Goal: Information Seeking & Learning: Check status

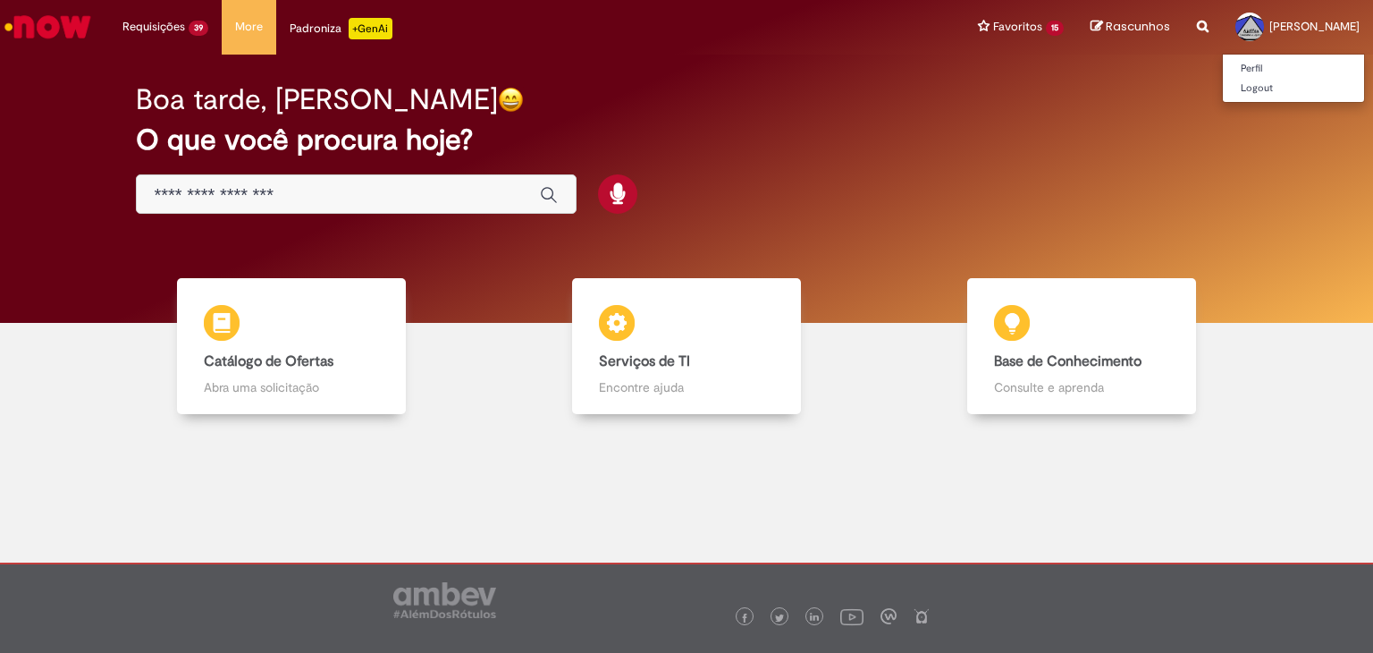
click at [1320, 30] on span "Carlos Nunes" at bounding box center [1314, 26] width 90 height 15
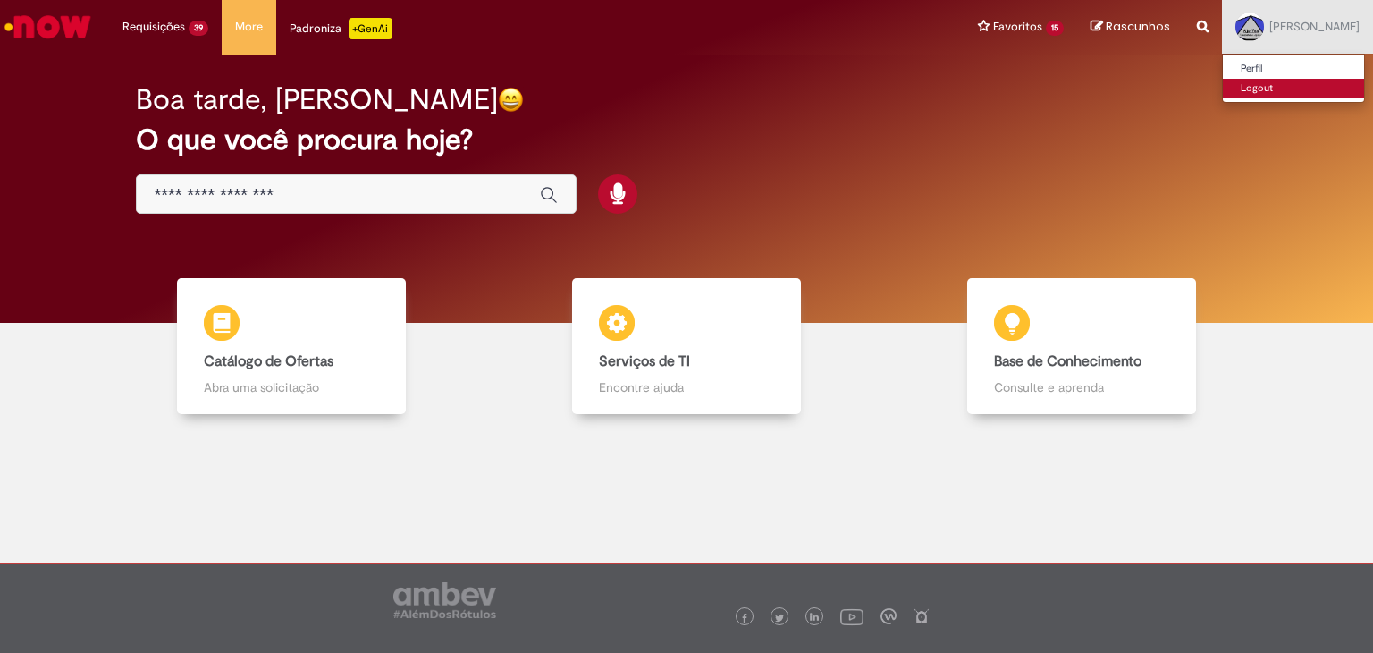
click at [1320, 90] on link "Logout" at bounding box center [1293, 89] width 141 height 20
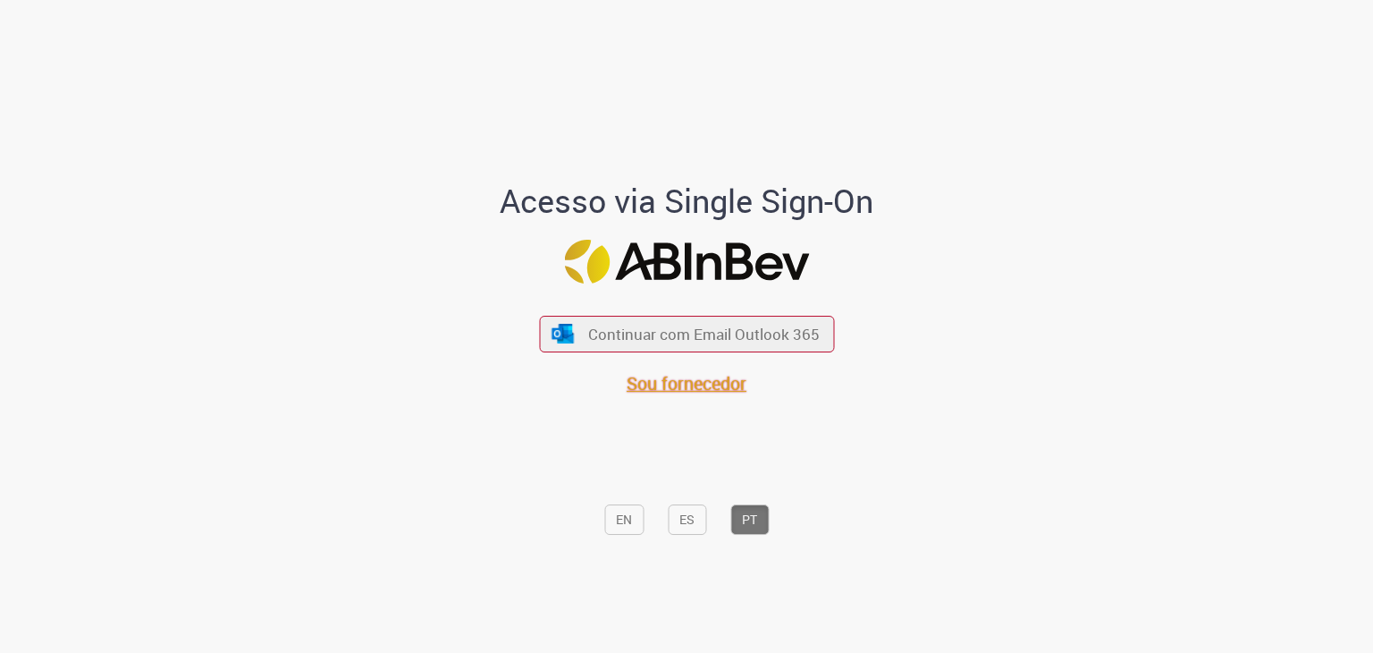
click at [730, 375] on span "Sou fornecedor" at bounding box center [687, 383] width 120 height 24
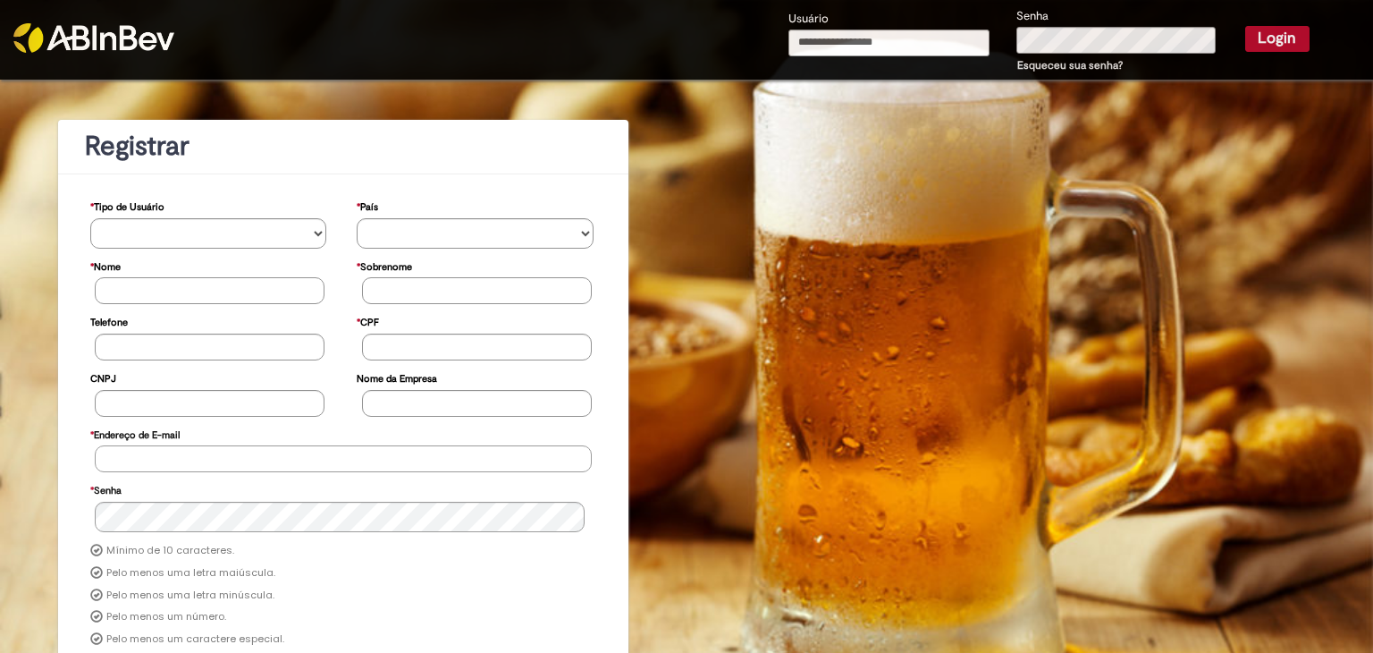
type input "**********"
click at [869, 39] on input "**********" at bounding box center [890, 43] width 202 height 27
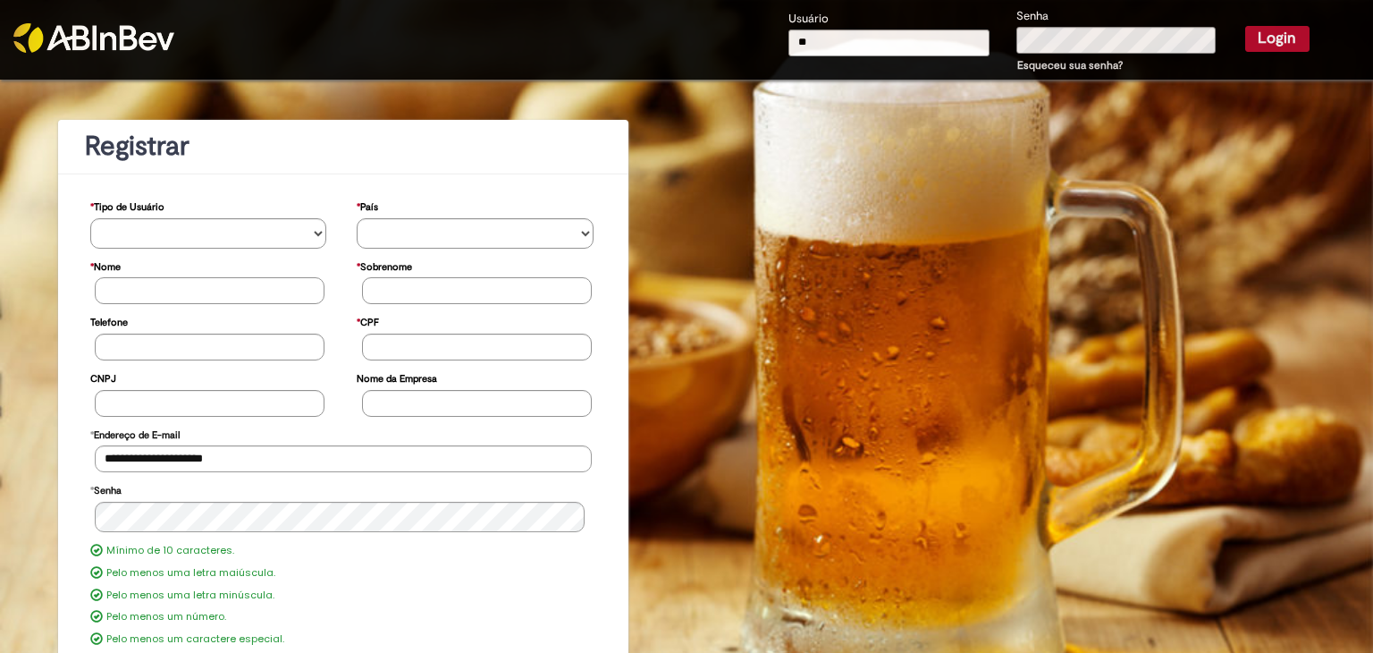
type input "*"
type input "**********"
click at [1245, 26] on button "Login" at bounding box center [1277, 38] width 64 height 25
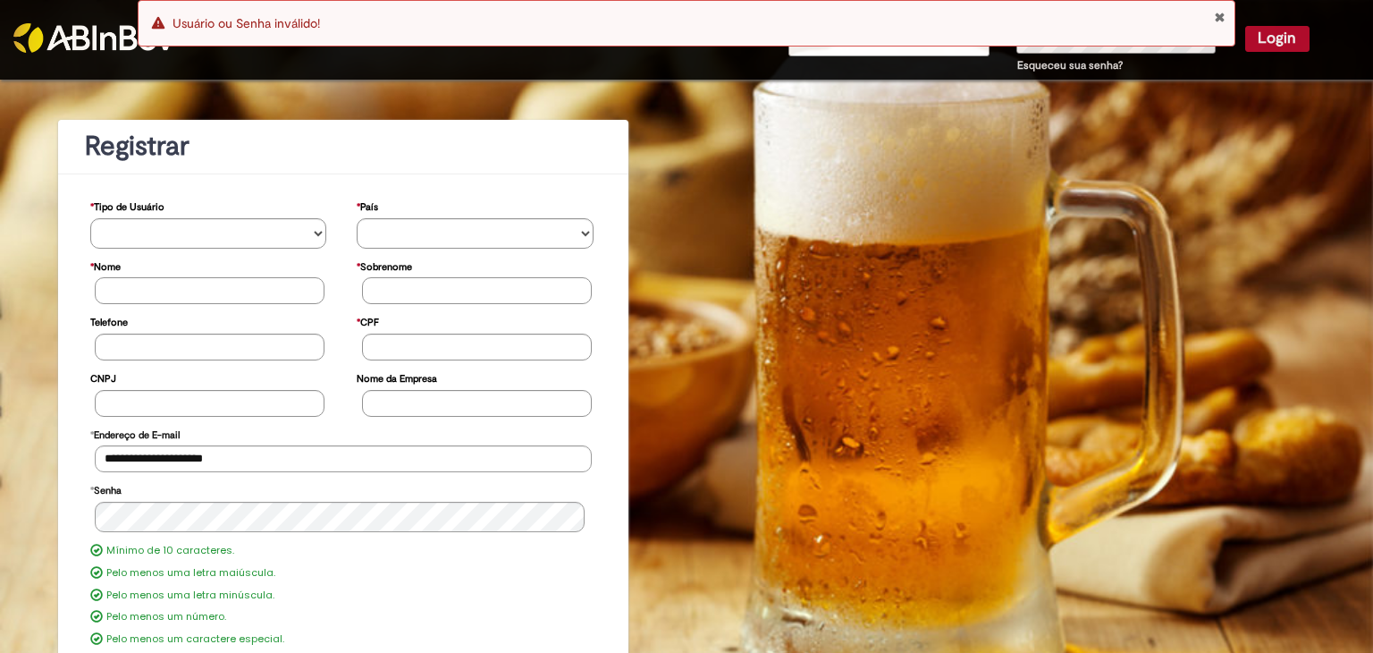
click at [1220, 13] on button "Fechar Notificação" at bounding box center [1220, 17] width 12 height 14
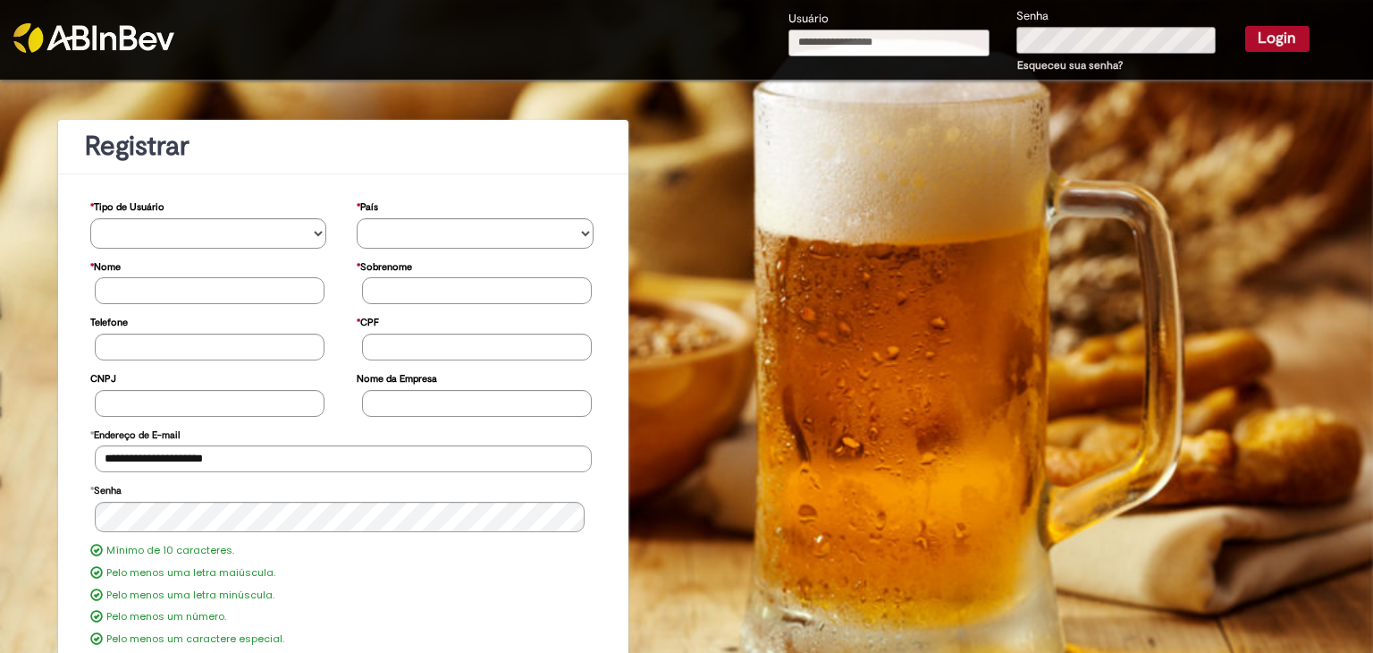
click at [898, 46] on input "Usuário" at bounding box center [890, 43] width 202 height 27
type input "**********"
click at [1245, 26] on button "Login" at bounding box center [1277, 38] width 64 height 25
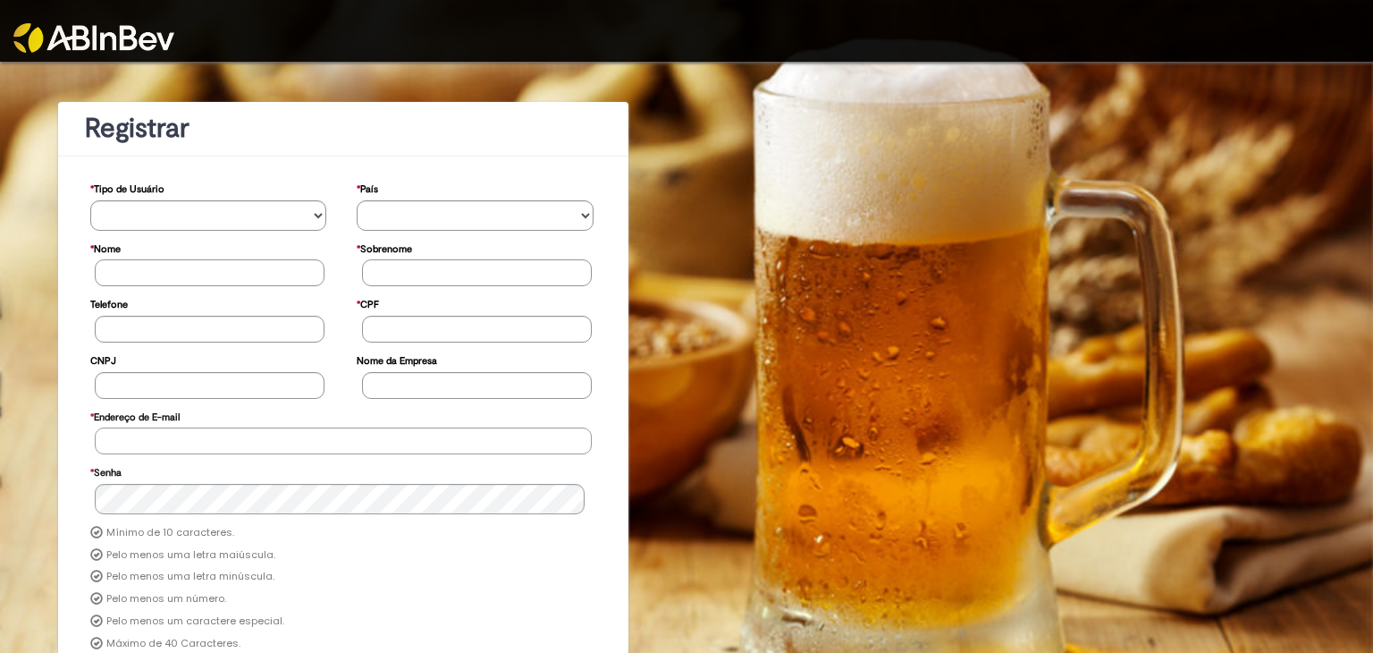
type input "**********"
click at [66, 41] on img at bounding box center [93, 38] width 161 height 30
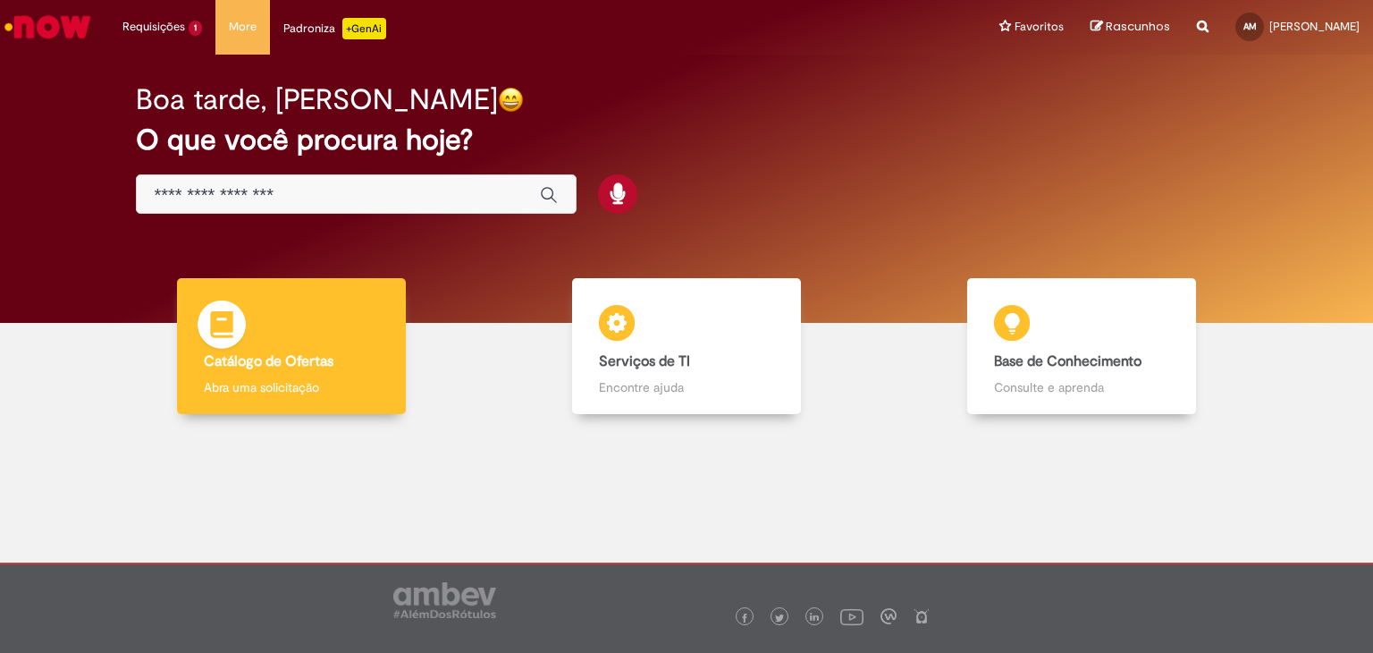
click at [233, 344] on img at bounding box center [222, 327] width 54 height 54
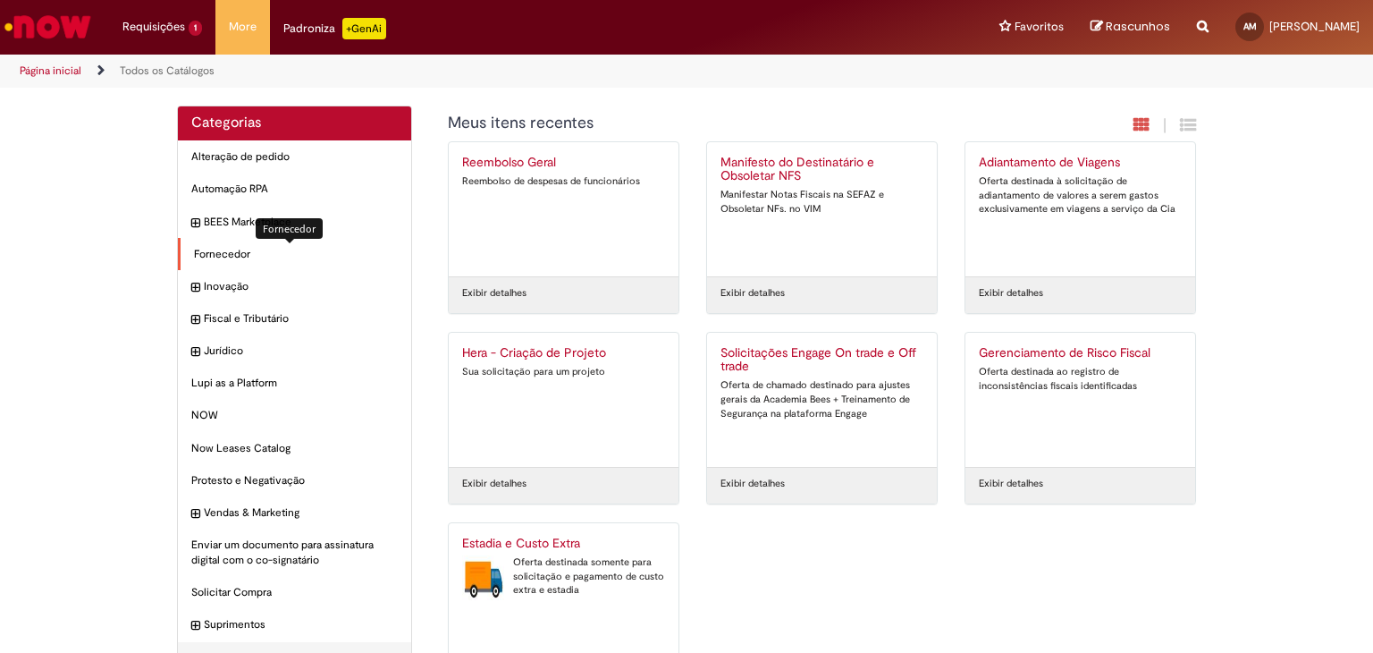
click at [207, 249] on span "Fornecedor Itens" at bounding box center [296, 254] width 204 height 15
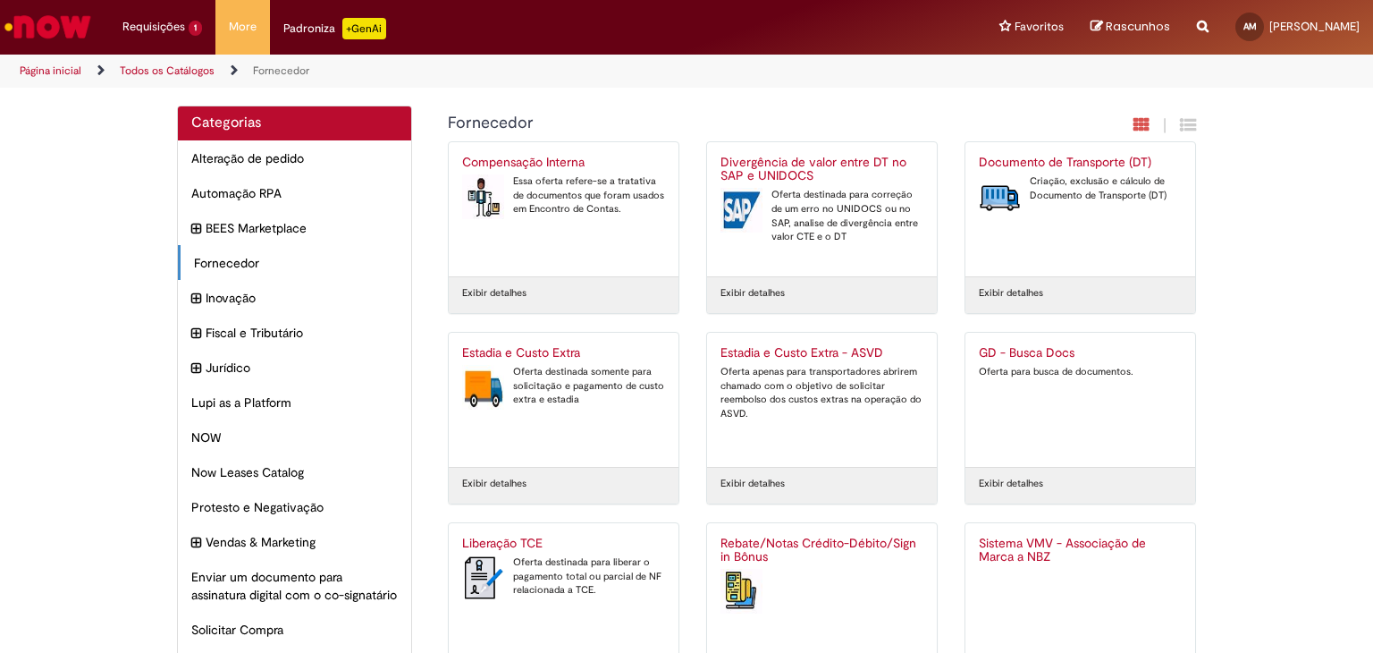
click at [525, 472] on div "Exibir detalhes" at bounding box center [564, 485] width 230 height 37
click at [504, 482] on link "Exibir detalhes" at bounding box center [494, 484] width 64 height 14
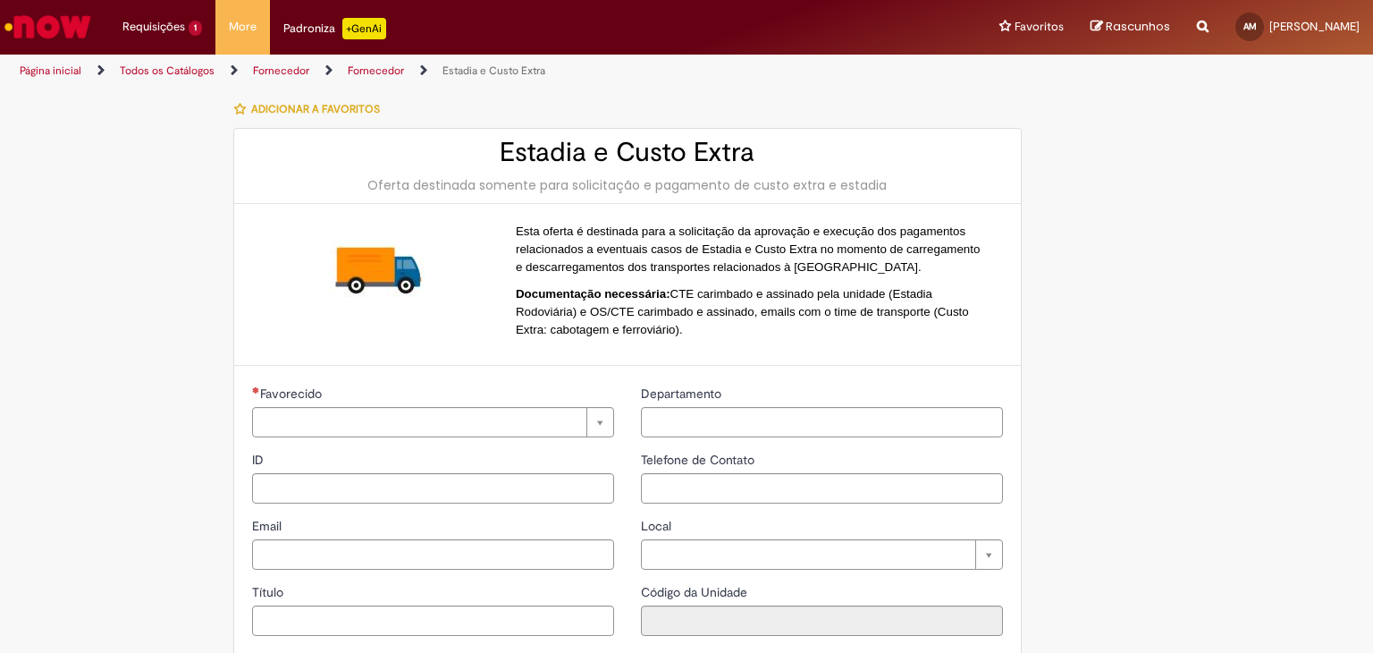
type input "**********"
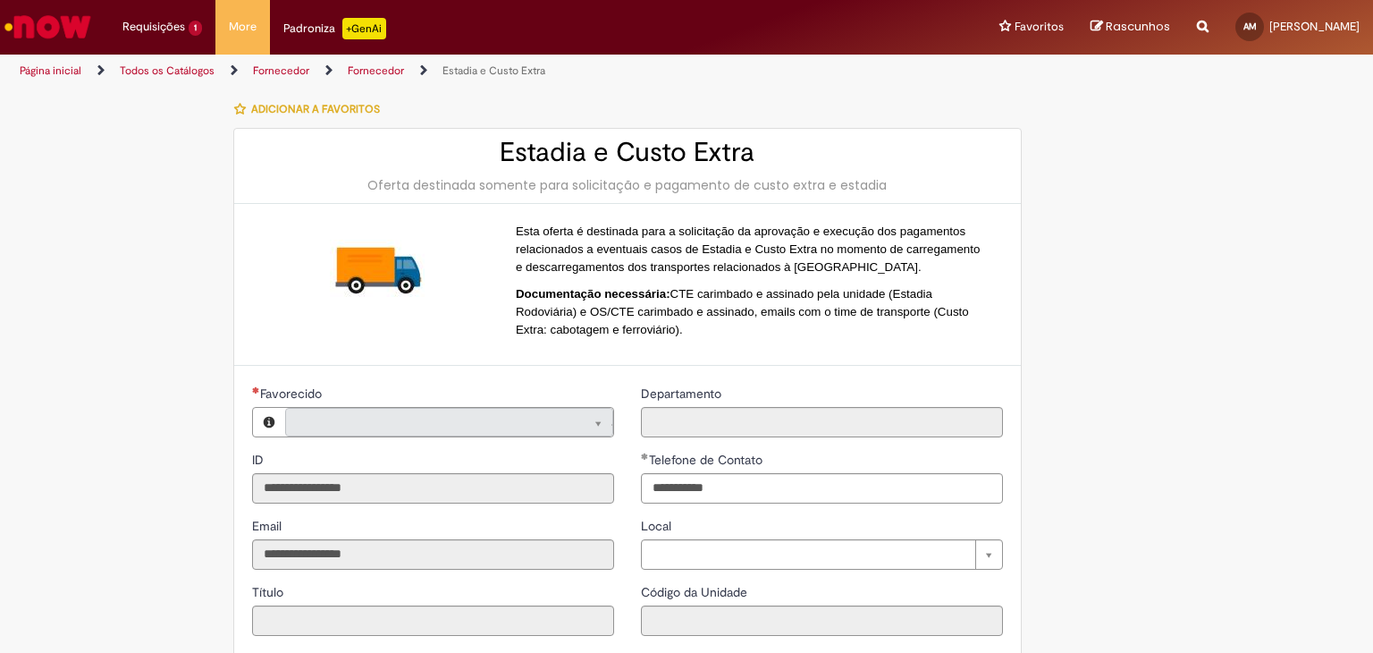
type input "**********"
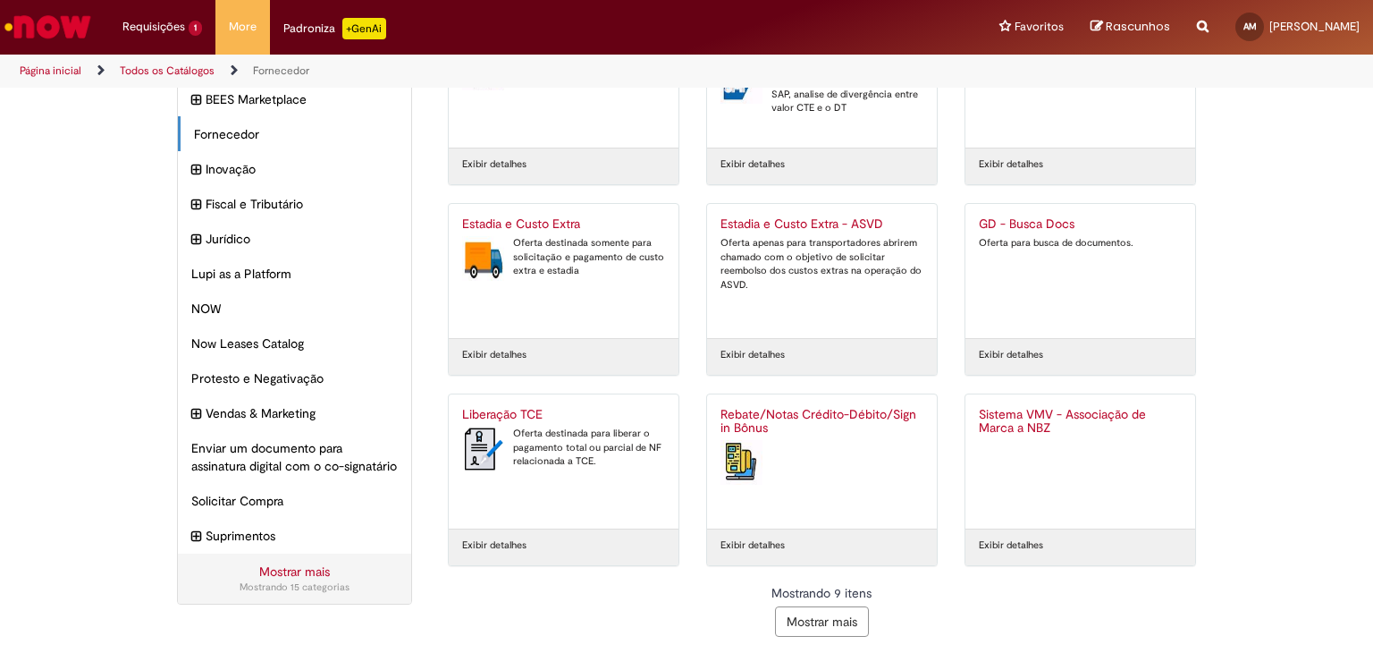
click at [844, 617] on button "Mostrar mais" at bounding box center [822, 621] width 94 height 30
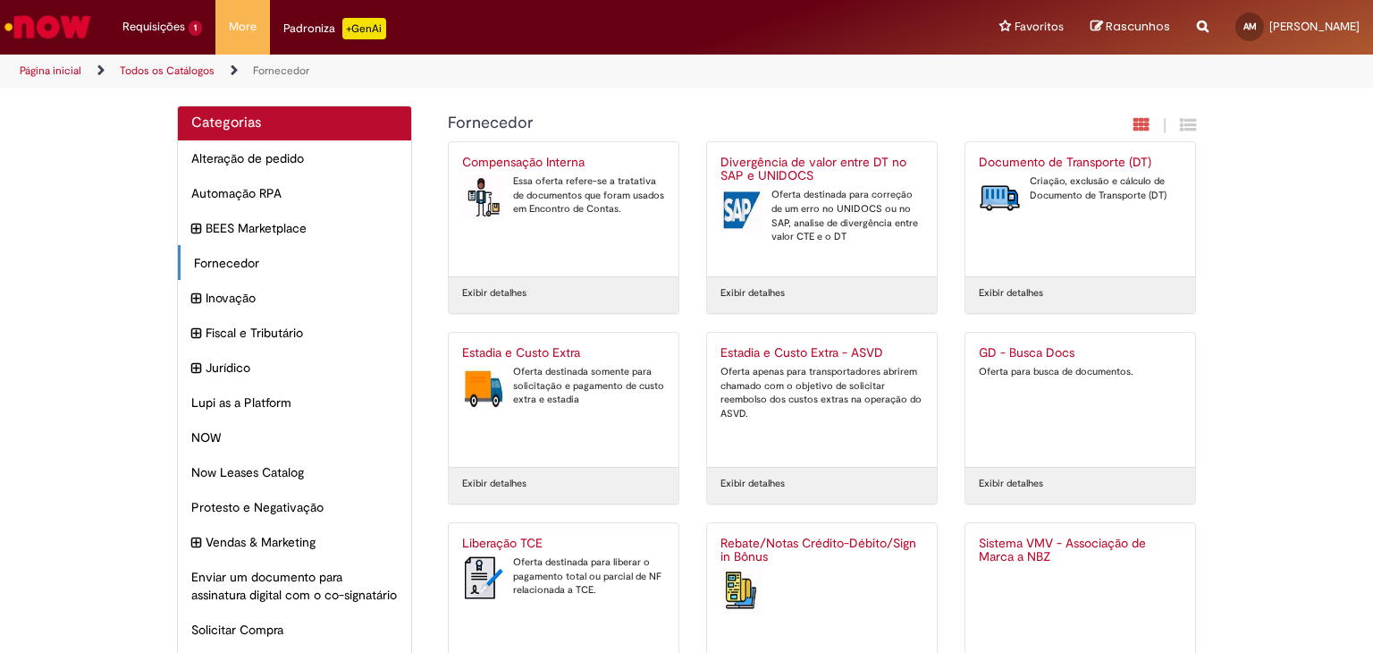
click at [499, 477] on link "Exibir detalhes" at bounding box center [494, 484] width 64 height 14
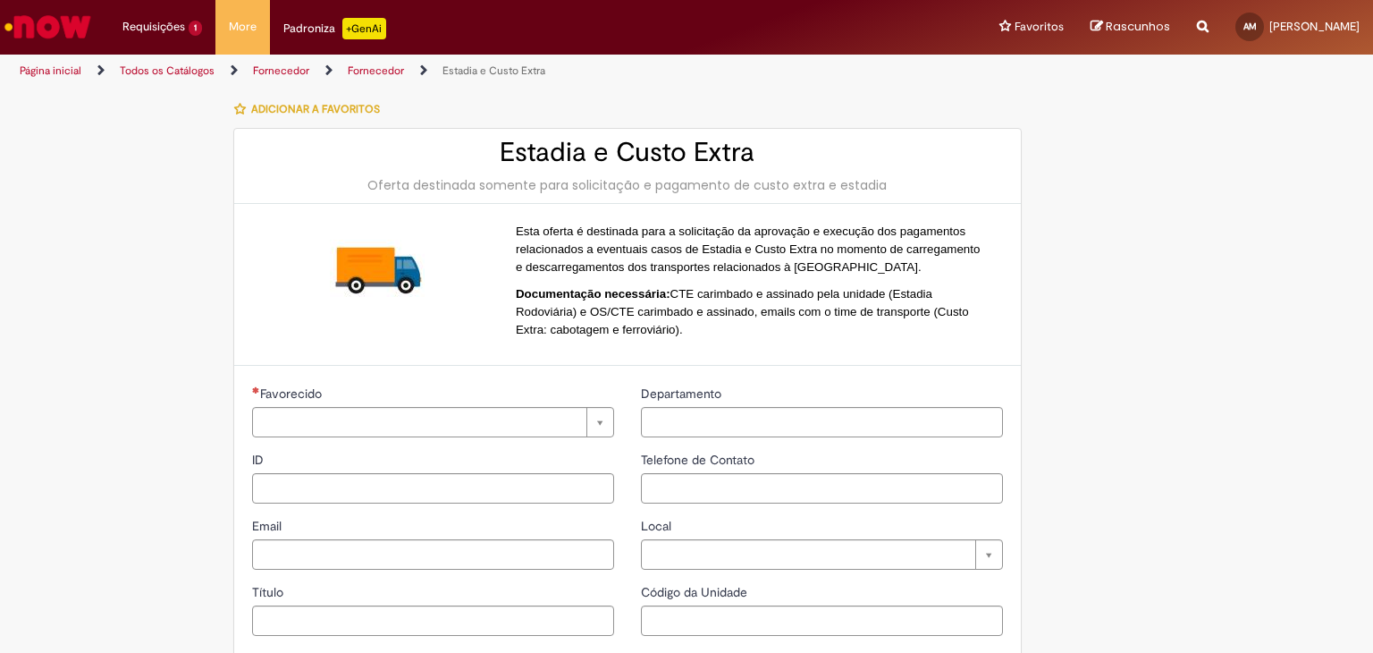
type input "**********"
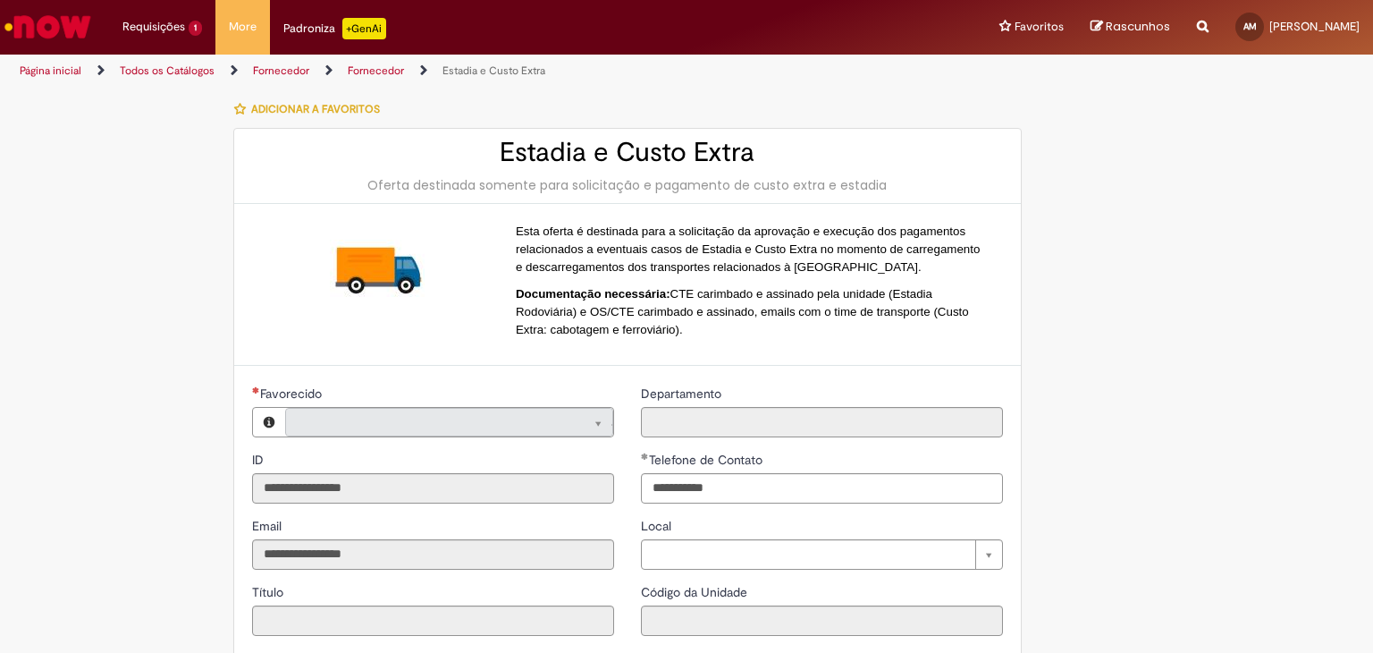
type input "**********"
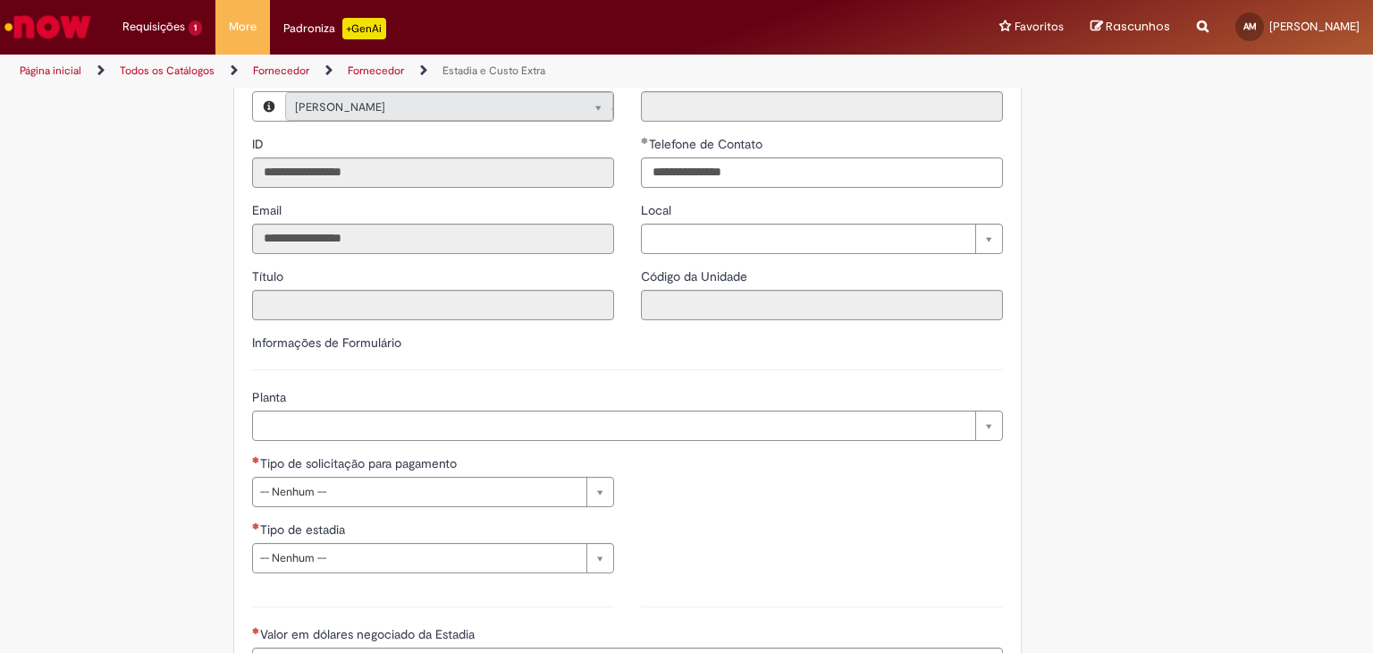
scroll to position [358, 0]
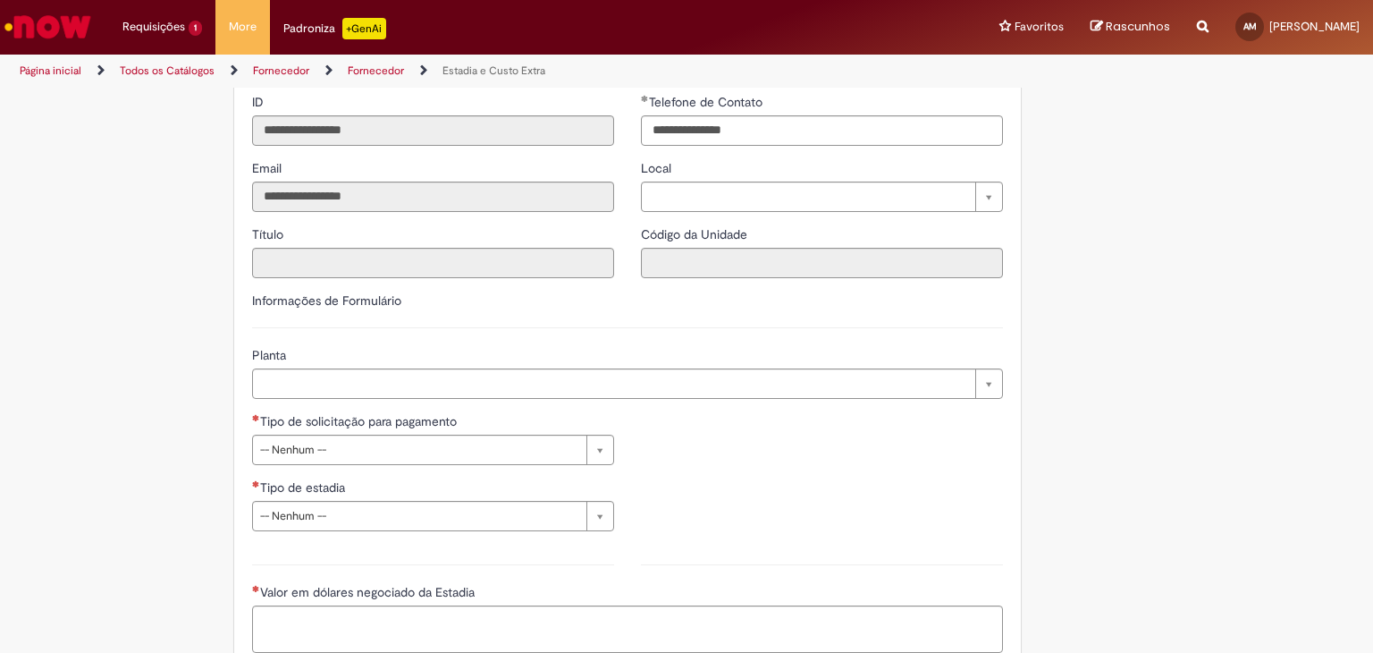
click at [569, 403] on div "**********" at bounding box center [628, 351] width 778 height 121
click at [551, 365] on div "Planta" at bounding box center [627, 357] width 751 height 22
drag, startPoint x: 1116, startPoint y: 405, endPoint x: 1112, endPoint y: 386, distance: 19.1
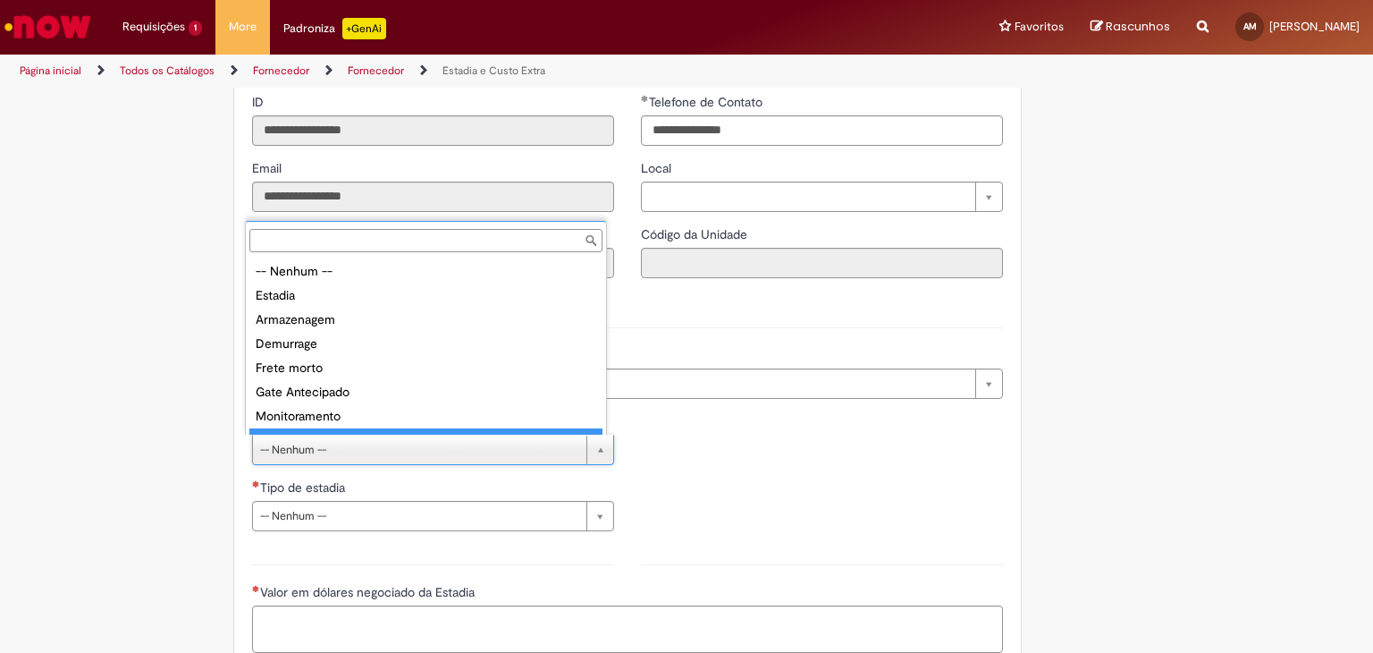
scroll to position [14, 0]
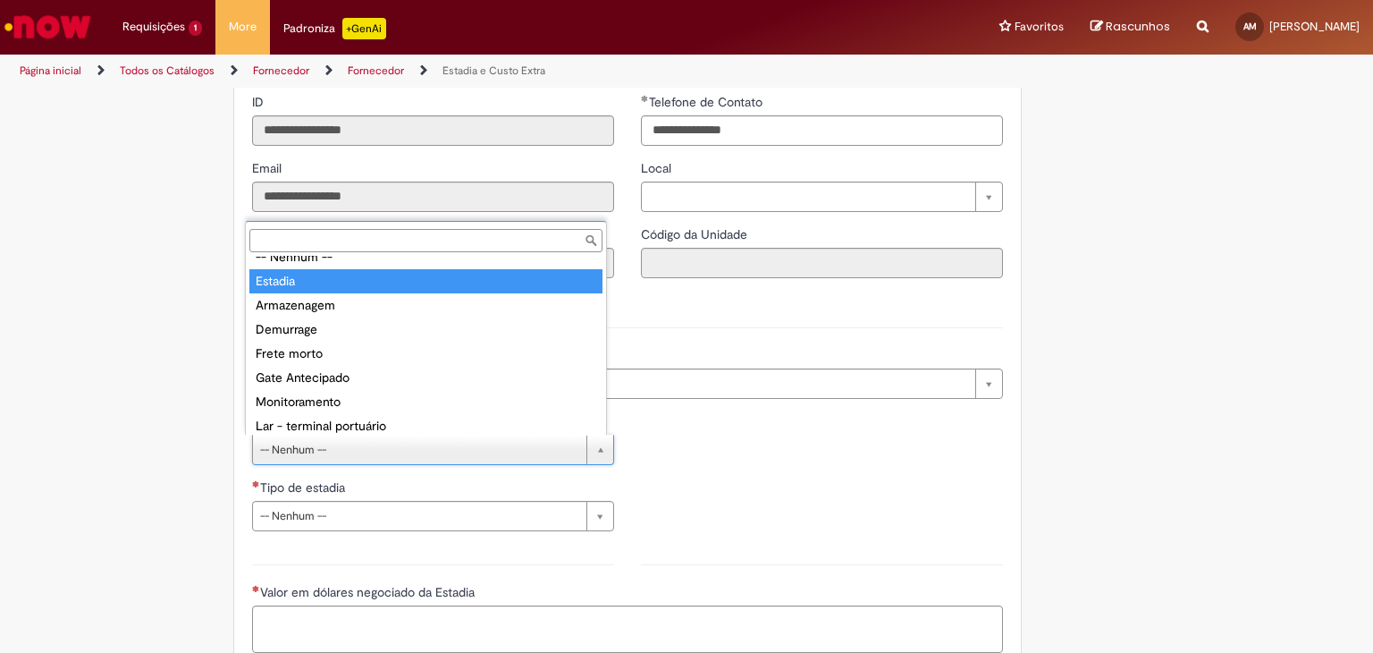
type input "*******"
select select "*******"
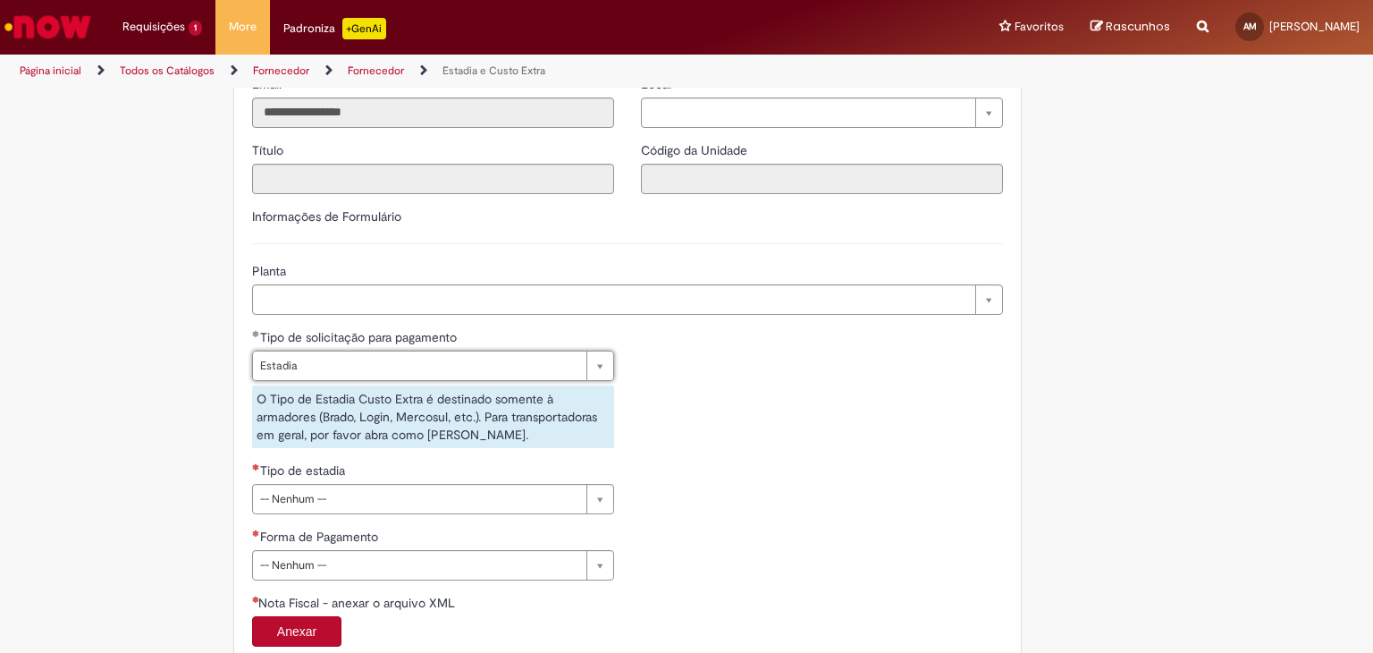
scroll to position [477, 0]
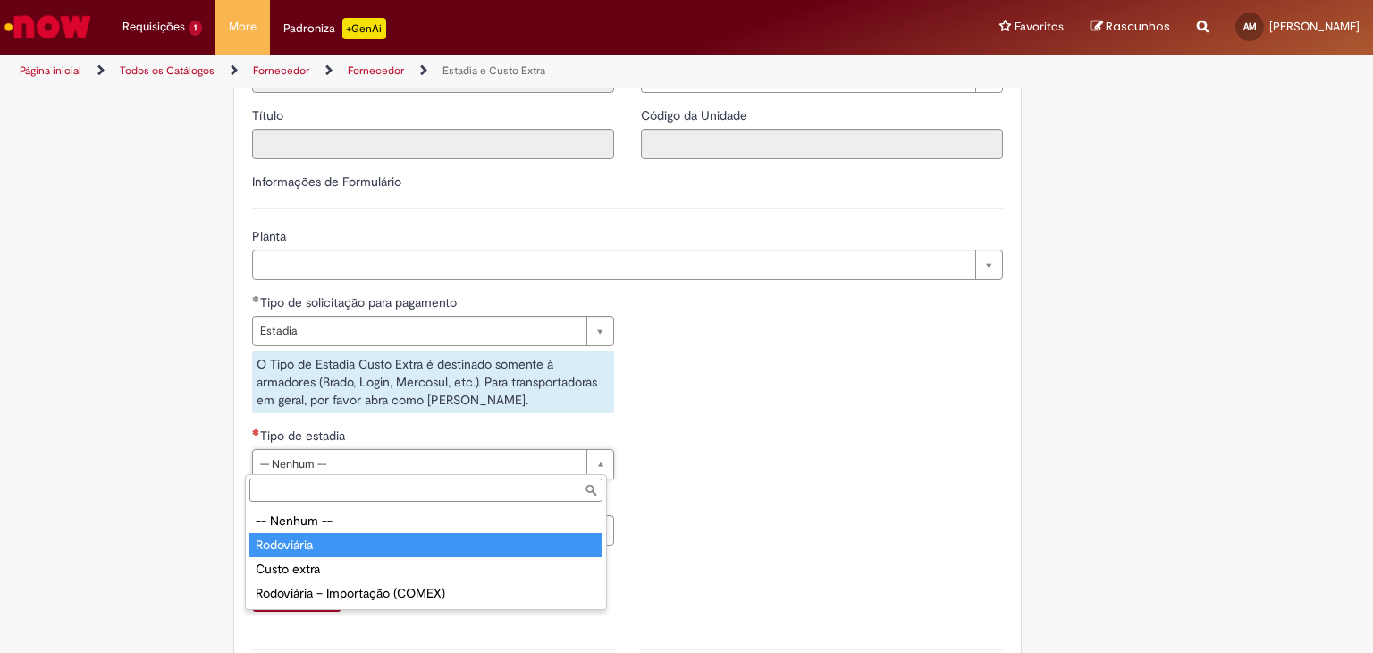
type input "**********"
select select "**********"
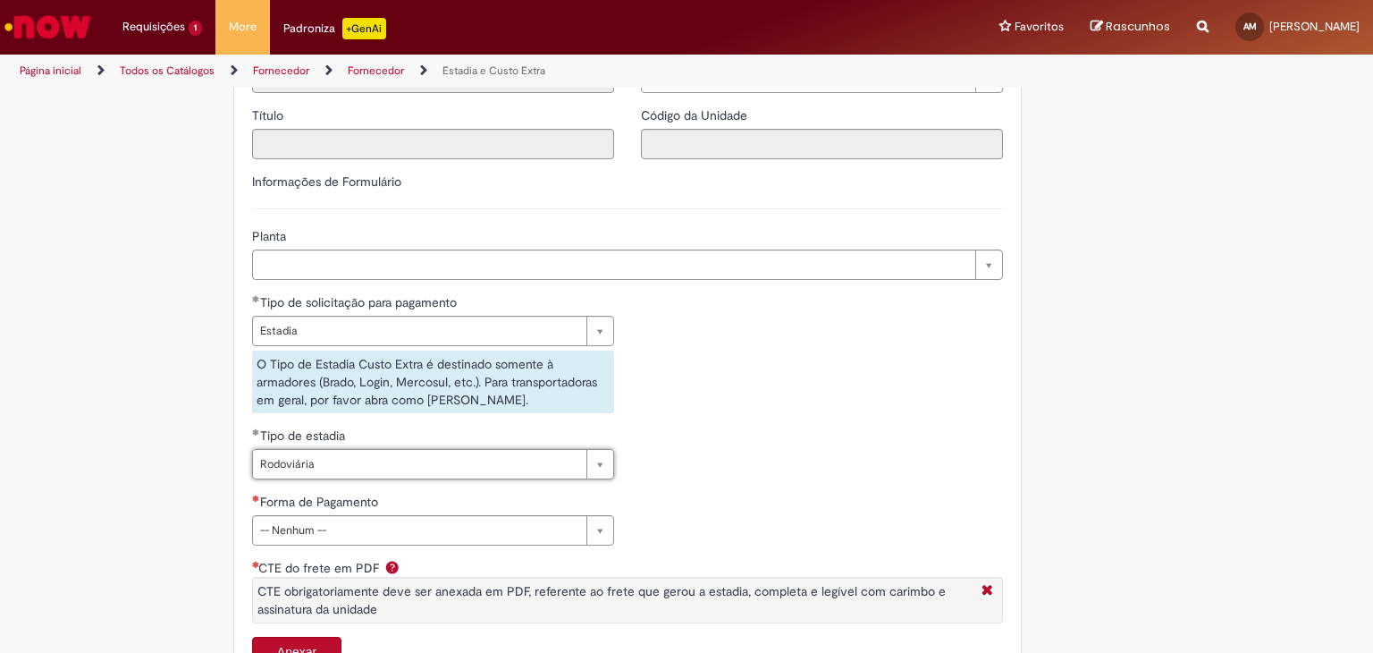
scroll to position [715, 0]
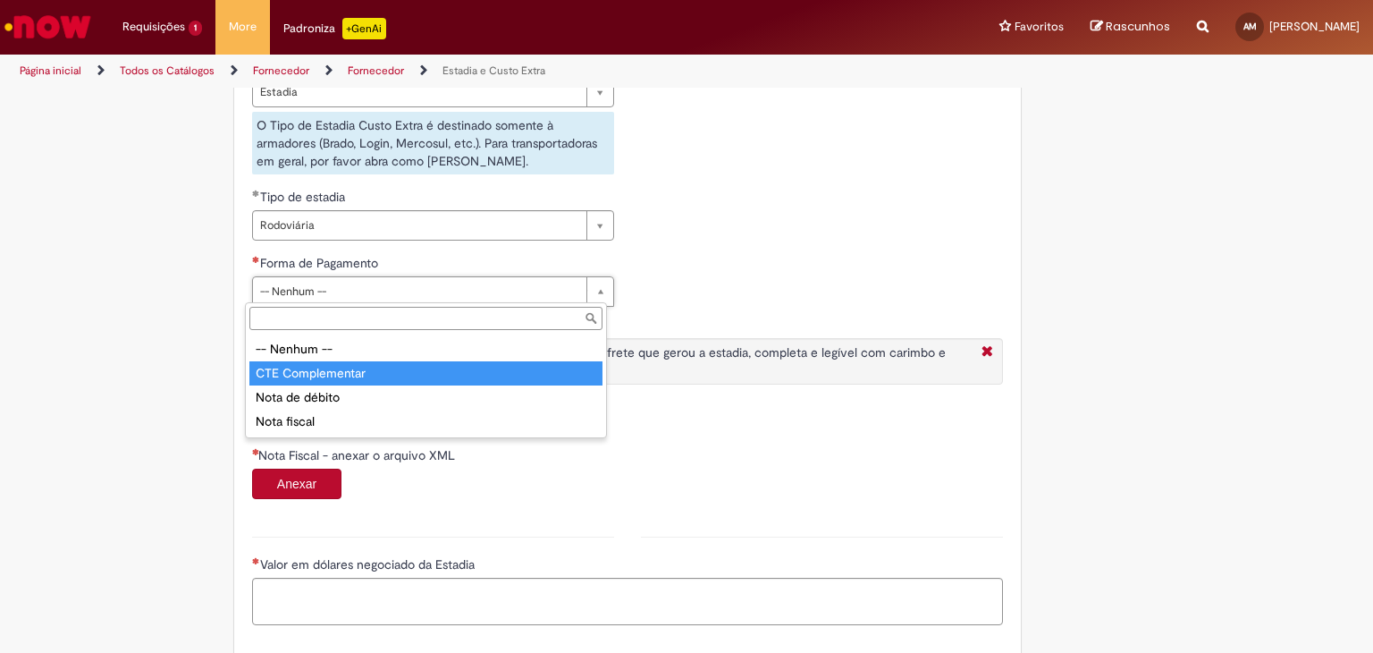
type input "**********"
select select "**********"
type input "**********"
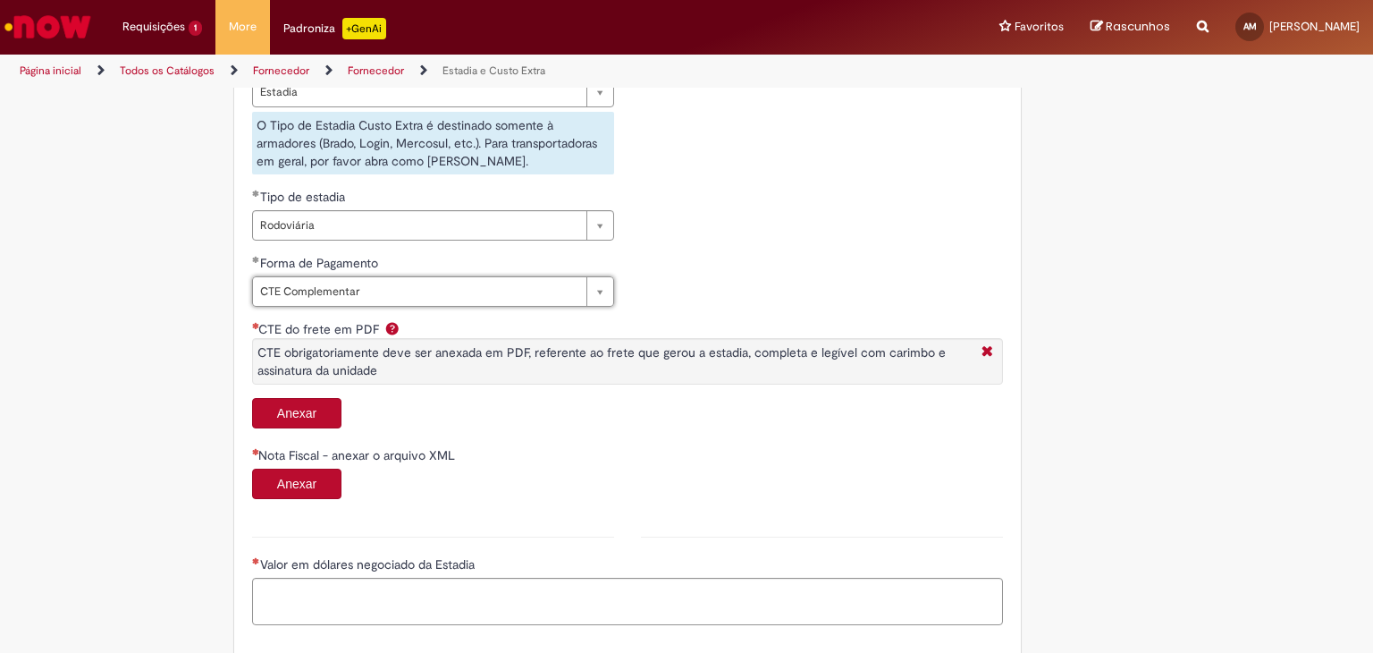
scroll to position [0, 0]
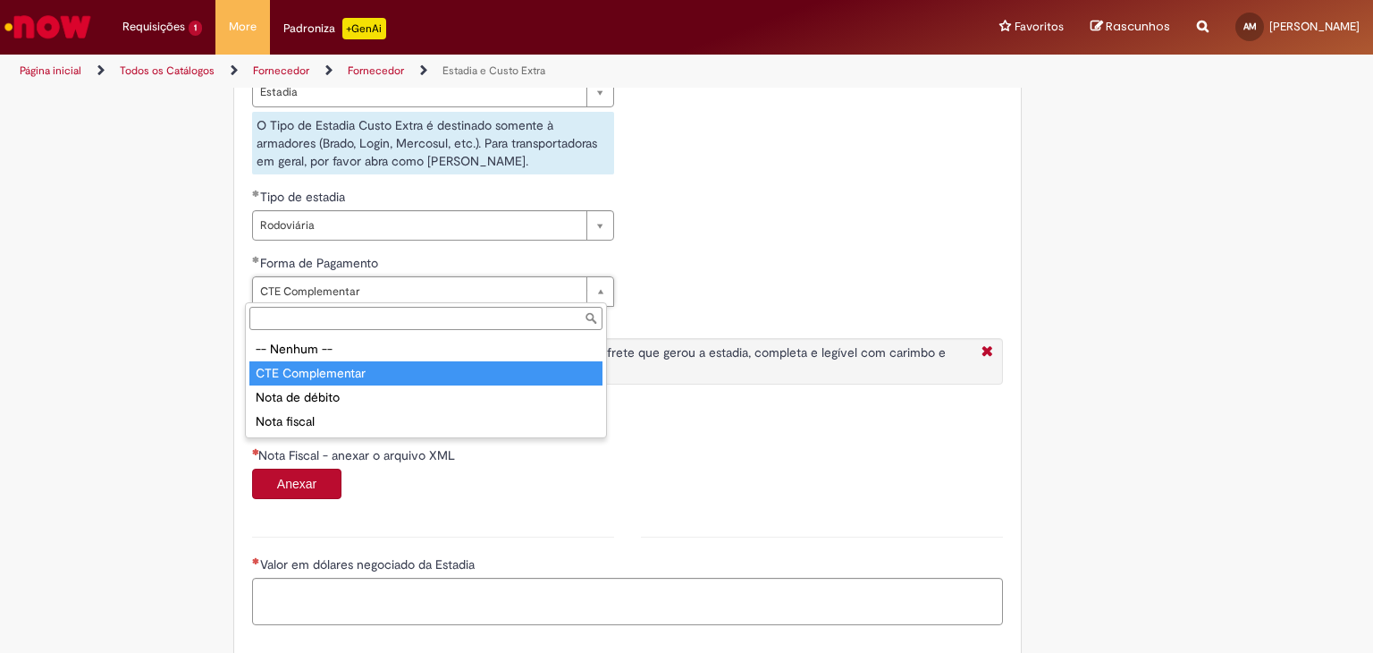
type input "**********"
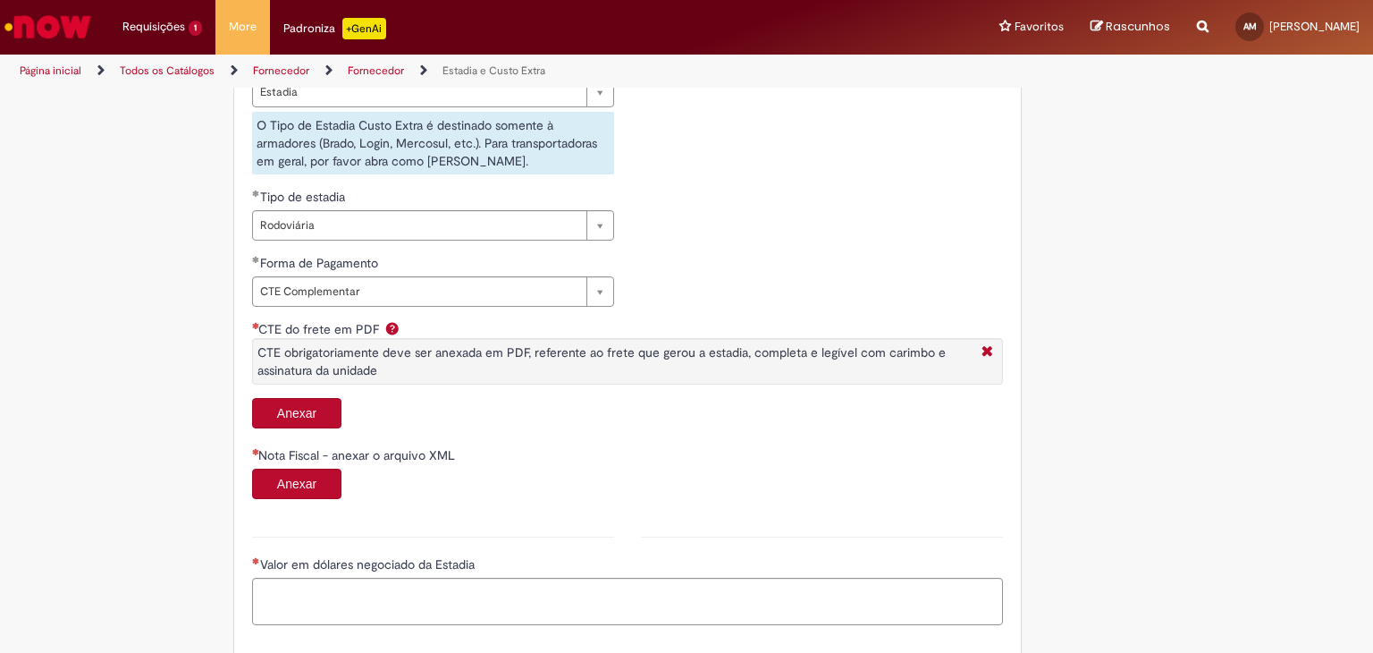
click at [285, 416] on button "Anexar" at bounding box center [296, 413] width 89 height 30
click at [320, 411] on button "Anexar" at bounding box center [296, 413] width 89 height 30
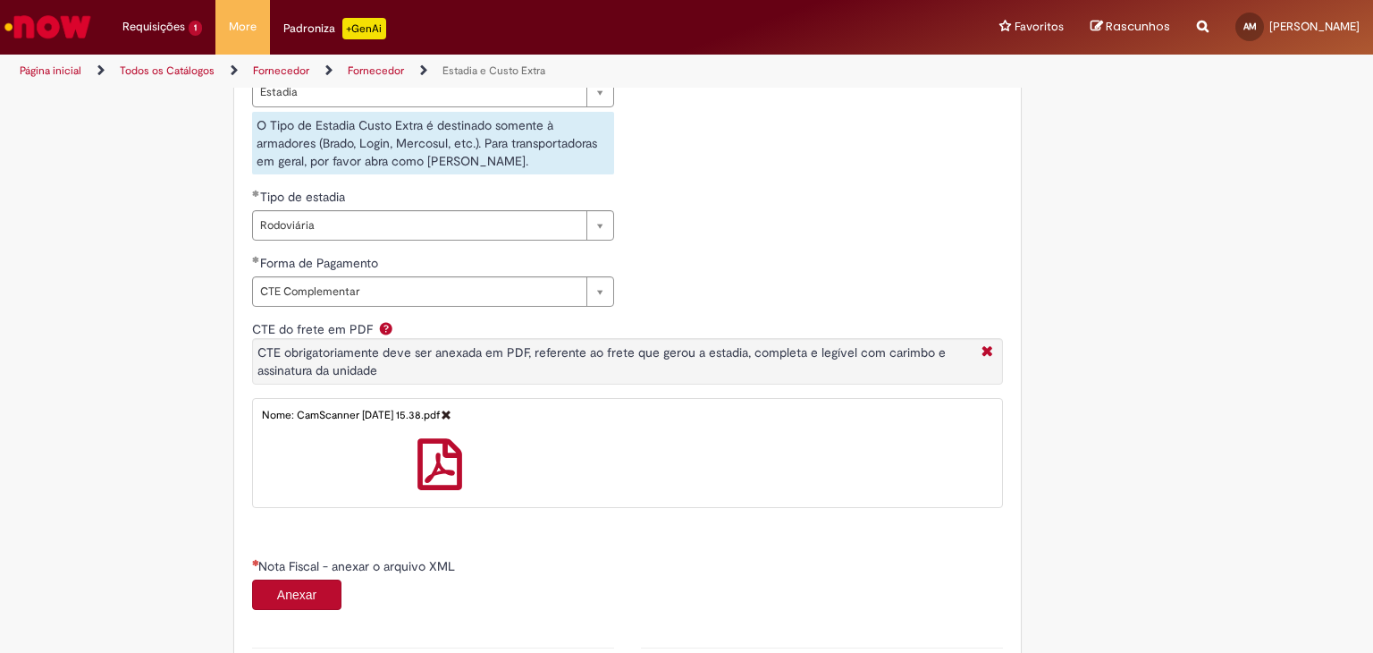
click at [465, 463] on link at bounding box center [440, 463] width 375 height 51
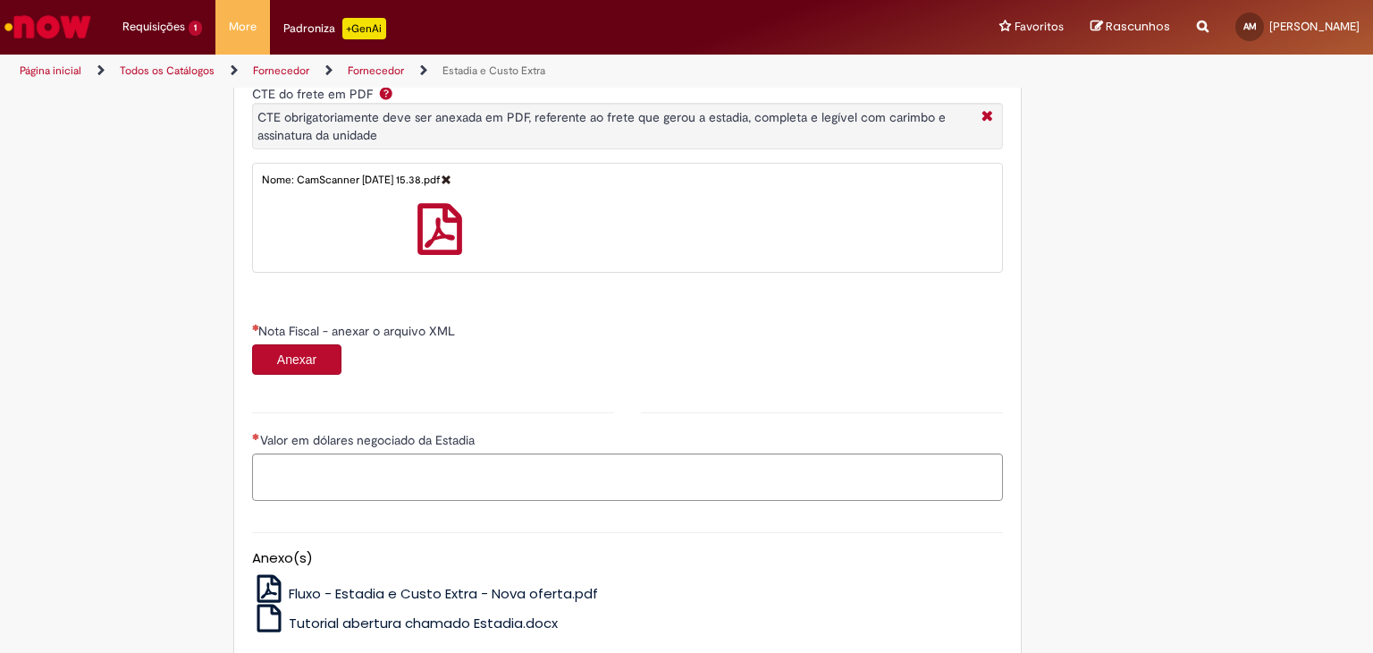
scroll to position [953, 0]
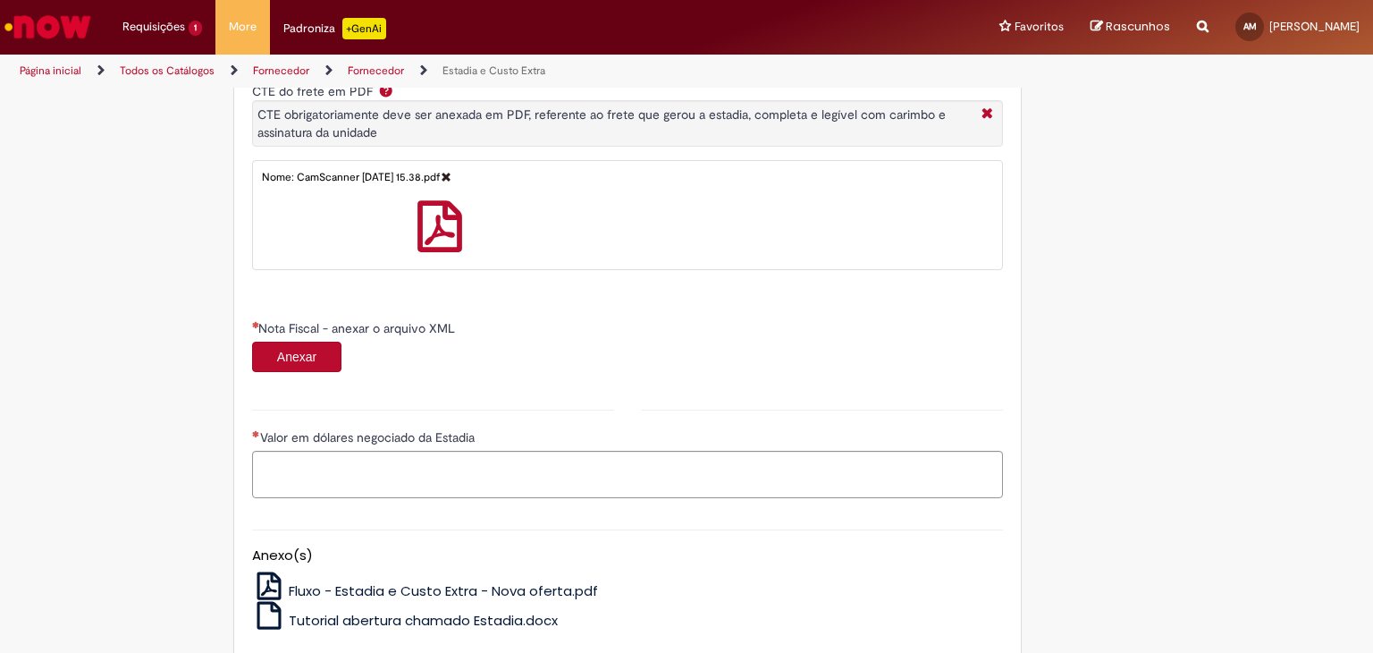
click at [311, 357] on button "Anexar" at bounding box center [296, 357] width 89 height 30
click at [304, 337] on div "Nota Fiscal - anexar o arquivo XML" at bounding box center [627, 330] width 751 height 22
click at [307, 343] on button "Anexar" at bounding box center [296, 357] width 89 height 30
click at [291, 347] on button "Anexar" at bounding box center [296, 357] width 89 height 30
drag, startPoint x: 1241, startPoint y: 0, endPoint x: 1193, endPoint y: 263, distance: 267.1
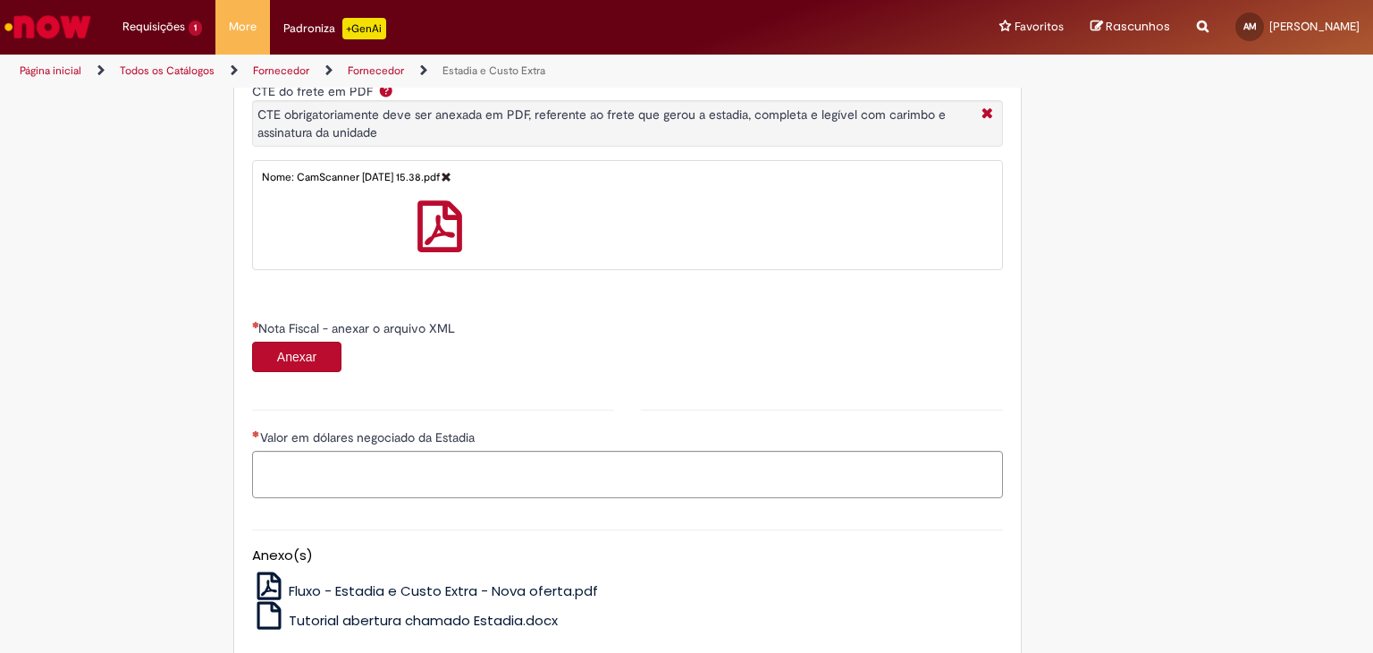
click at [308, 373] on div "Anexar" at bounding box center [627, 359] width 751 height 35
click at [304, 355] on button "Anexar" at bounding box center [296, 357] width 89 height 30
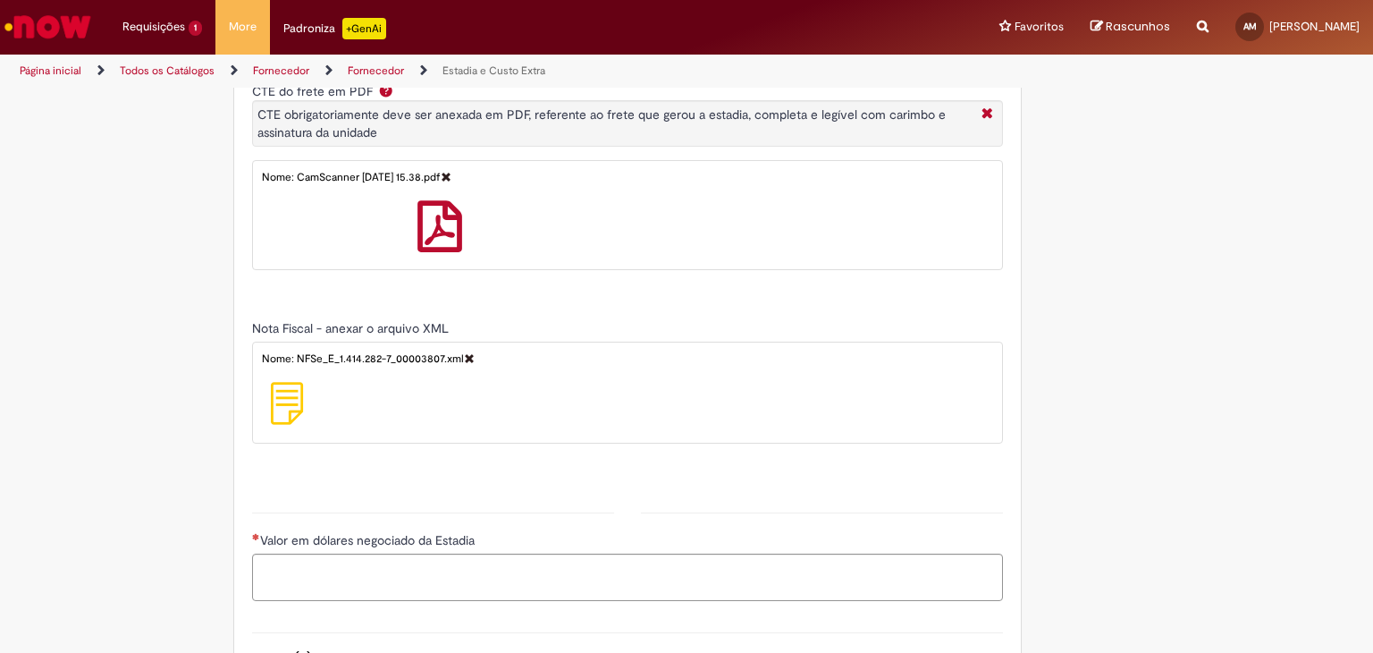
click at [268, 393] on img at bounding box center [287, 403] width 43 height 43
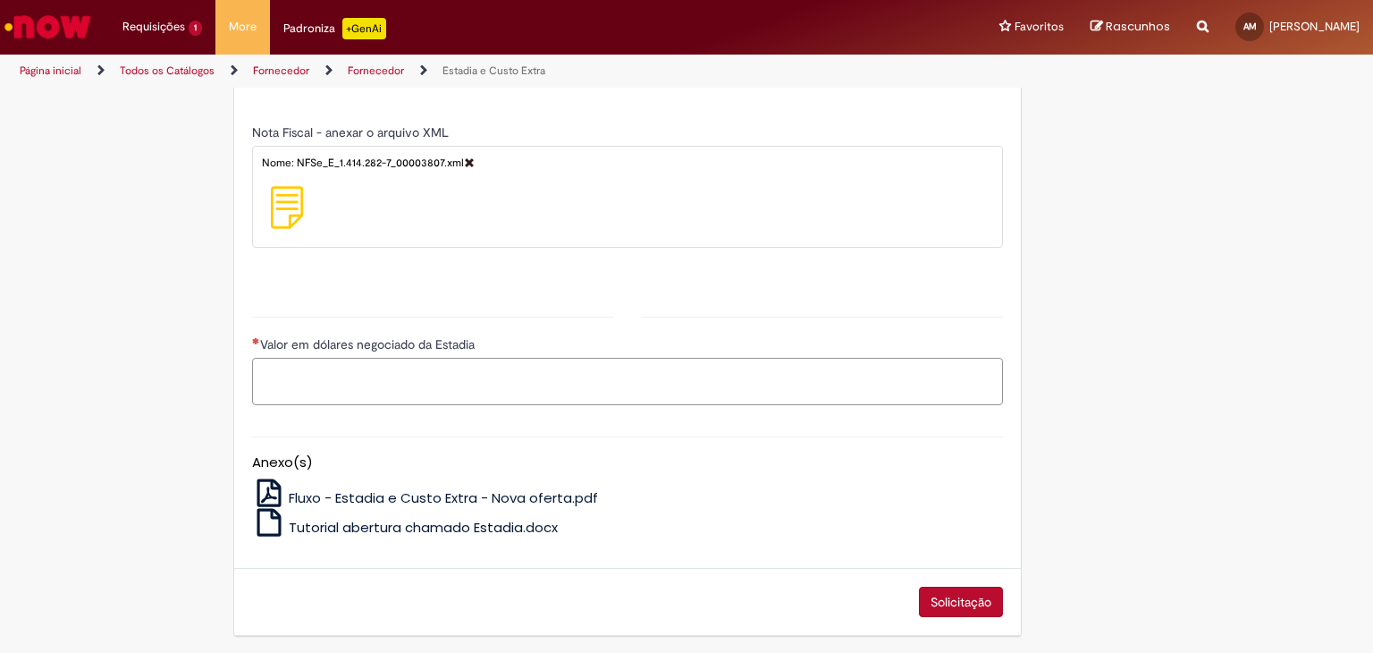
click at [436, 377] on textarea "Valor em dólares negociado da Estadia" at bounding box center [627, 382] width 751 height 48
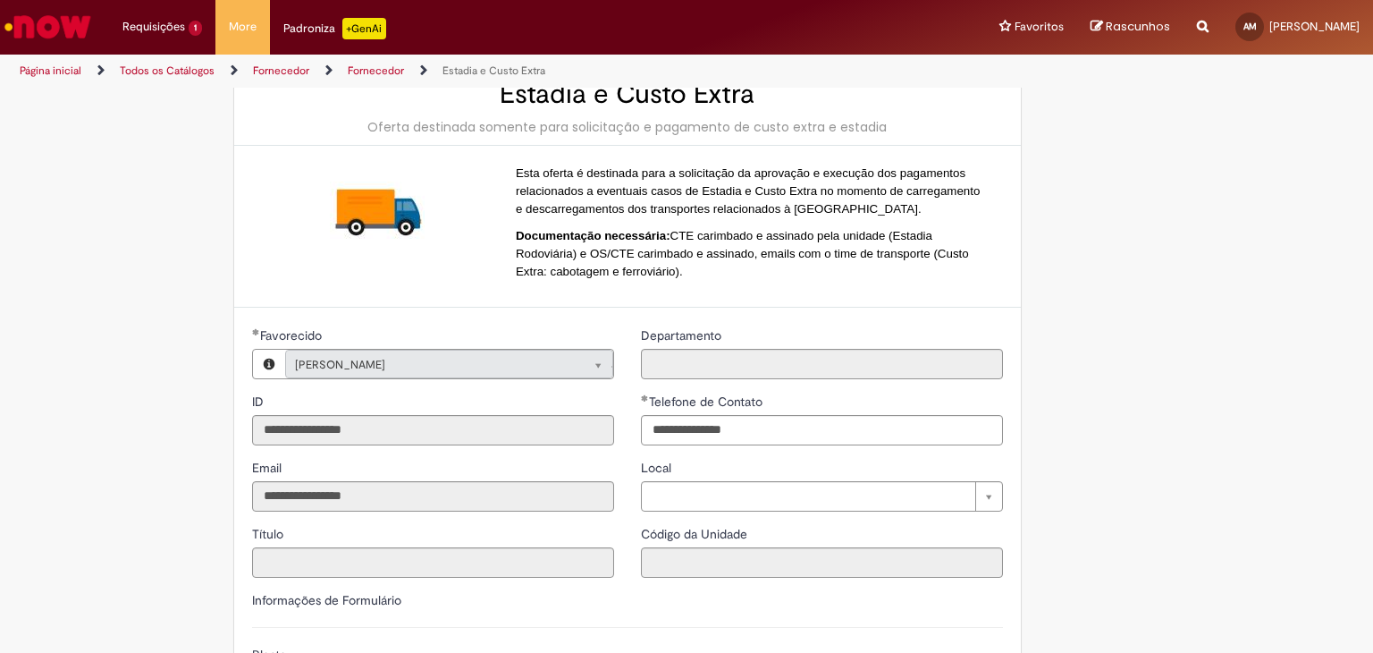
scroll to position [0, 0]
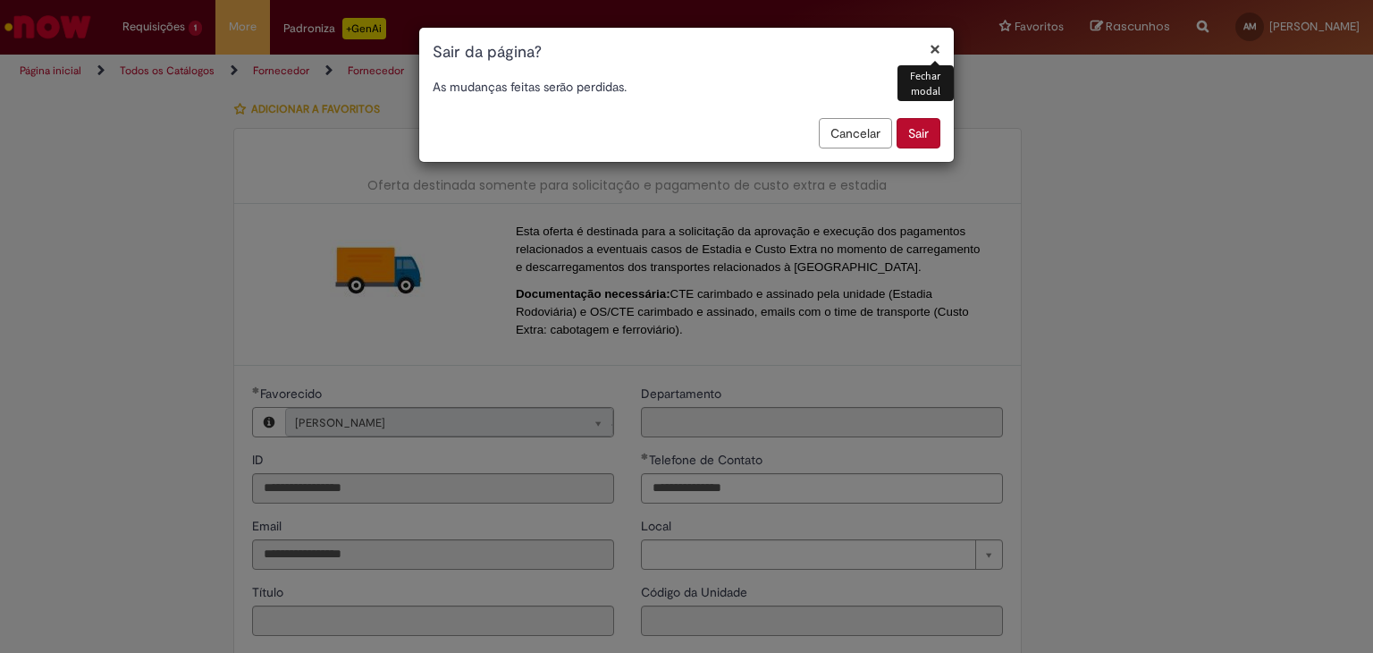
click at [908, 139] on button "Sair" at bounding box center [919, 133] width 44 height 30
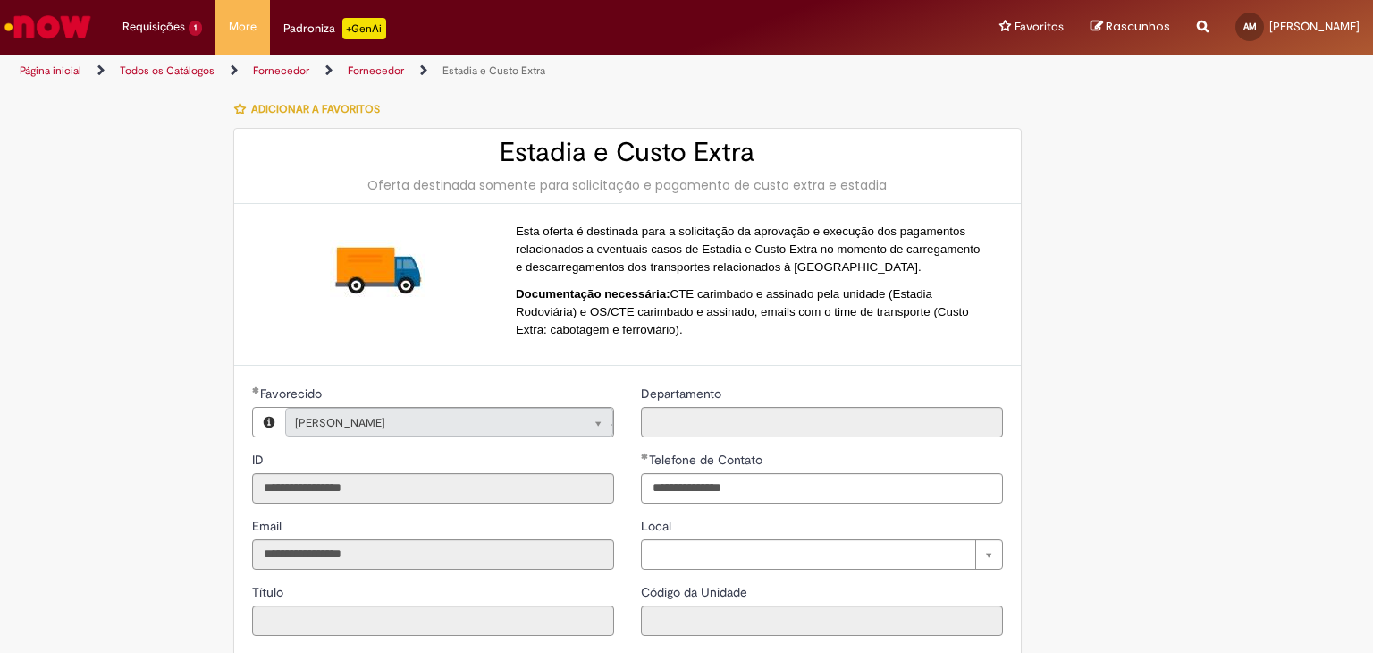
scroll to position [1149, 0]
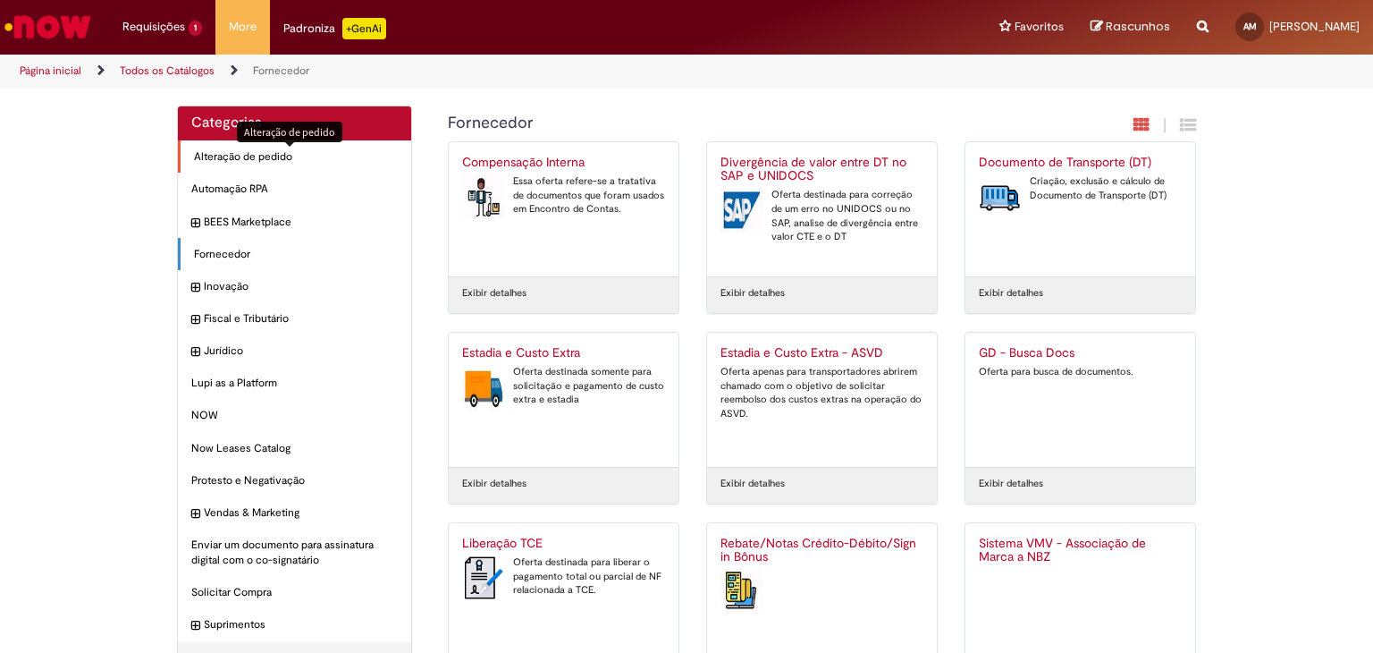
click at [308, 156] on span "Alteração de pedido Itens" at bounding box center [296, 156] width 204 height 15
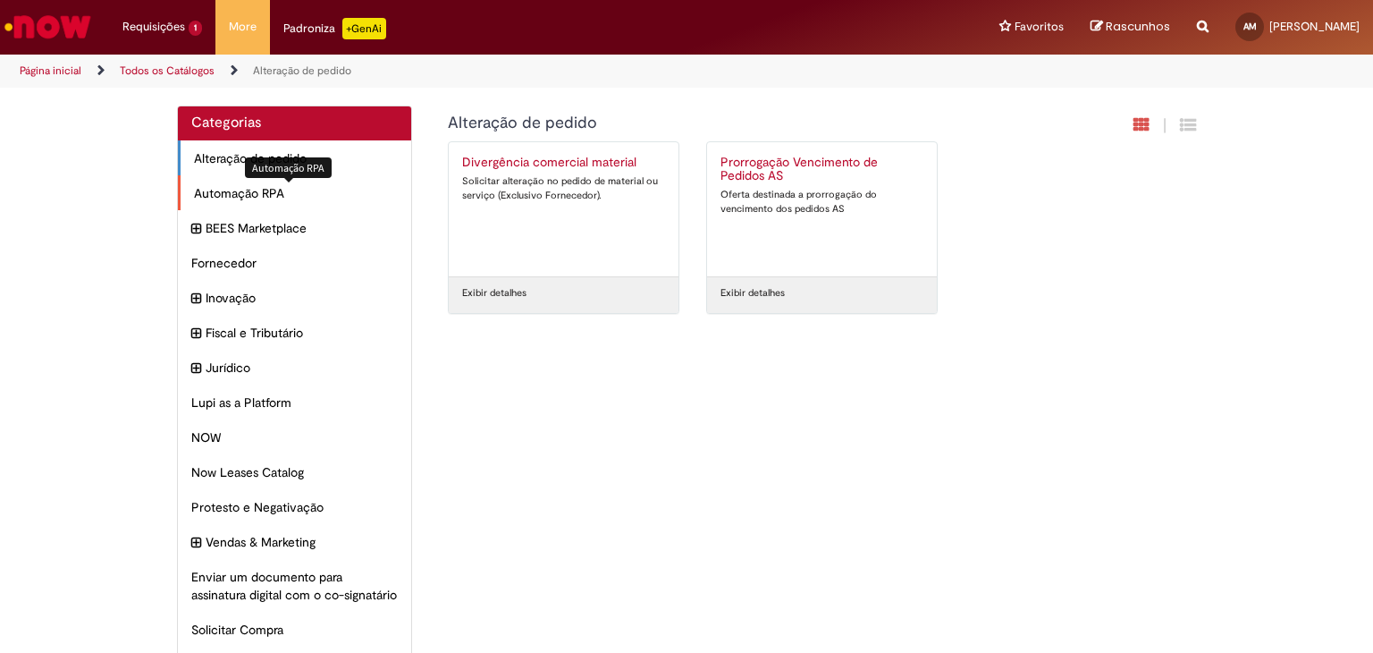
click at [302, 202] on span "Automação RPA Itens" at bounding box center [296, 193] width 204 height 18
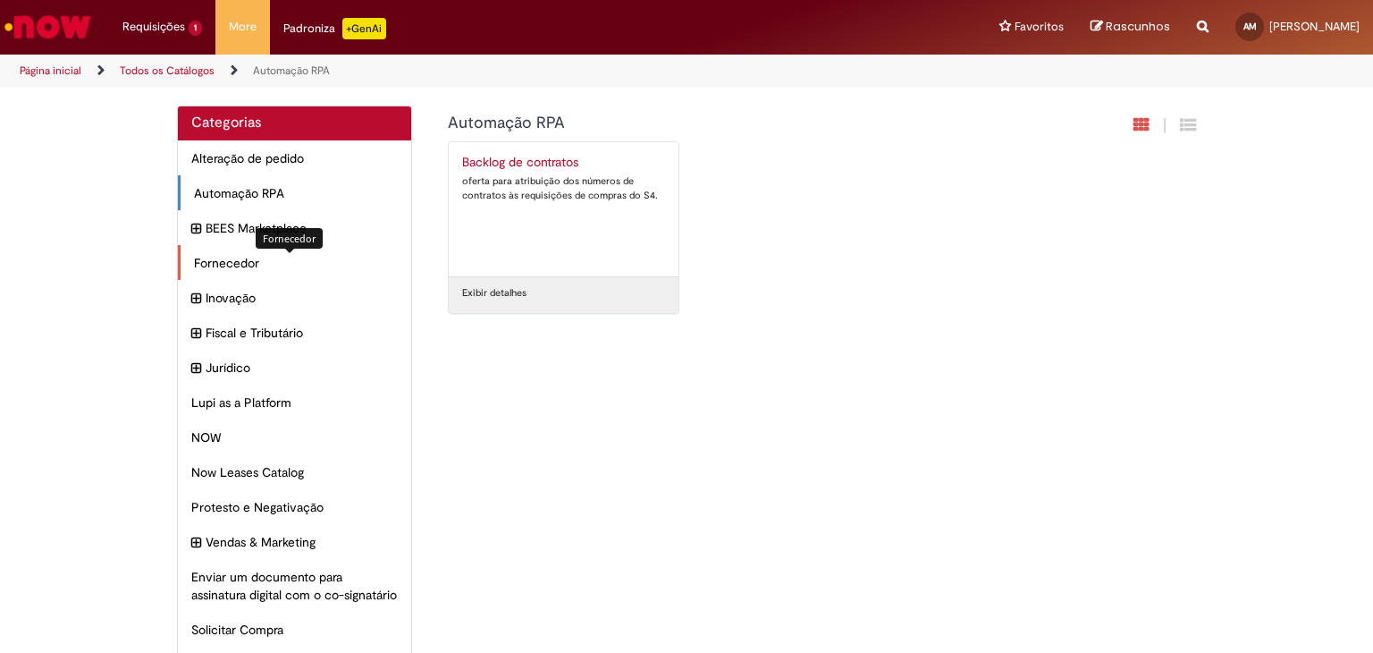
click at [297, 258] on span "Fornecedor Itens" at bounding box center [296, 263] width 204 height 18
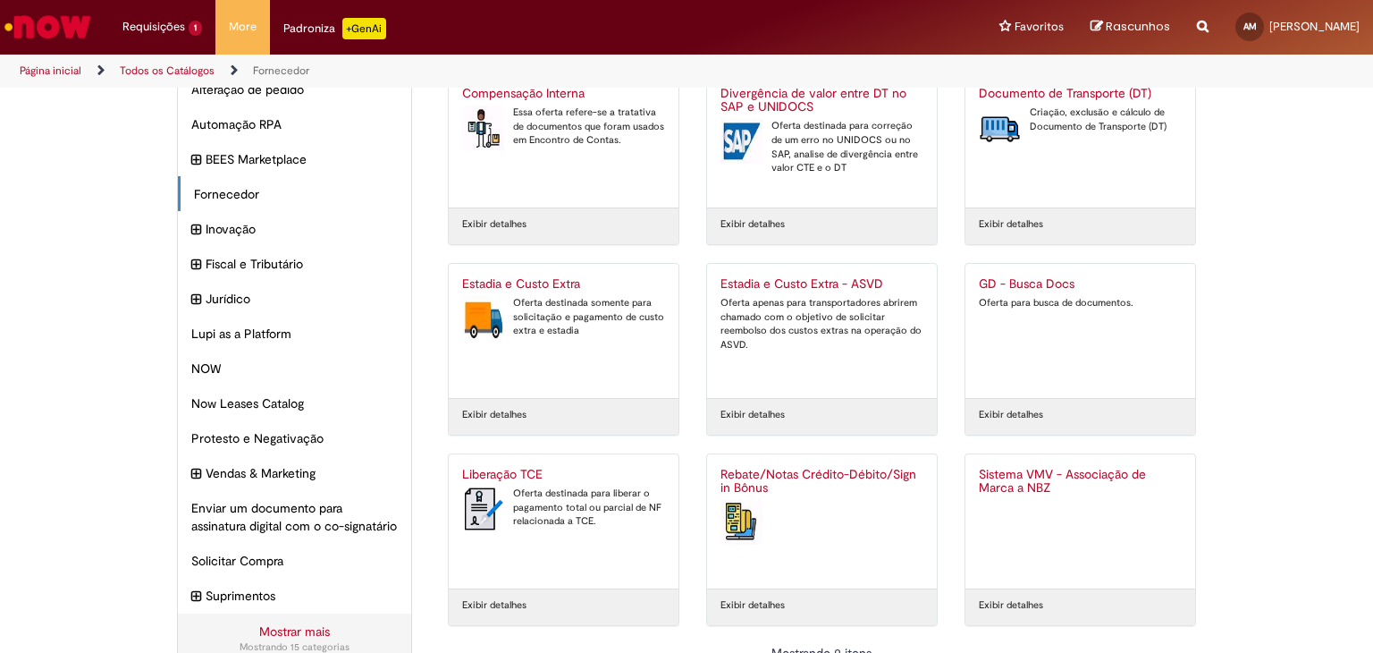
scroll to position [129, 0]
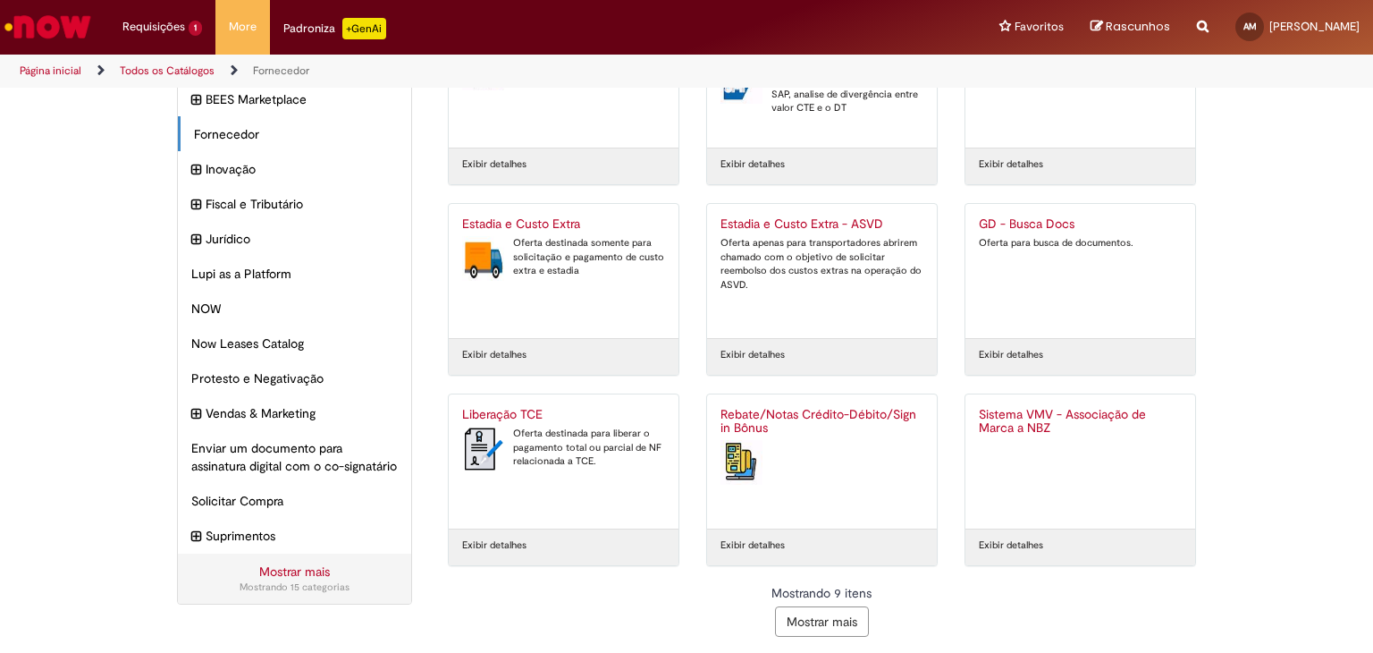
click at [790, 609] on button "Mostrar mais" at bounding box center [822, 621] width 94 height 30
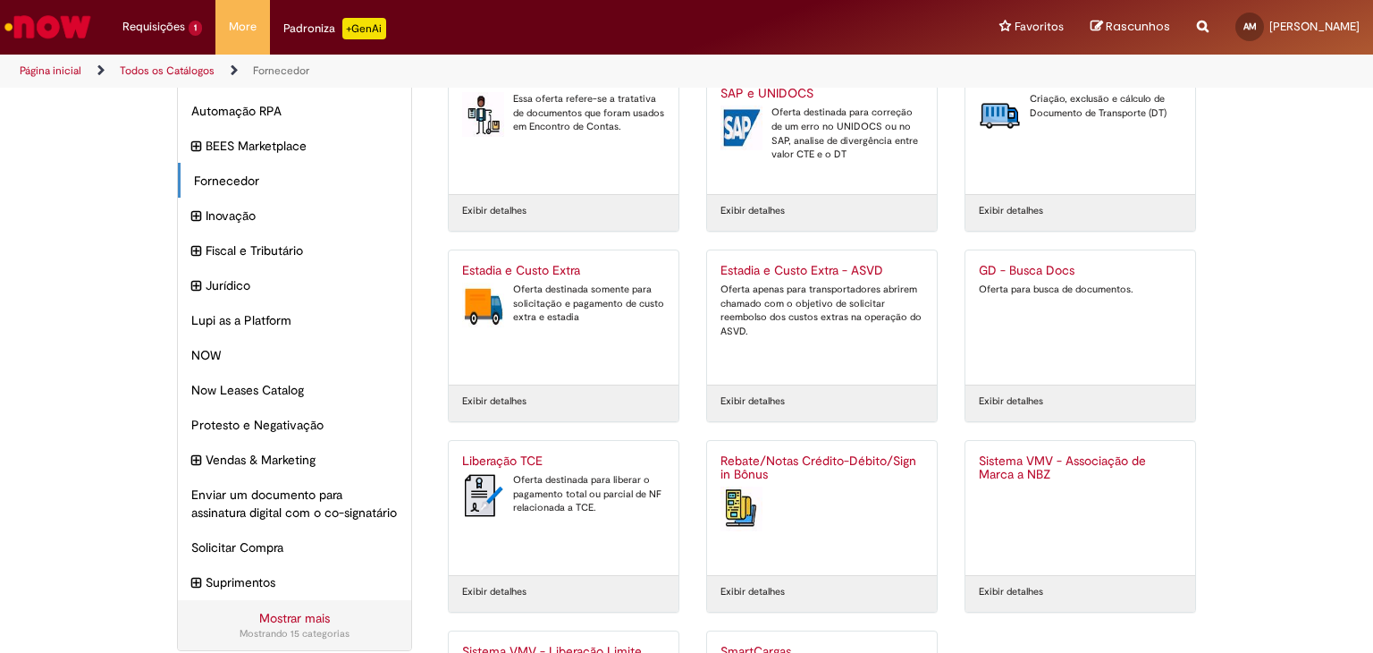
scroll to position [0, 0]
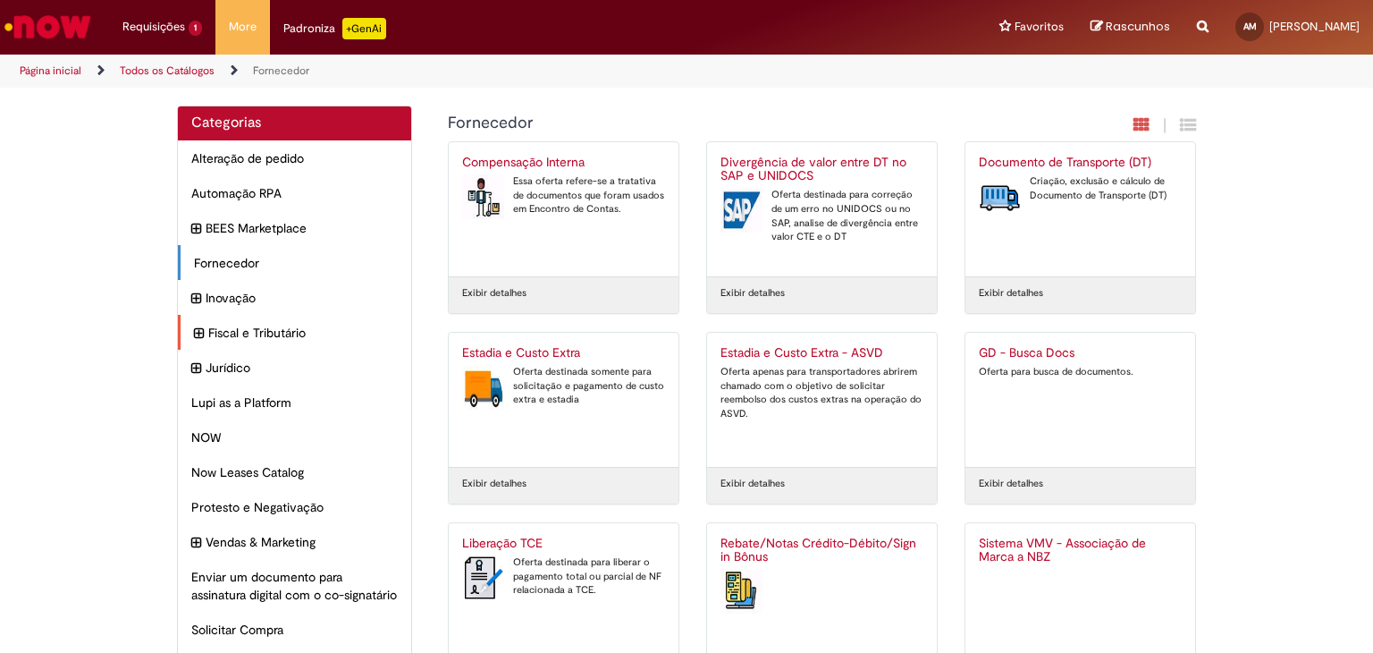
click at [328, 320] on div "Fiscal e Tributário Itens" at bounding box center [294, 333] width 233 height 36
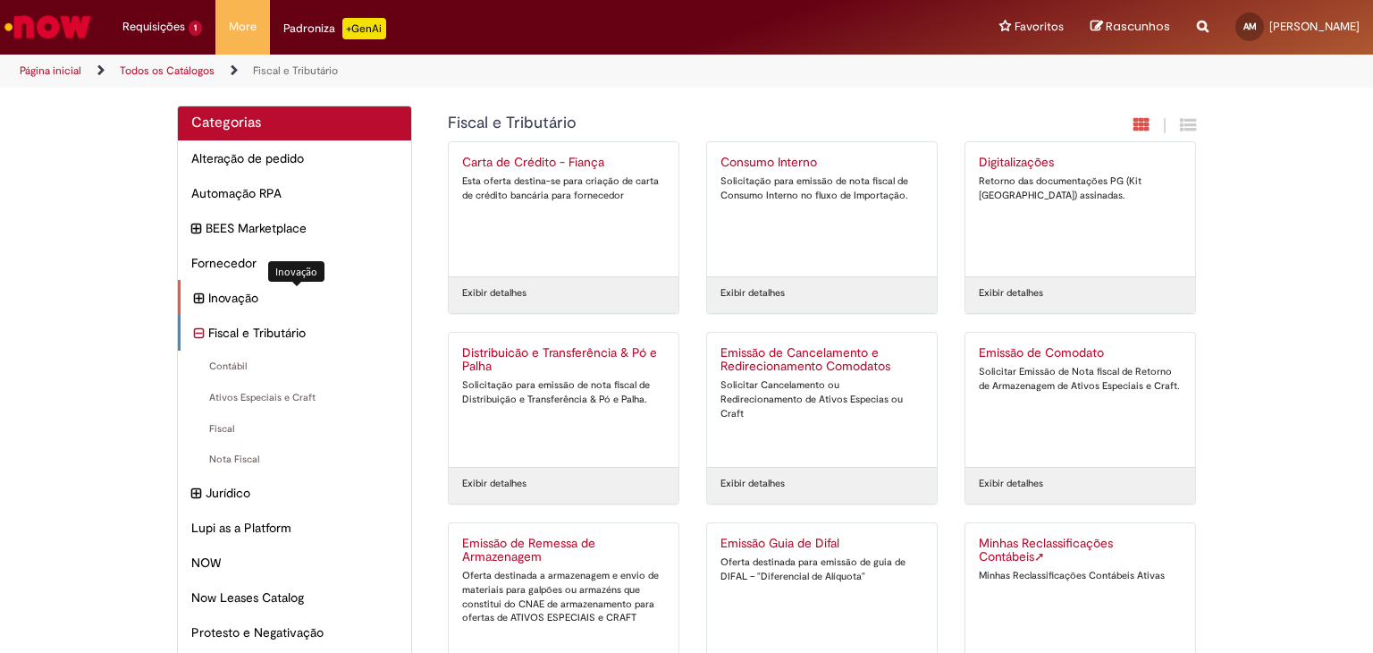
click at [324, 305] on span "Inovação Itens" at bounding box center [303, 298] width 190 height 18
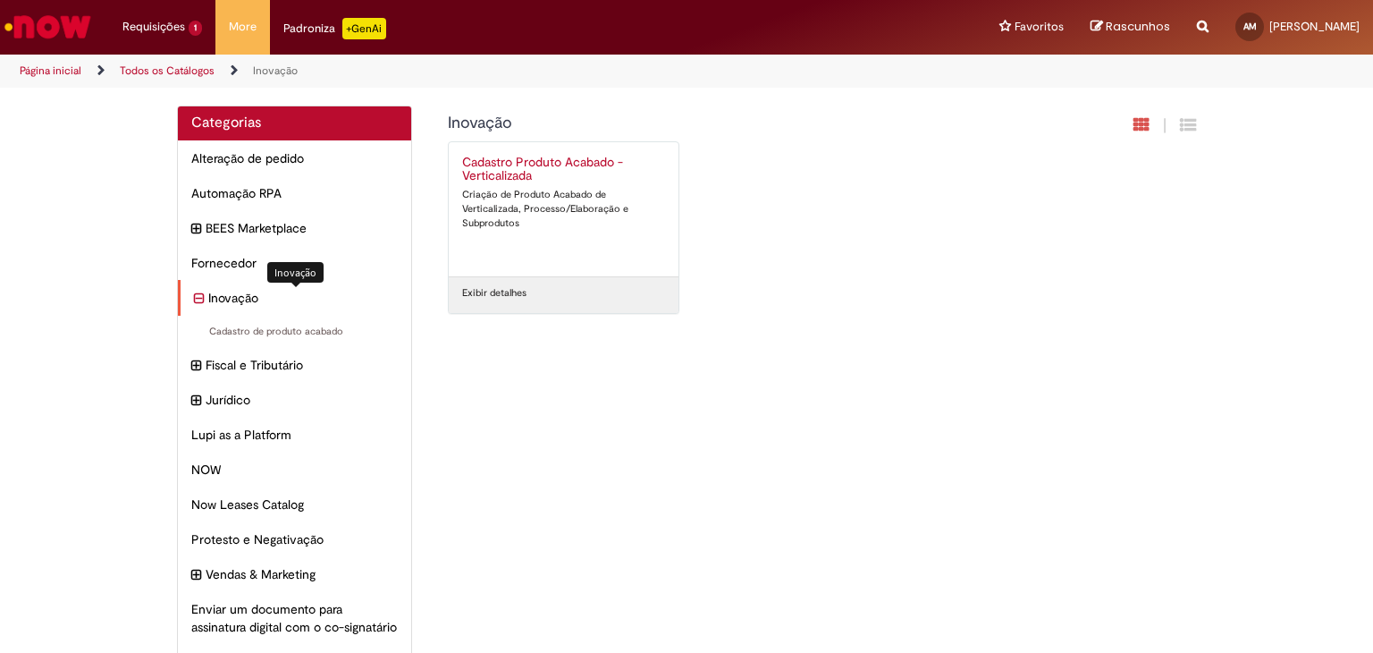
scroll to position [119, 0]
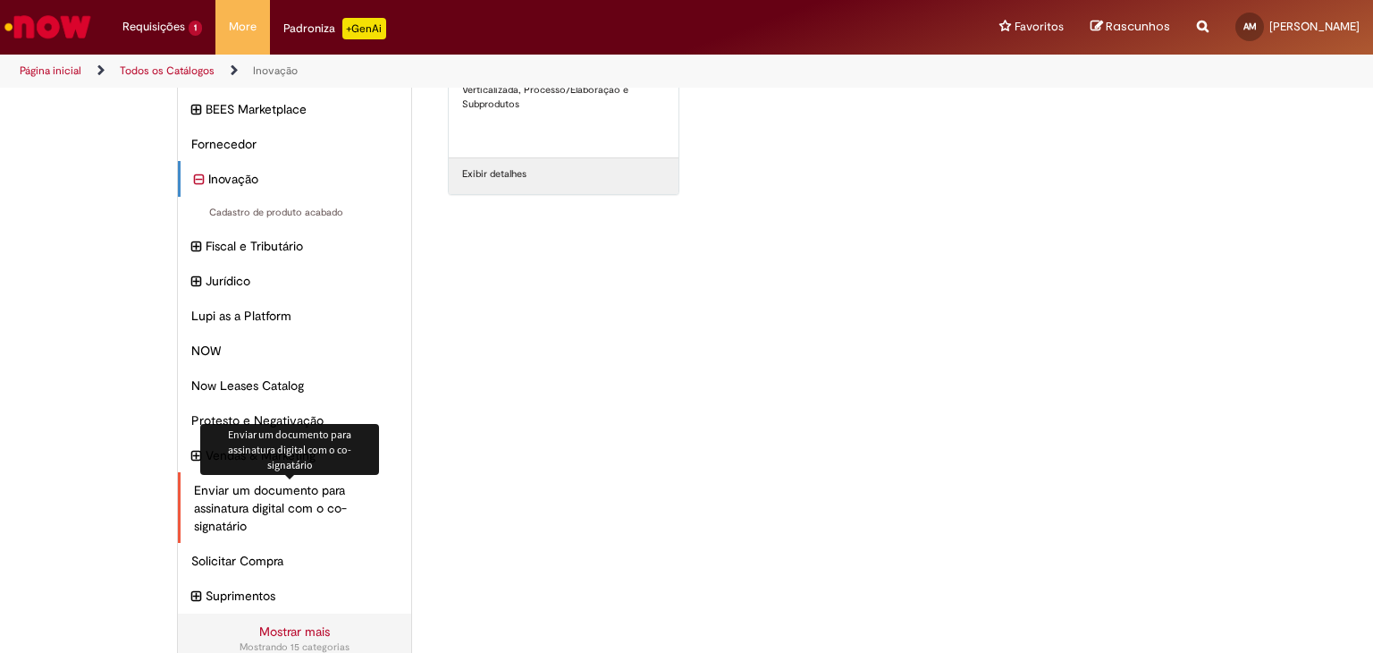
click at [294, 501] on span "Enviar um documento para assinatura digital com o co-signatário Itens" at bounding box center [296, 508] width 204 height 54
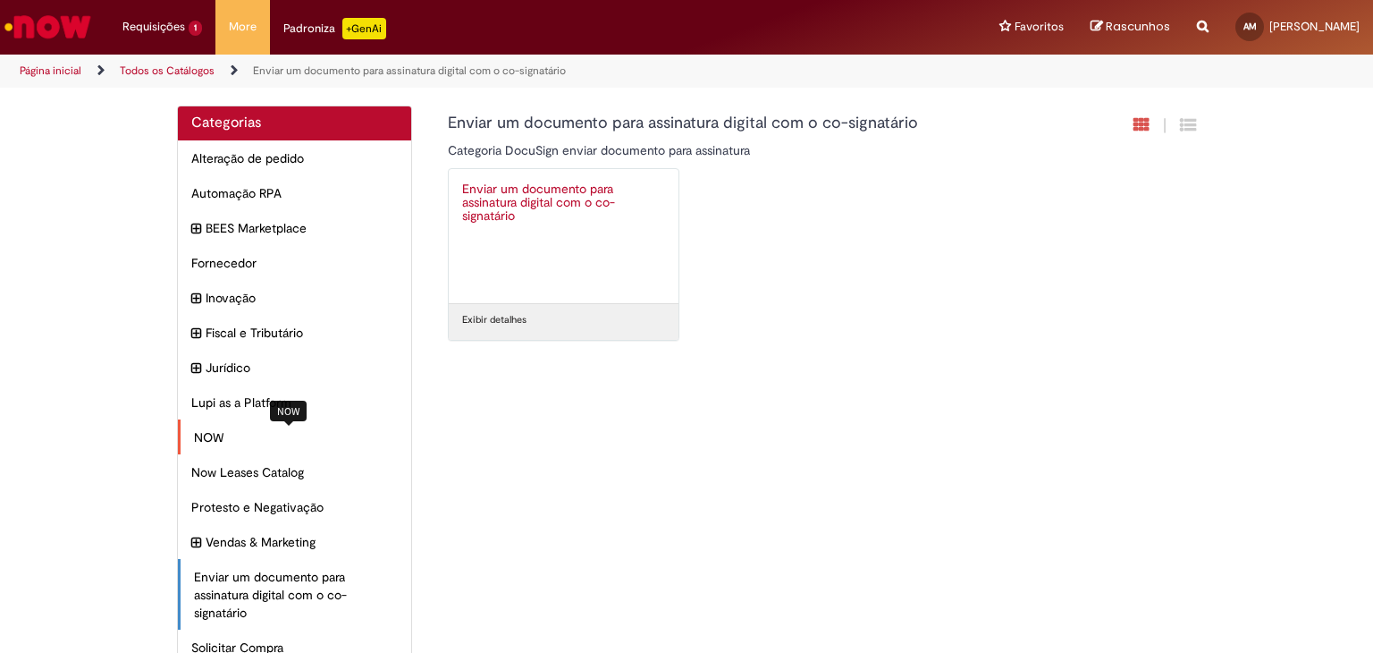
click at [300, 442] on span "NOW Itens" at bounding box center [296, 437] width 204 height 18
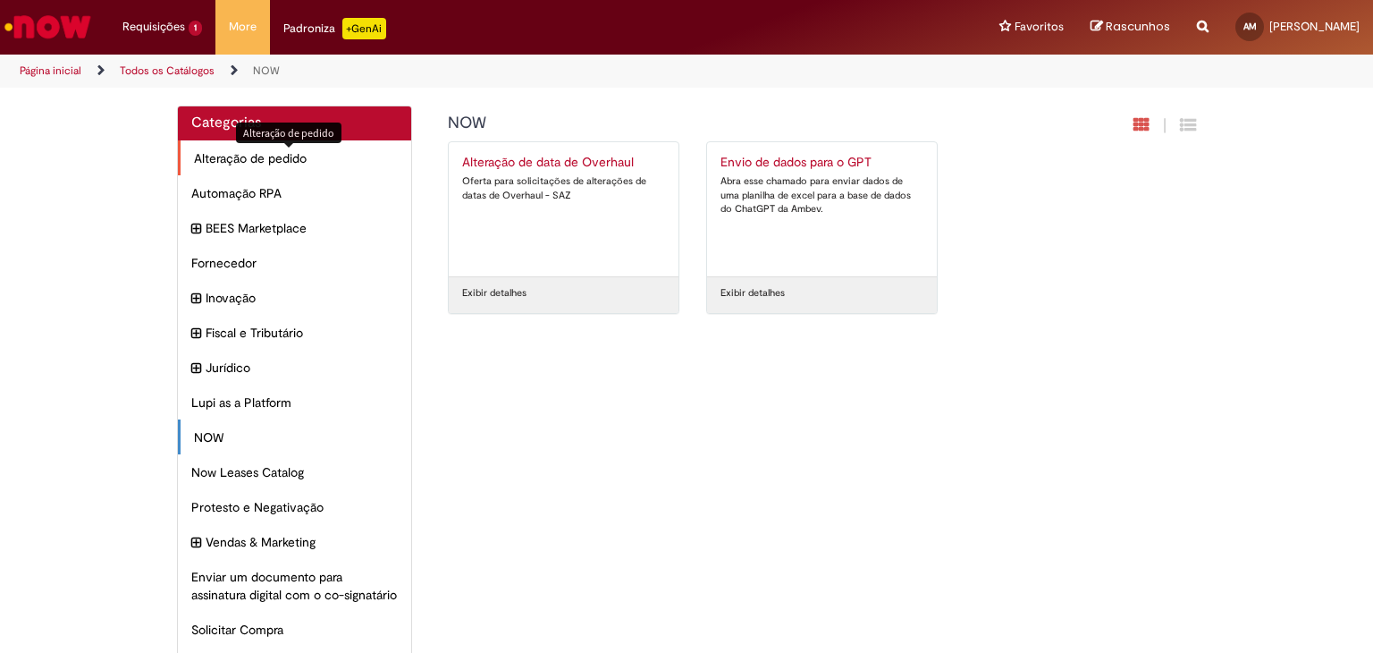
click at [286, 167] on div "Alteração de pedido Itens" at bounding box center [294, 158] width 233 height 36
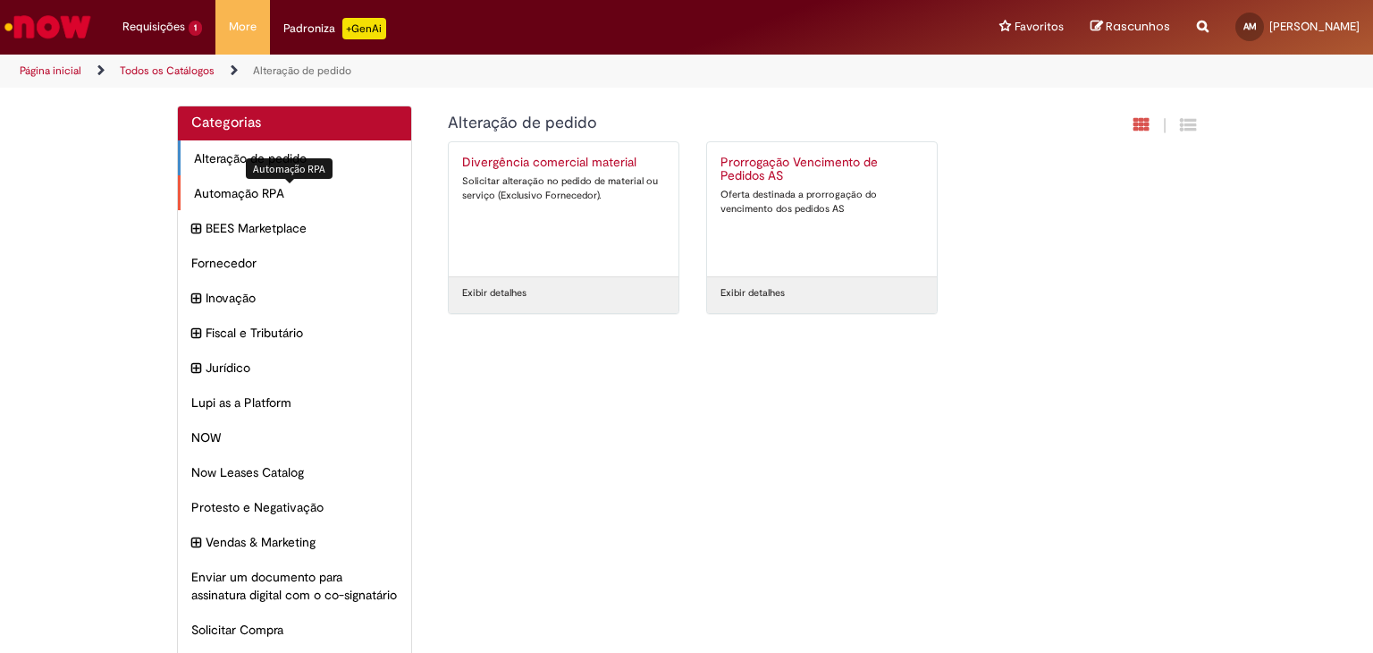
click at [291, 192] on span "Automação RPA Itens" at bounding box center [296, 193] width 204 height 18
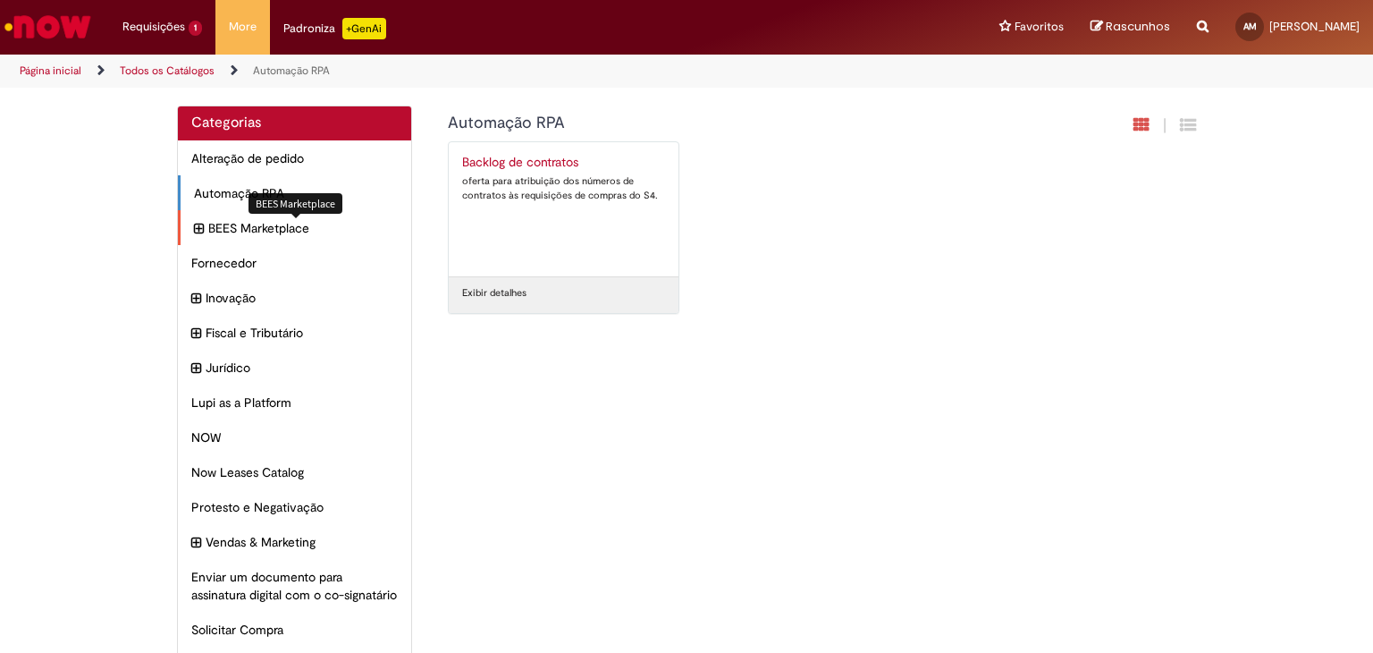
drag, startPoint x: 296, startPoint y: 227, endPoint x: 299, endPoint y: 240, distance: 12.8
click at [299, 233] on span "BEES Marketplace Itens" at bounding box center [303, 228] width 190 height 18
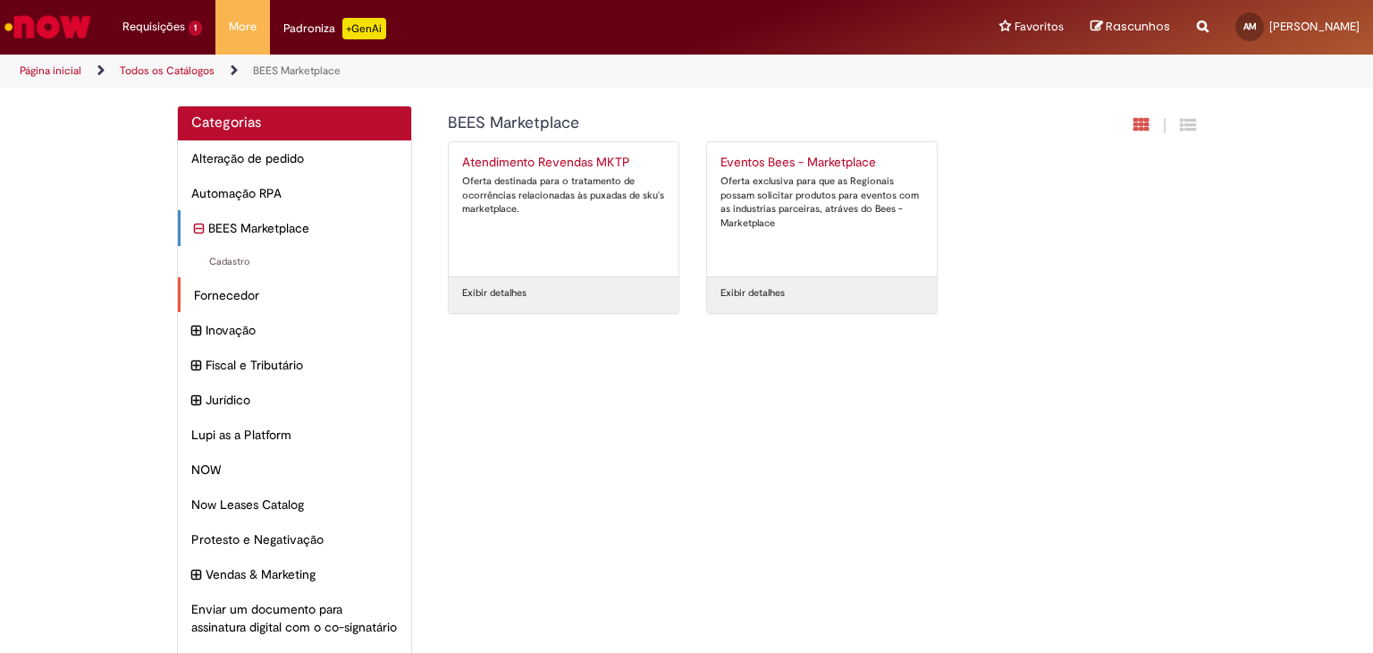
click at [301, 308] on div "Fornecedor Itens" at bounding box center [294, 295] width 233 height 36
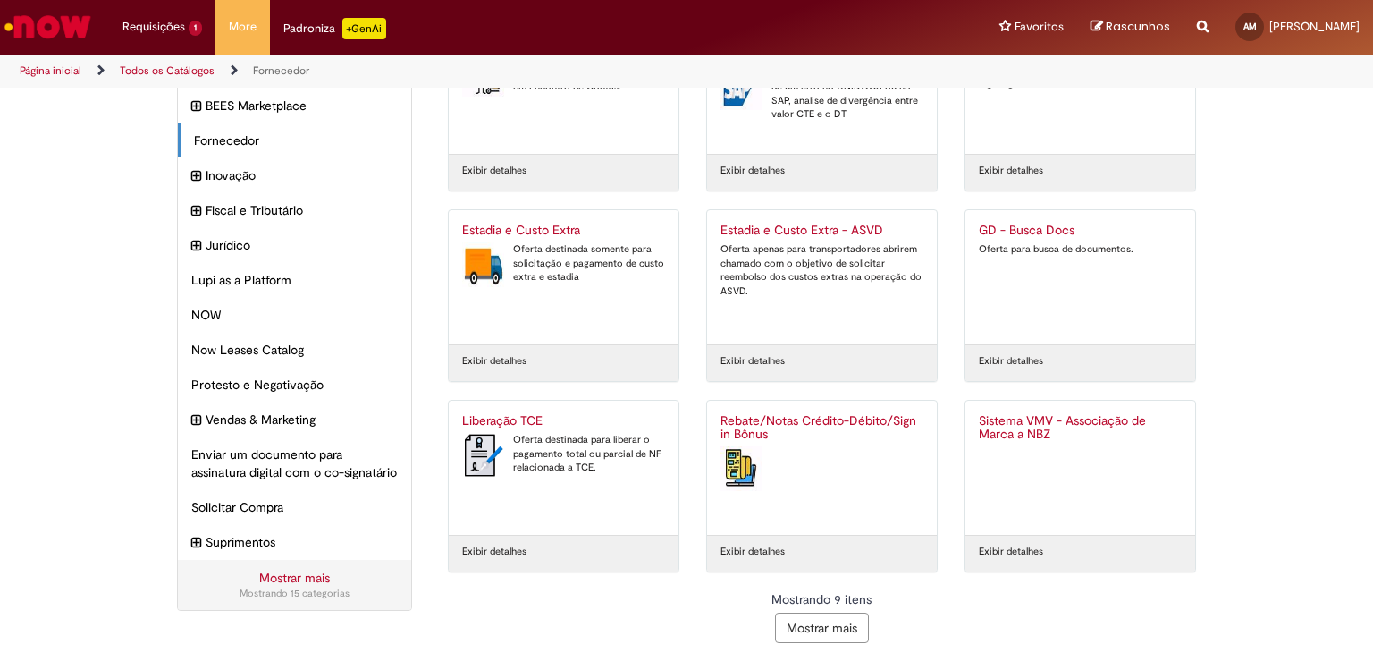
scroll to position [129, 0]
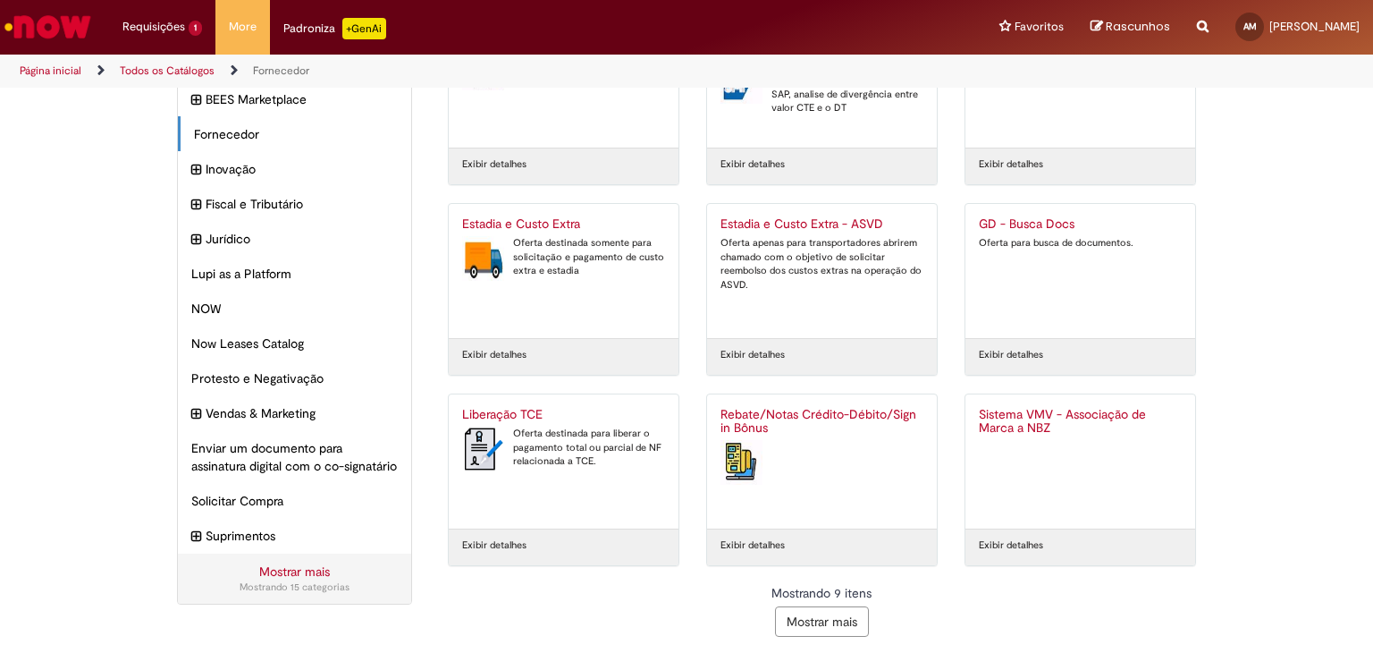
click at [54, 15] on img "Ir para a Homepage" at bounding box center [48, 27] width 92 height 36
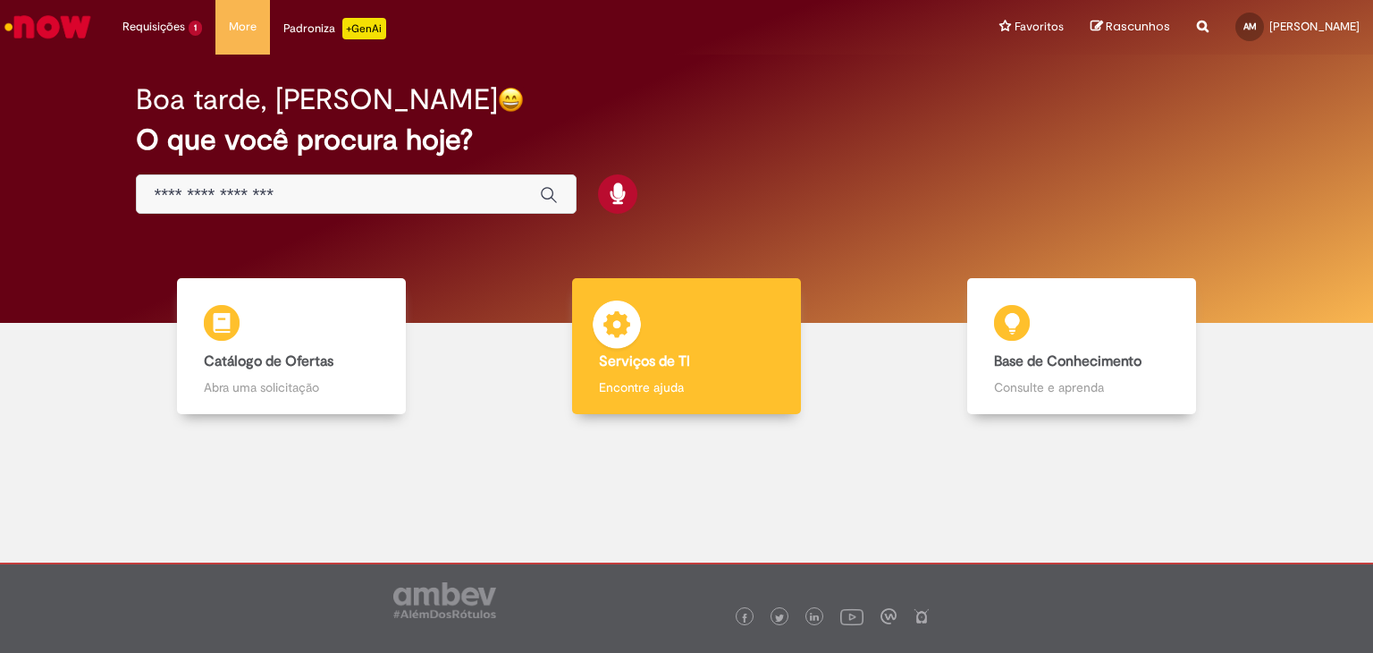
click at [672, 369] on b "Serviços de TI" at bounding box center [644, 361] width 91 height 18
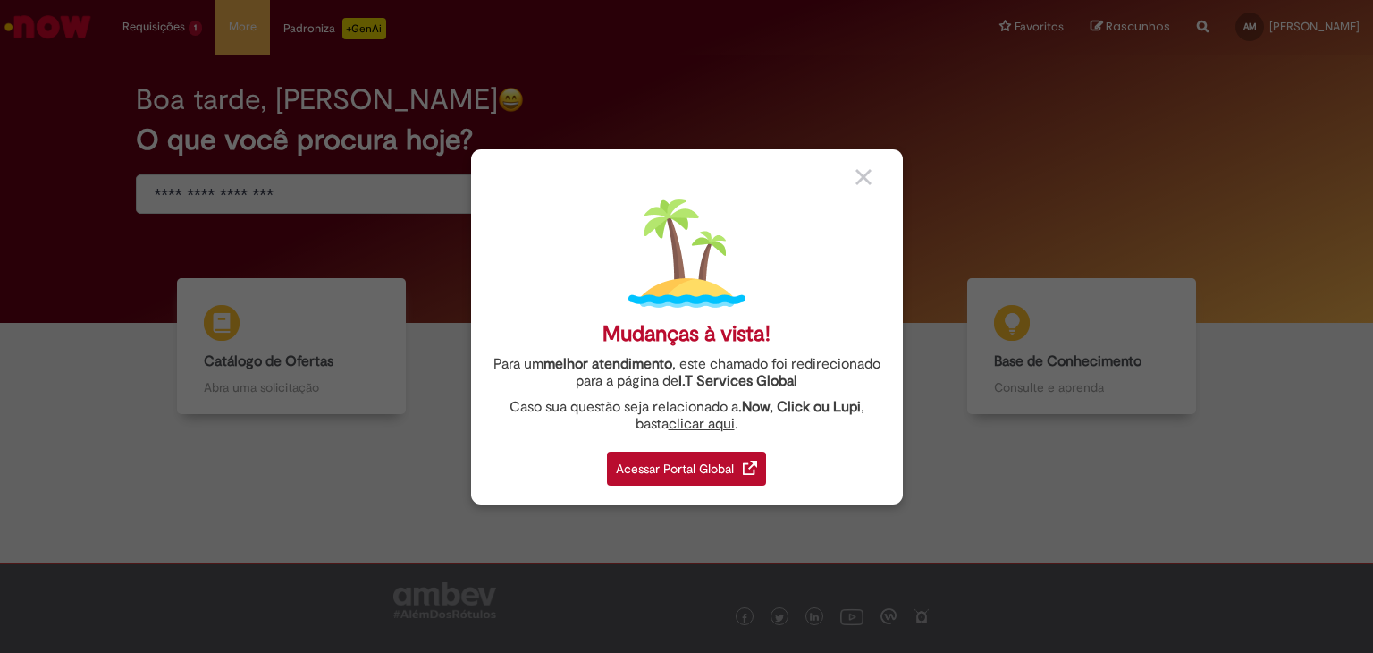
click at [873, 173] on div at bounding box center [873, 176] width 34 height 19
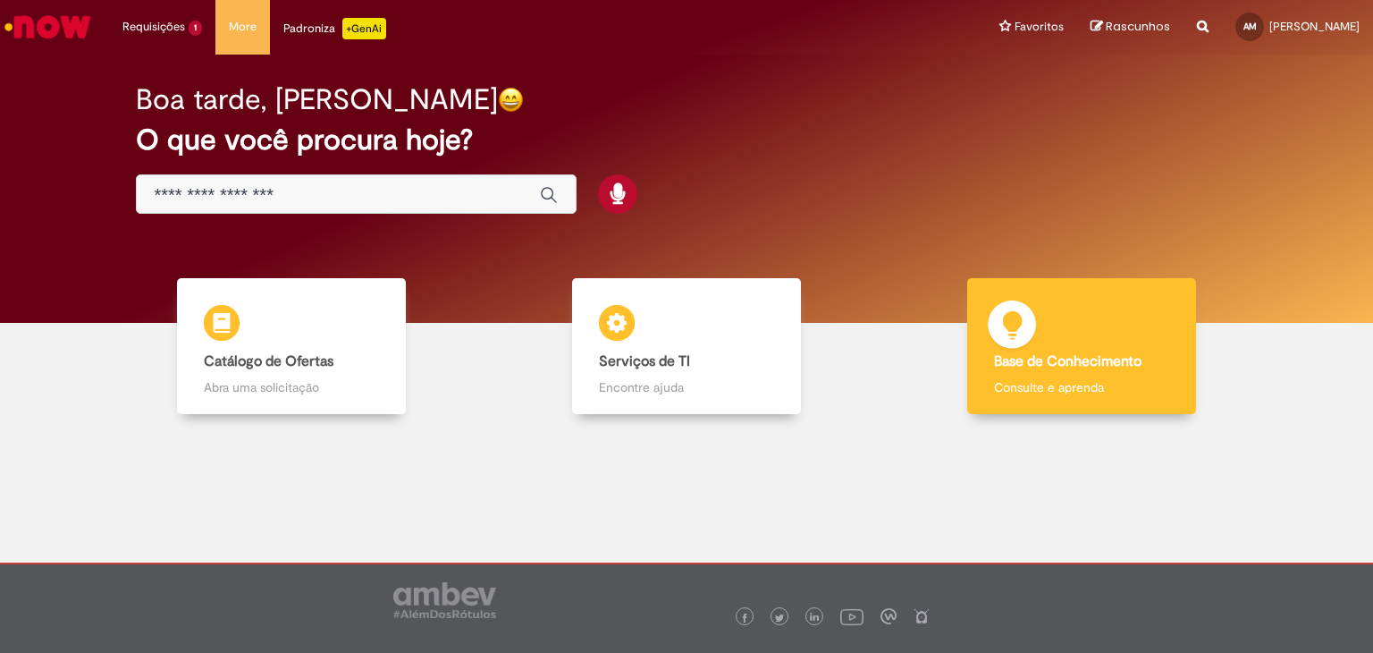
click at [1017, 347] on img at bounding box center [1012, 327] width 54 height 54
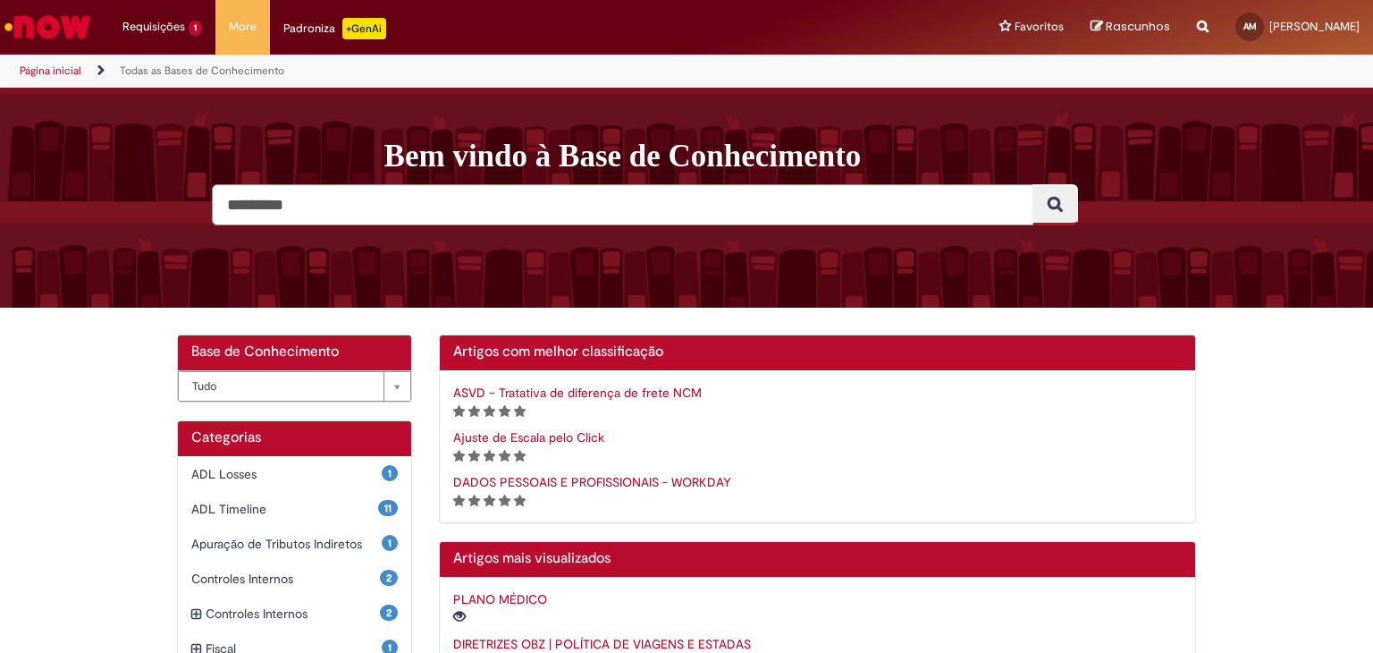
scroll to position [119, 0]
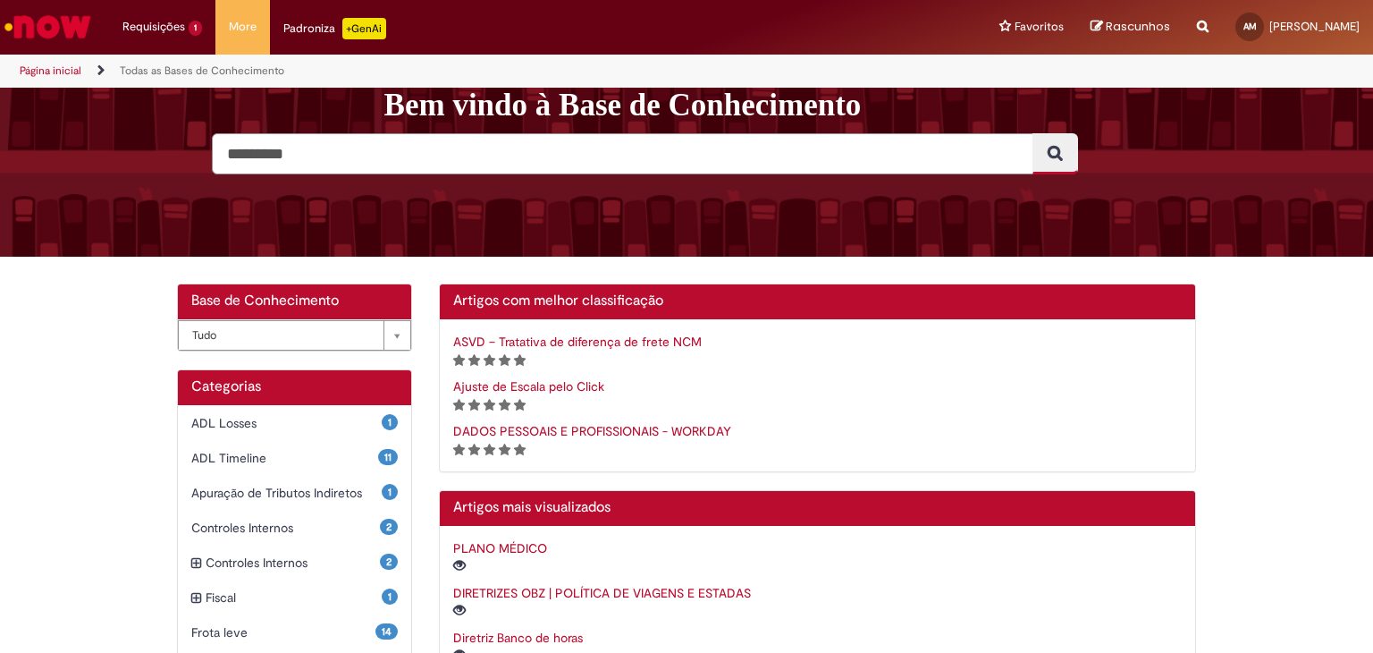
click at [404, 164] on input "Pesquisar" at bounding box center [623, 153] width 822 height 41
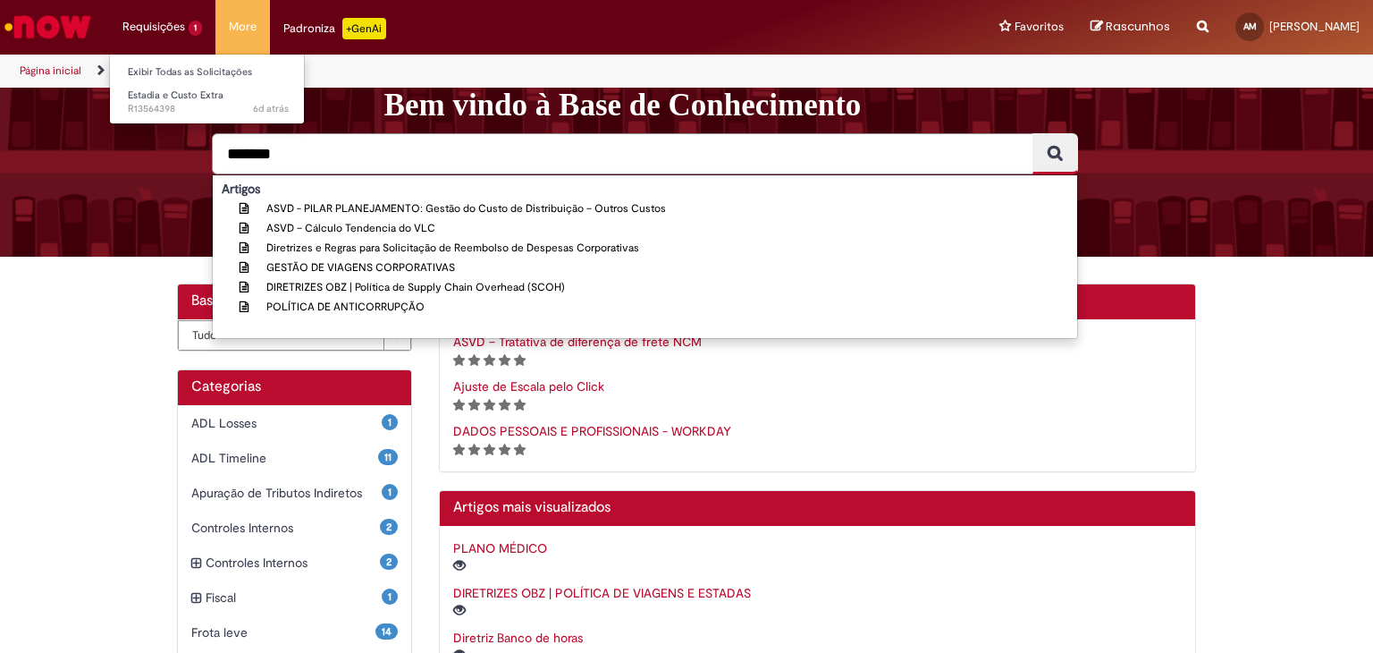
type input "*******"
click at [177, 15] on li "Requisições 1 Exibir Todas as Solicitações Estadia e Custo Extra 6d atrás 6 dia…" at bounding box center [162, 27] width 106 height 54
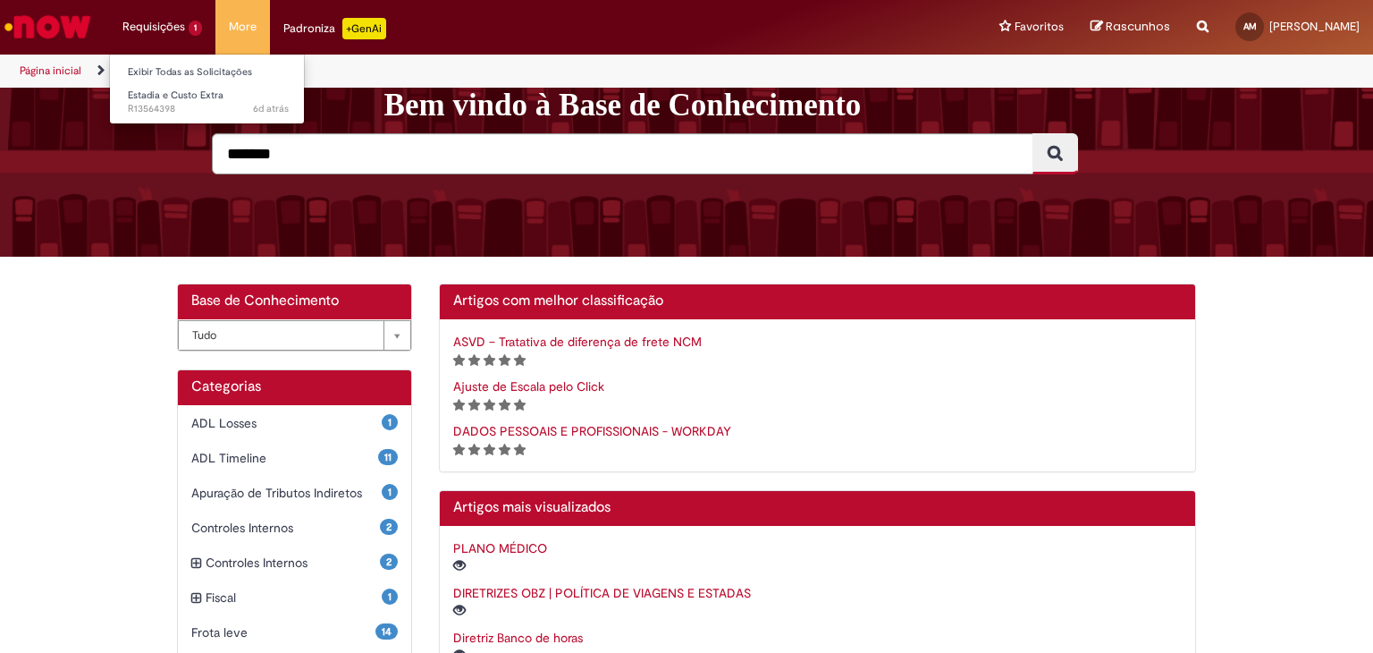
click at [156, 39] on li "Requisições 1 Exibir Todas as Solicitações Estadia e Custo Extra 6d atrás 6 dia…" at bounding box center [162, 27] width 106 height 54
click at [161, 30] on li "Requisições 1 Exibir Todas as Solicitações Estadia e Custo Extra 6d atrás 6 dia…" at bounding box center [162, 27] width 106 height 54
click at [75, 69] on link "Página inicial" at bounding box center [51, 70] width 62 height 14
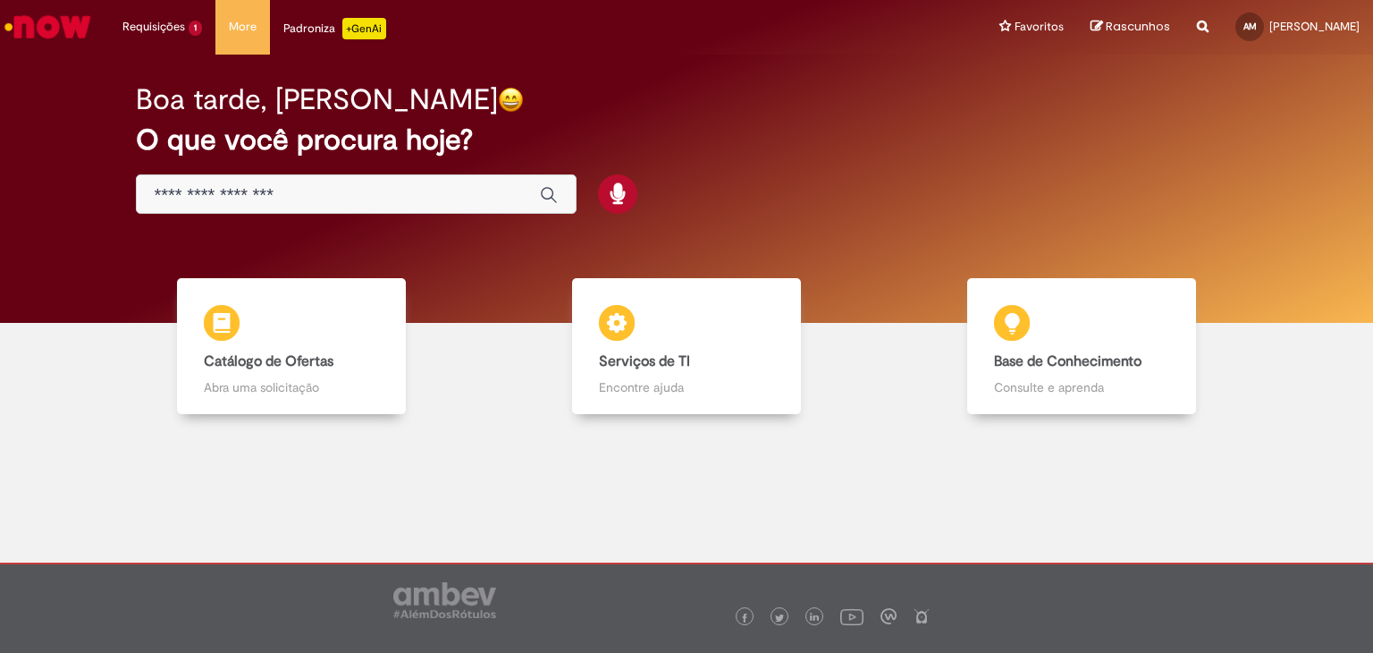
click at [75, 69] on div "Boa tarde, [PERSON_NAME] O que você procura hoje?" at bounding box center [686, 189] width 1346 height 268
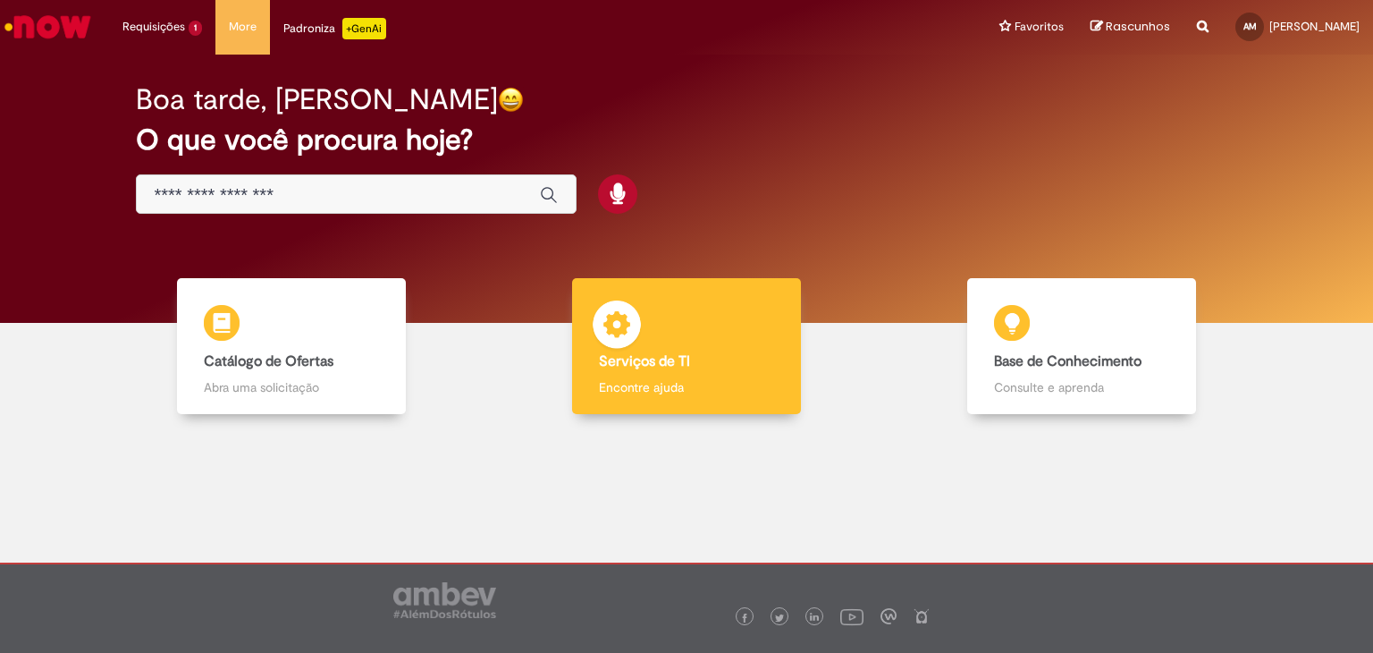
click at [676, 308] on div "Serviços de TI Serviços de TI Encontre ajuda" at bounding box center [686, 346] width 229 height 137
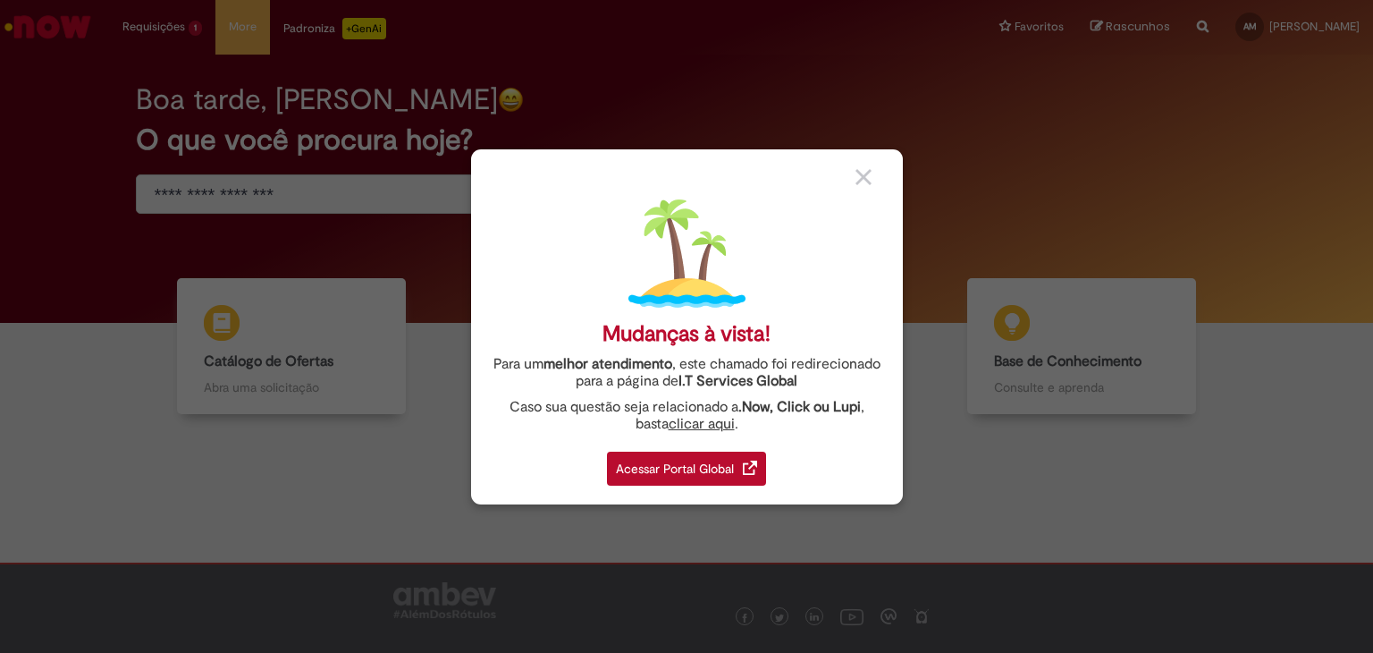
click at [713, 469] on div "Acessar Portal Global" at bounding box center [686, 468] width 159 height 34
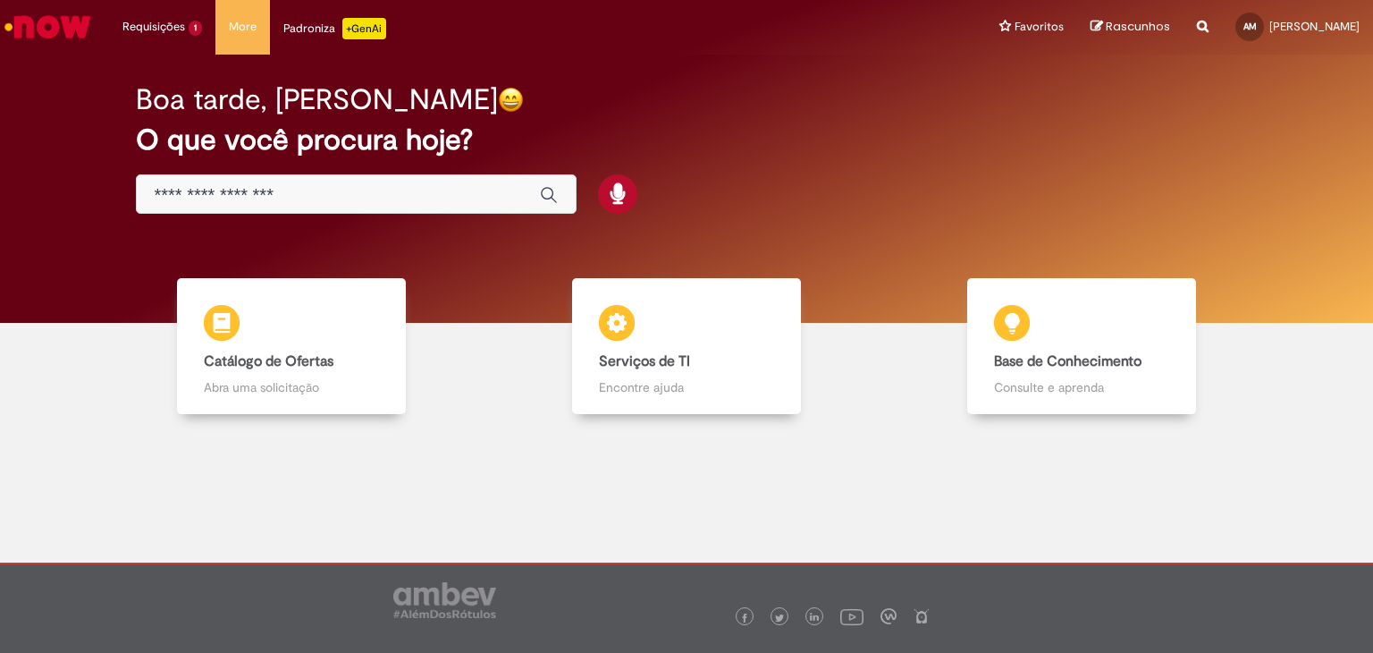
click at [436, 200] on input "Basta digitar aqui" at bounding box center [338, 195] width 367 height 21
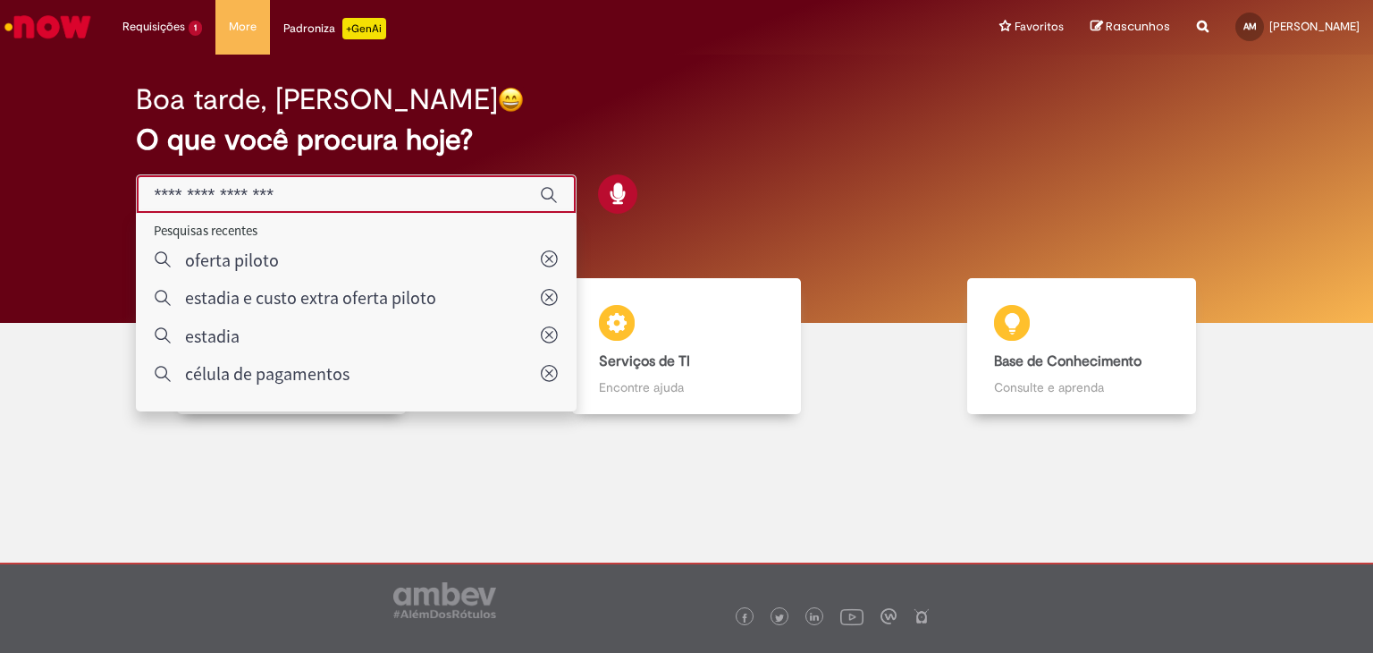
type input "*******"
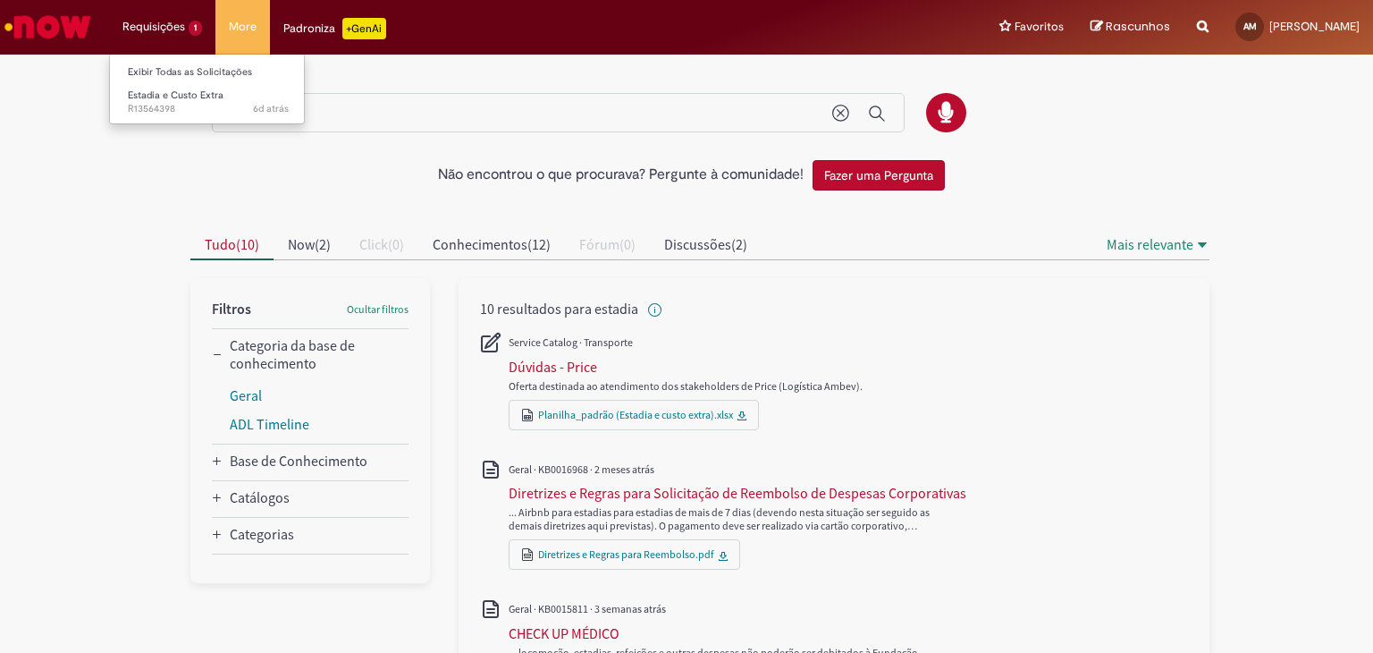
click at [179, 19] on li "Requisições 1 Exibir Todas as Solicitações Estadia e Custo Extra 6d atrás 6 dia…" at bounding box center [162, 27] width 106 height 54
click at [133, 26] on li "Requisições 1 Exibir Todas as Solicitações Estadia e Custo Extra 6d atrás 6 dia…" at bounding box center [162, 27] width 106 height 54
click at [58, 13] on img "Ir para a Homepage" at bounding box center [48, 27] width 92 height 36
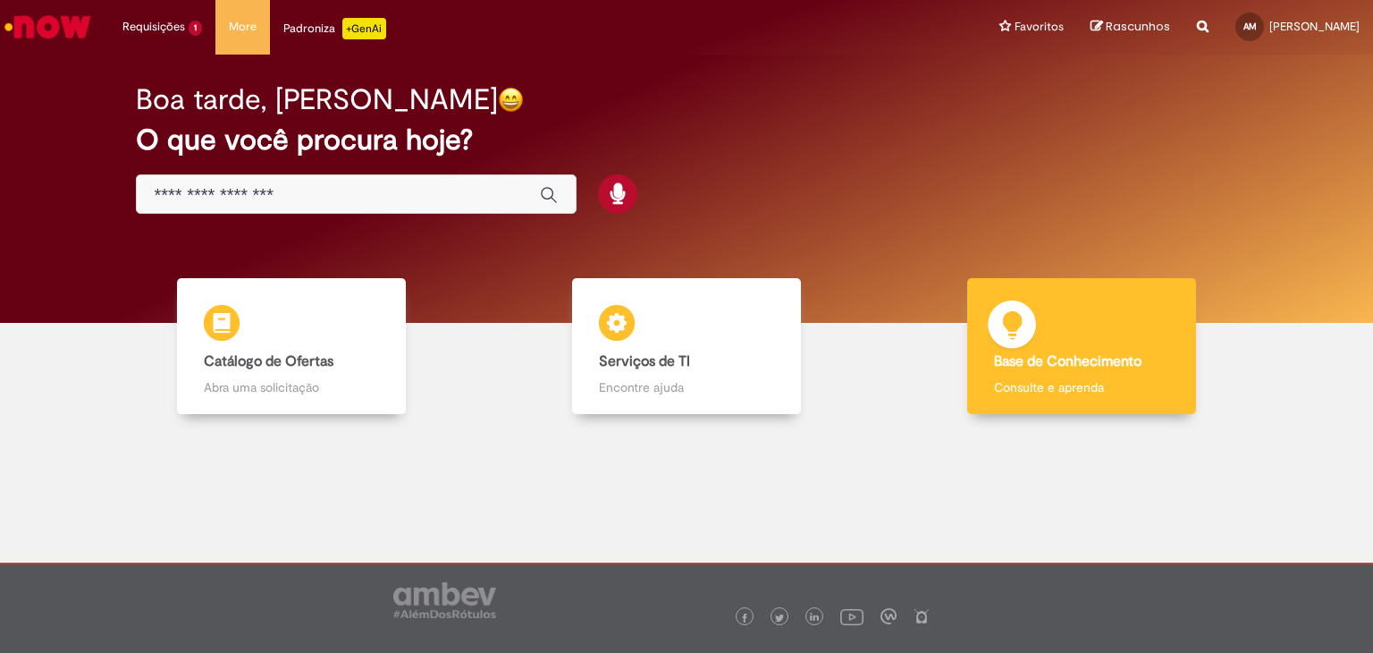
click at [1040, 348] on div "Base de Conhecimento Base de Conhecimento Consulte e aprenda" at bounding box center [1081, 346] width 229 height 137
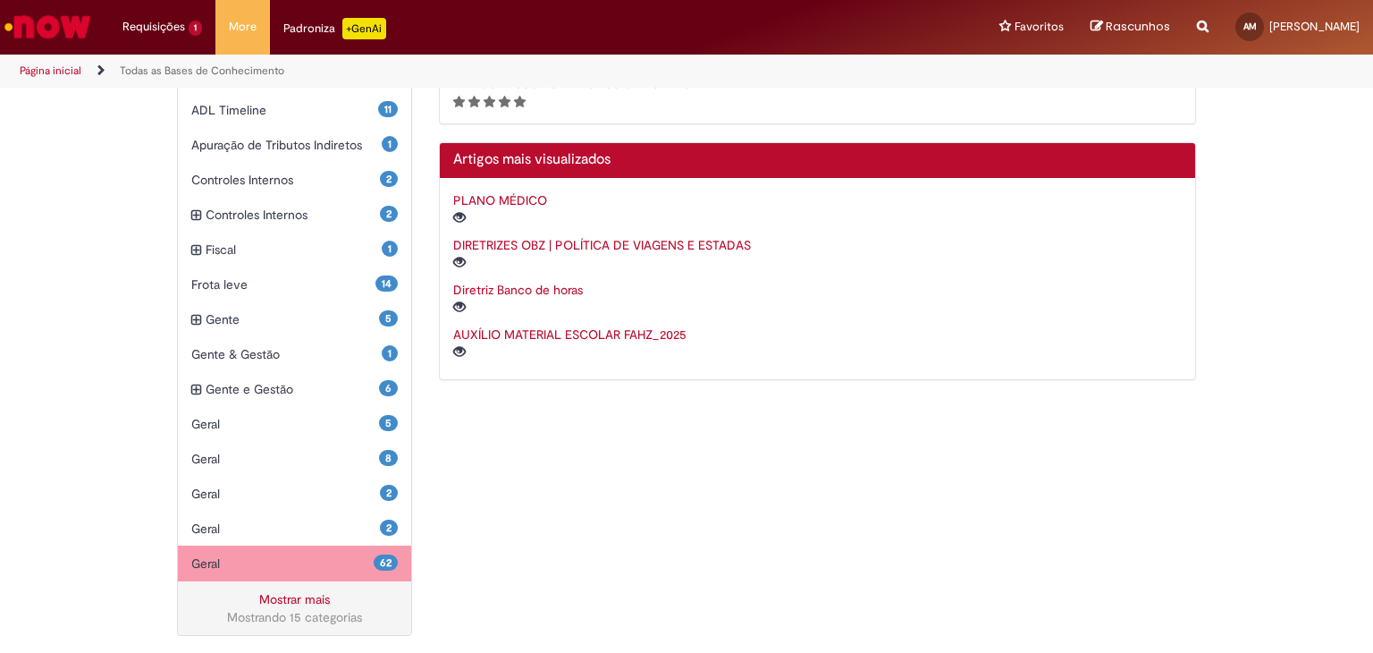
scroll to position [465, 0]
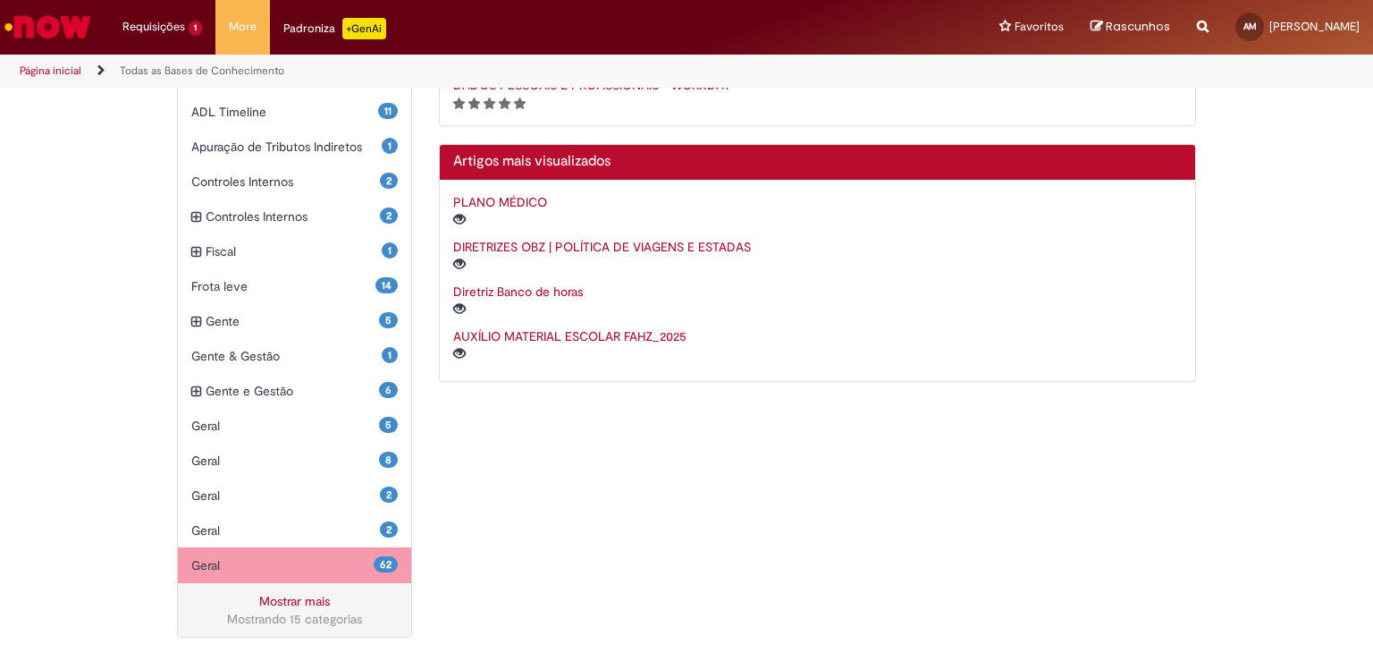
click at [369, 548] on div "62 Geral Itens" at bounding box center [294, 565] width 233 height 36
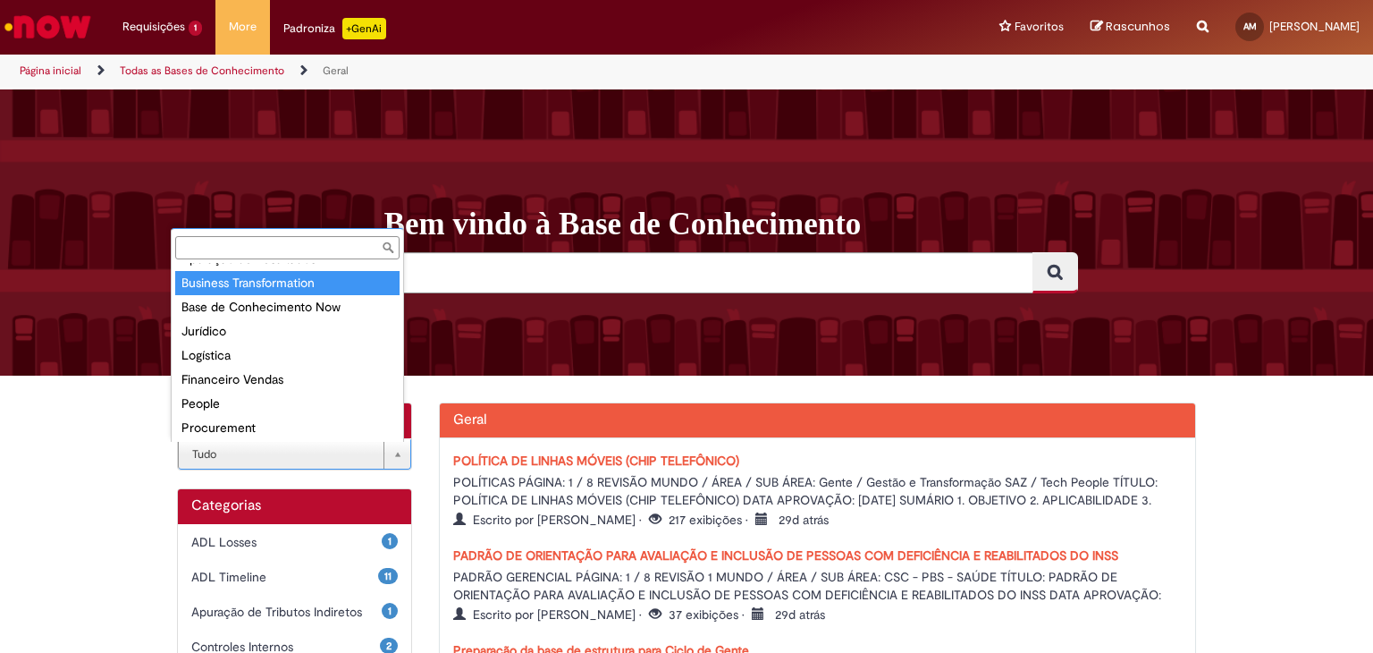
scroll to position [69, 0]
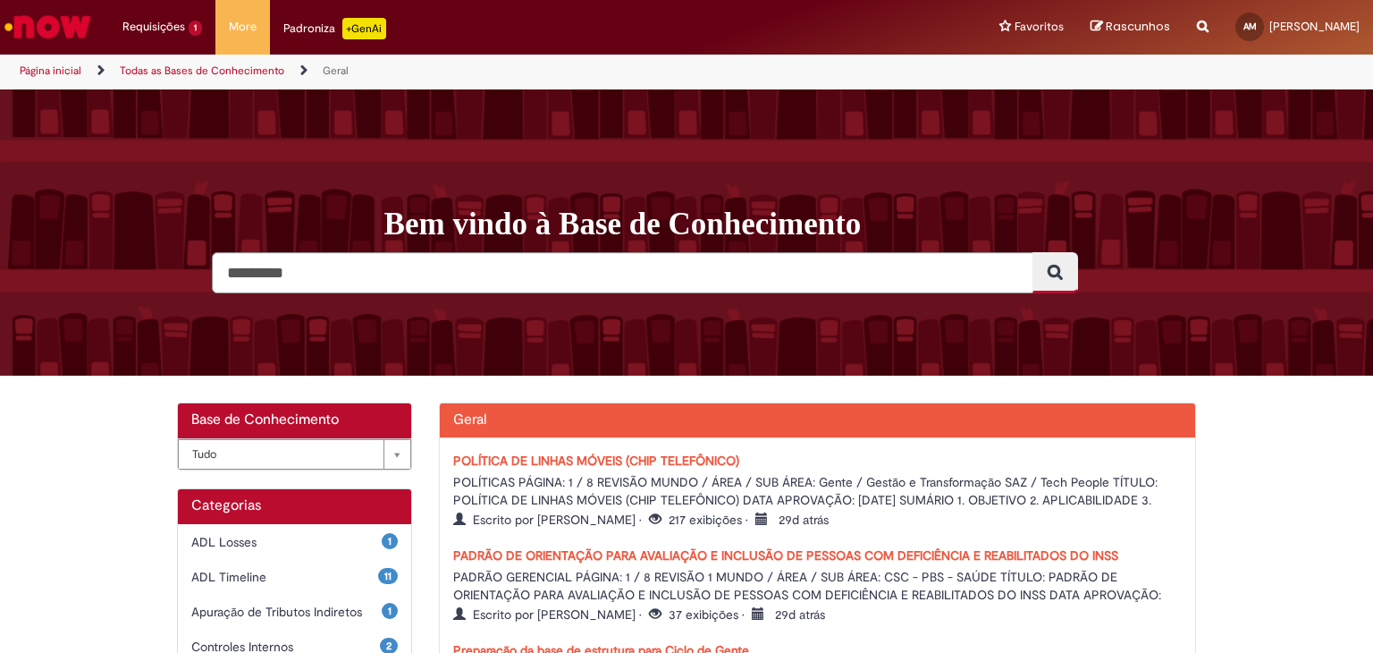
click at [72, 76] on link "Página inicial" at bounding box center [51, 70] width 62 height 14
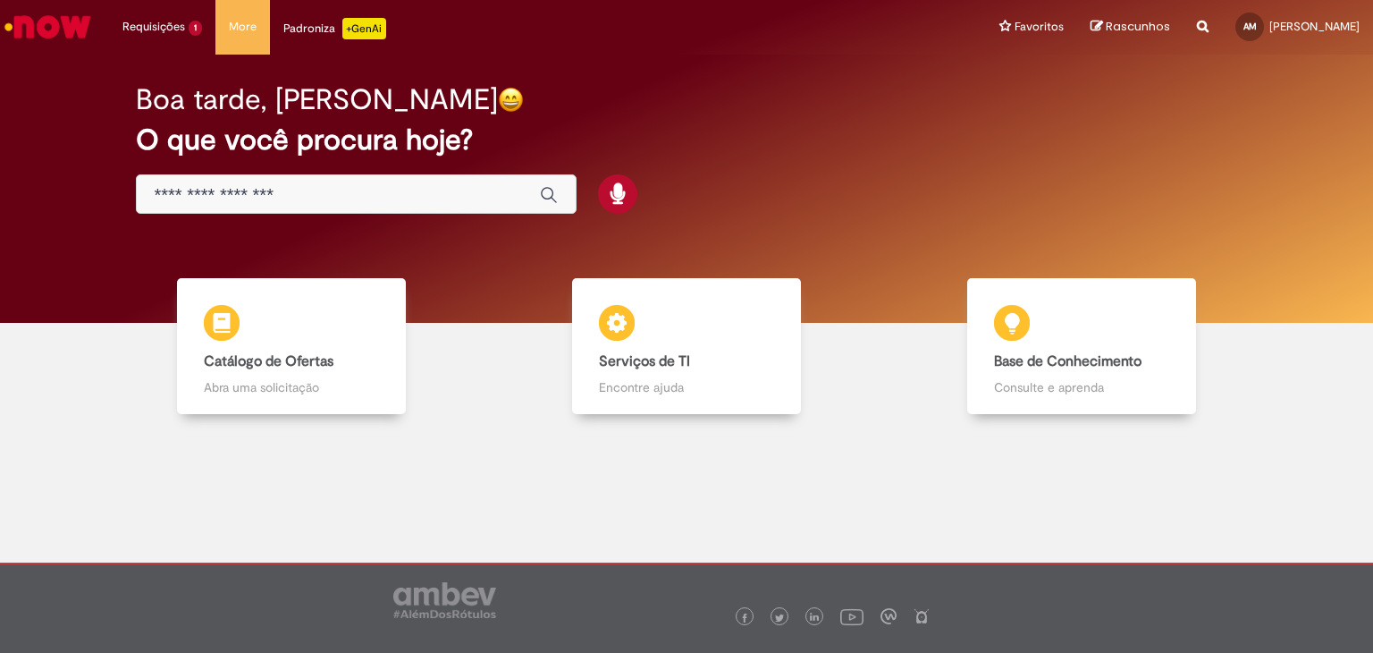
click at [360, 198] on input "Basta digitar aqui" at bounding box center [338, 195] width 367 height 21
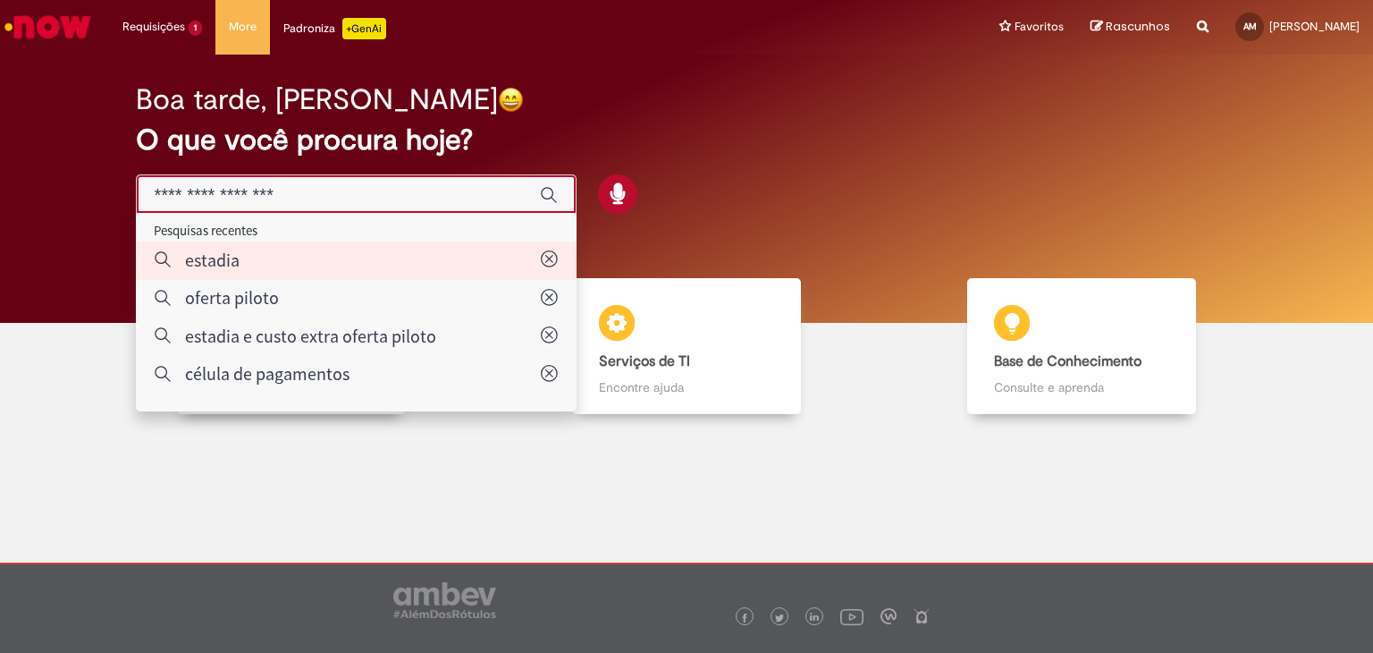
type input "*******"
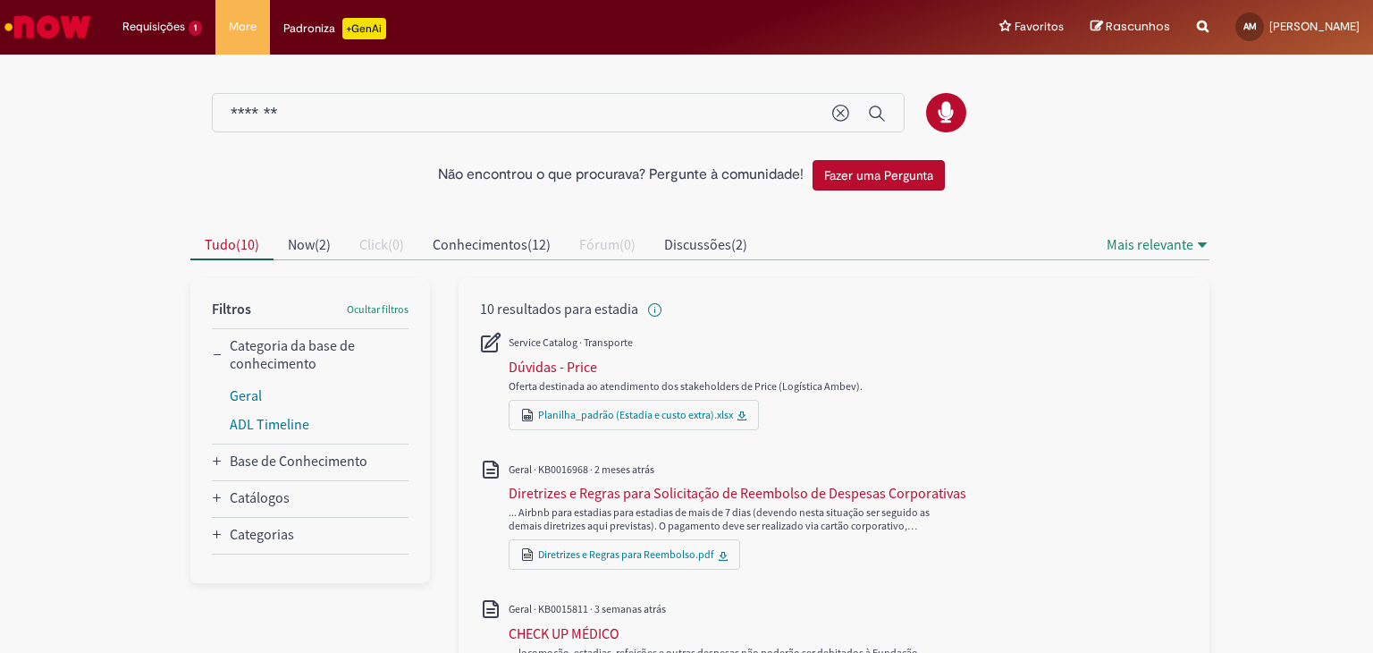
click at [328, 492] on div "Catálogos" at bounding box center [310, 499] width 197 height 36
click at [232, 507] on div "Catálogos" at bounding box center [310, 499] width 197 height 36
click at [212, 493] on icon "Catálogos" at bounding box center [217, 498] width 11 height 11
click at [832, 113] on icon "Limpar termo de pesquisa" at bounding box center [841, 114] width 18 height 18
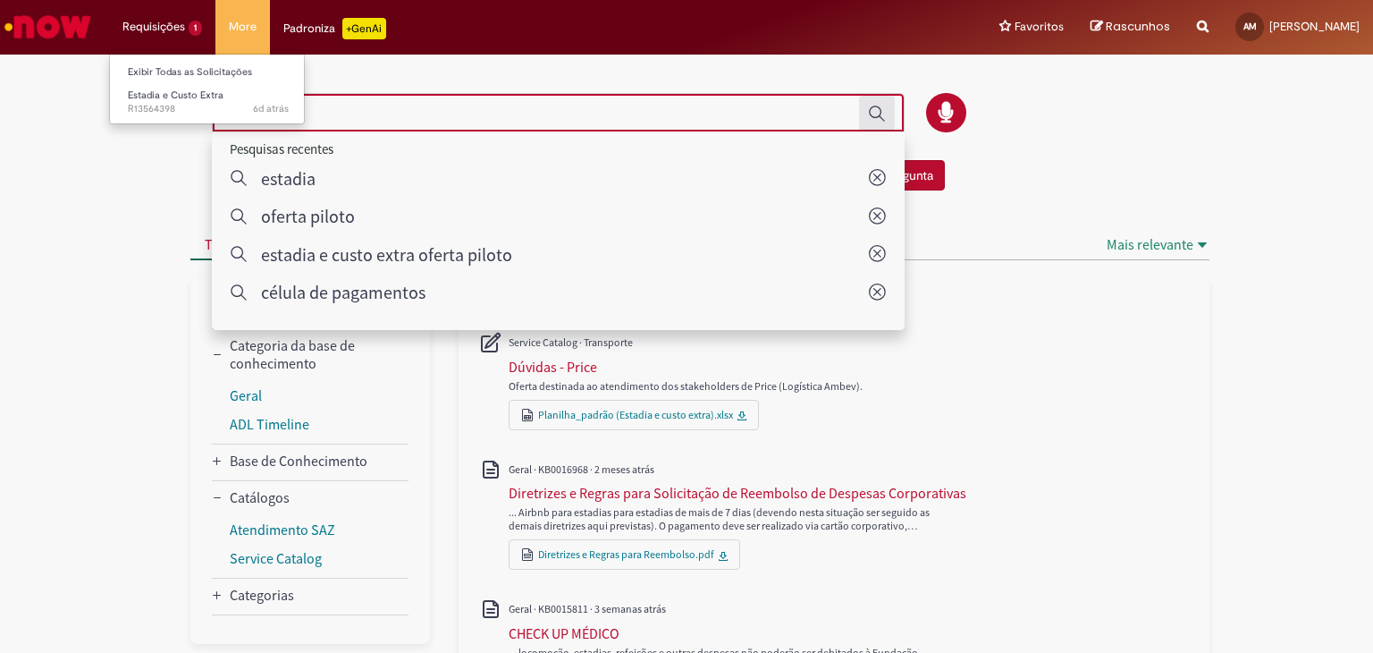
click at [174, 29] on li "Requisições 1 Exibir Todas as Solicitações Estadia e Custo Extra 6d atrás 6 dia…" at bounding box center [162, 27] width 106 height 54
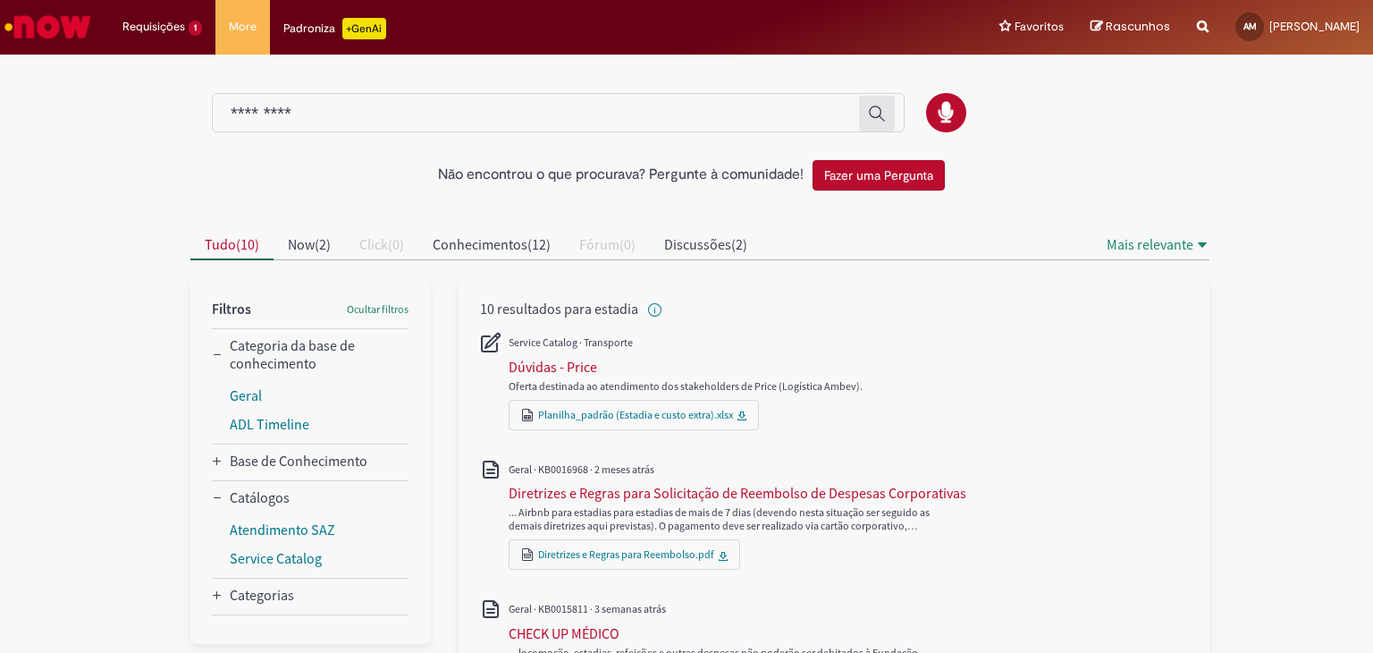
click at [35, 25] on img "Ir para a Homepage" at bounding box center [48, 27] width 92 height 36
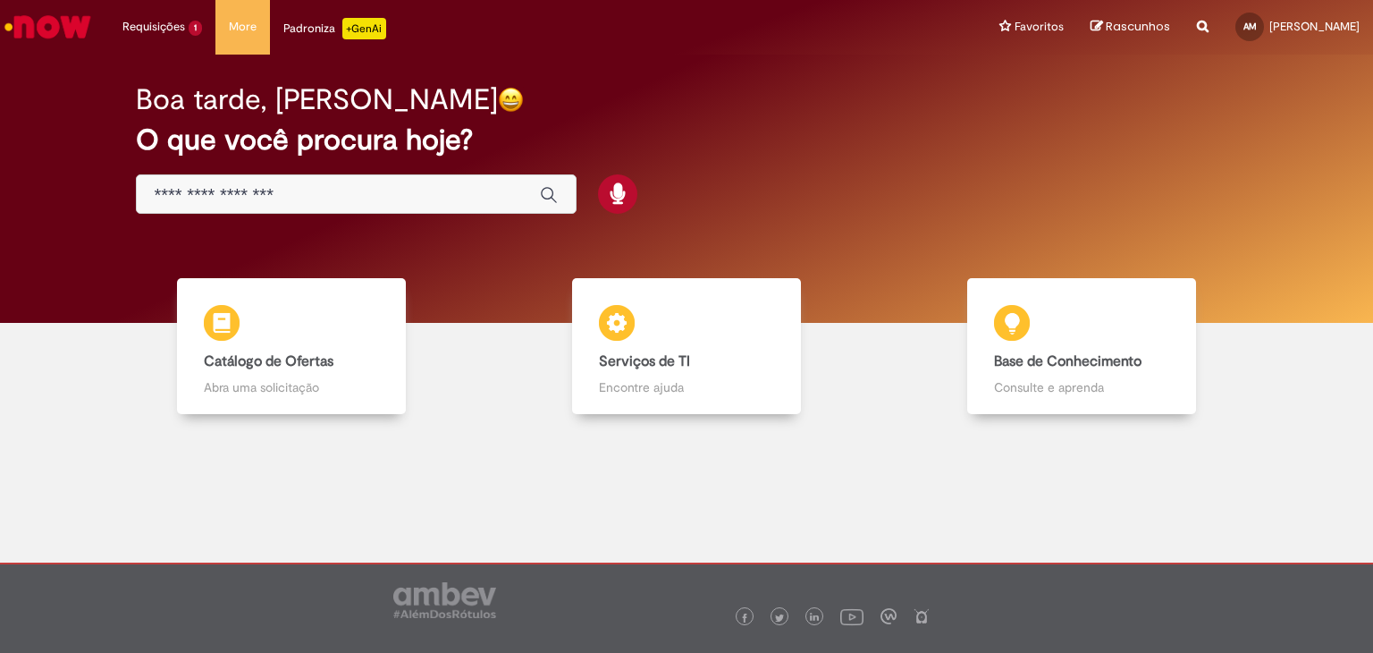
click at [1197, 24] on div "Reportar problema Artigos Não encontrou base de conhecimento Catálogo Não foram…" at bounding box center [1203, 27] width 38 height 55
click at [1197, 24] on icon "Search from all sources" at bounding box center [1203, 16] width 12 height 32
click at [1157, 30] on input "text" at bounding box center [1167, 28] width 82 height 30
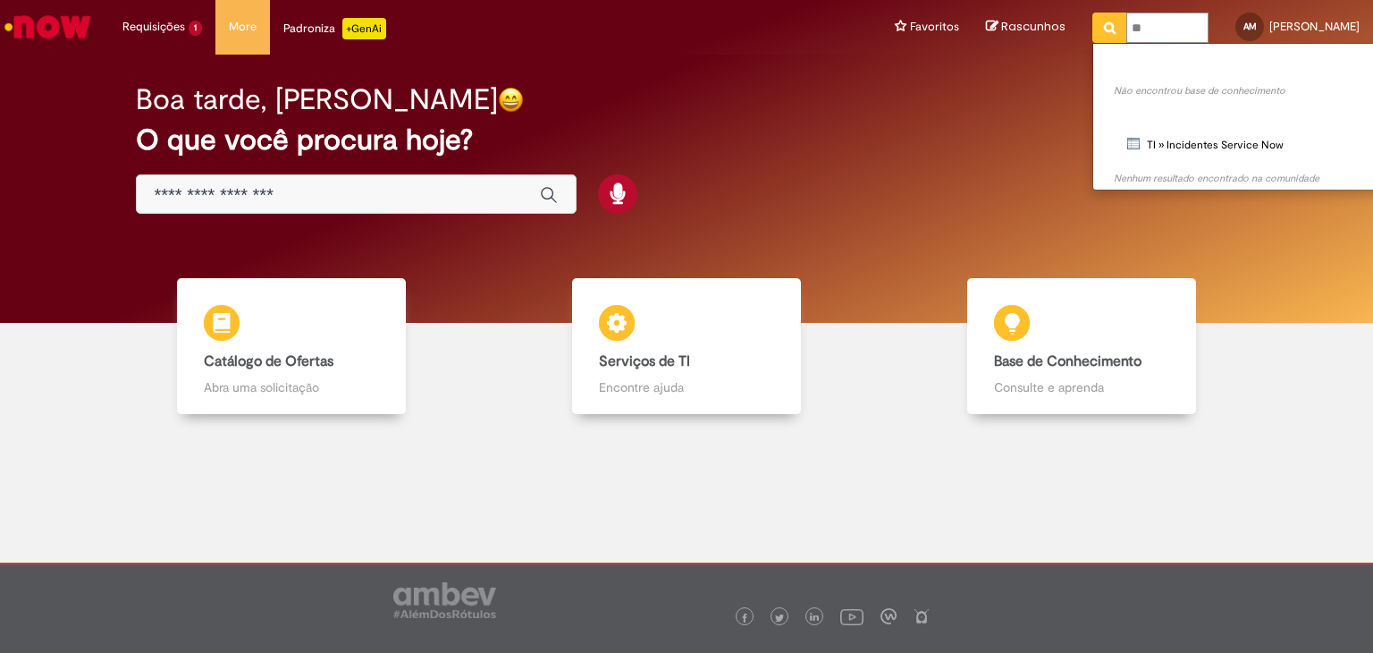
type input "*"
type input "*******"
click button "Pesquisar" at bounding box center [1109, 28] width 35 height 30
type input "*******"
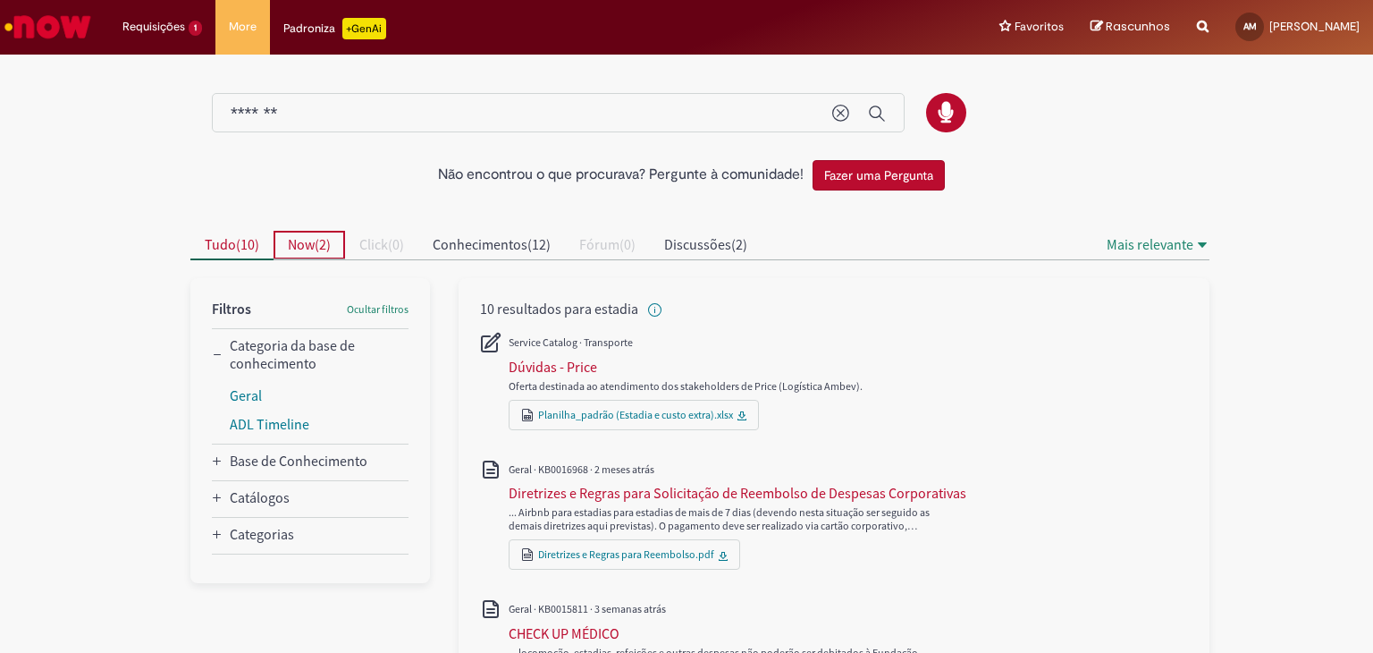
click at [293, 249] on span "Now" at bounding box center [301, 244] width 27 height 18
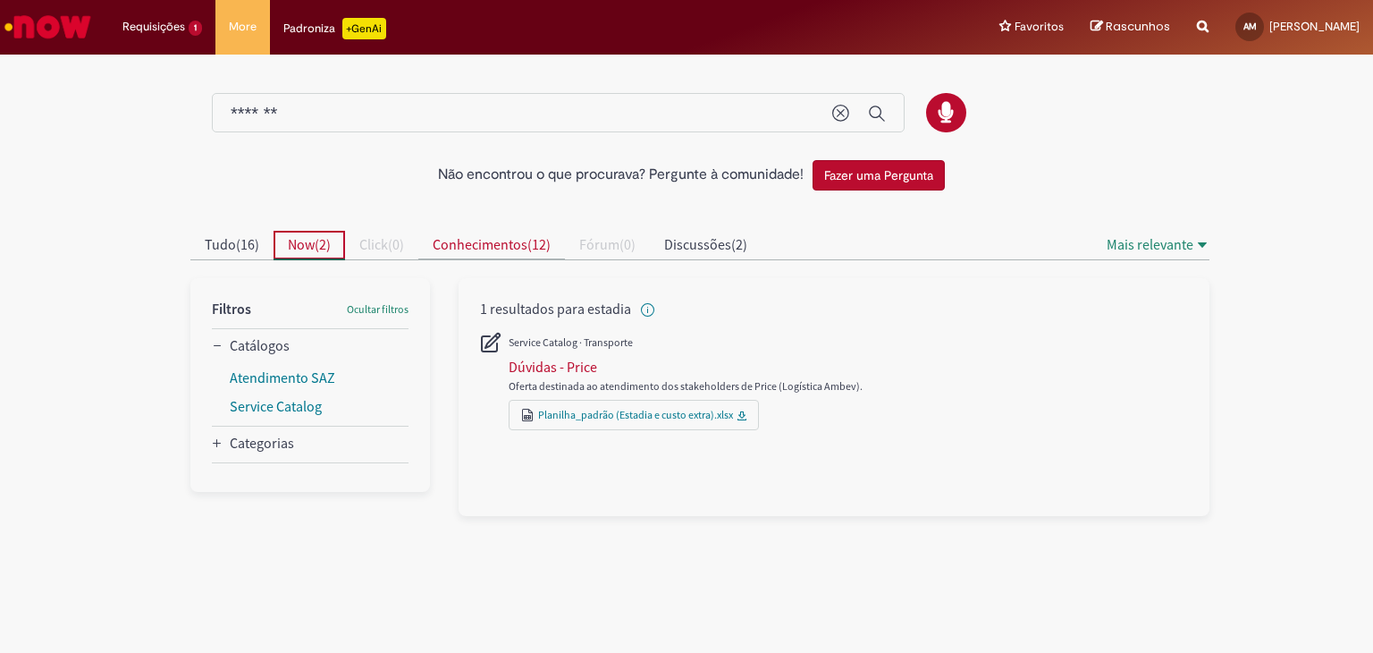
click at [505, 253] on button "Conhecimentos ( 12 )" at bounding box center [491, 245] width 147 height 29
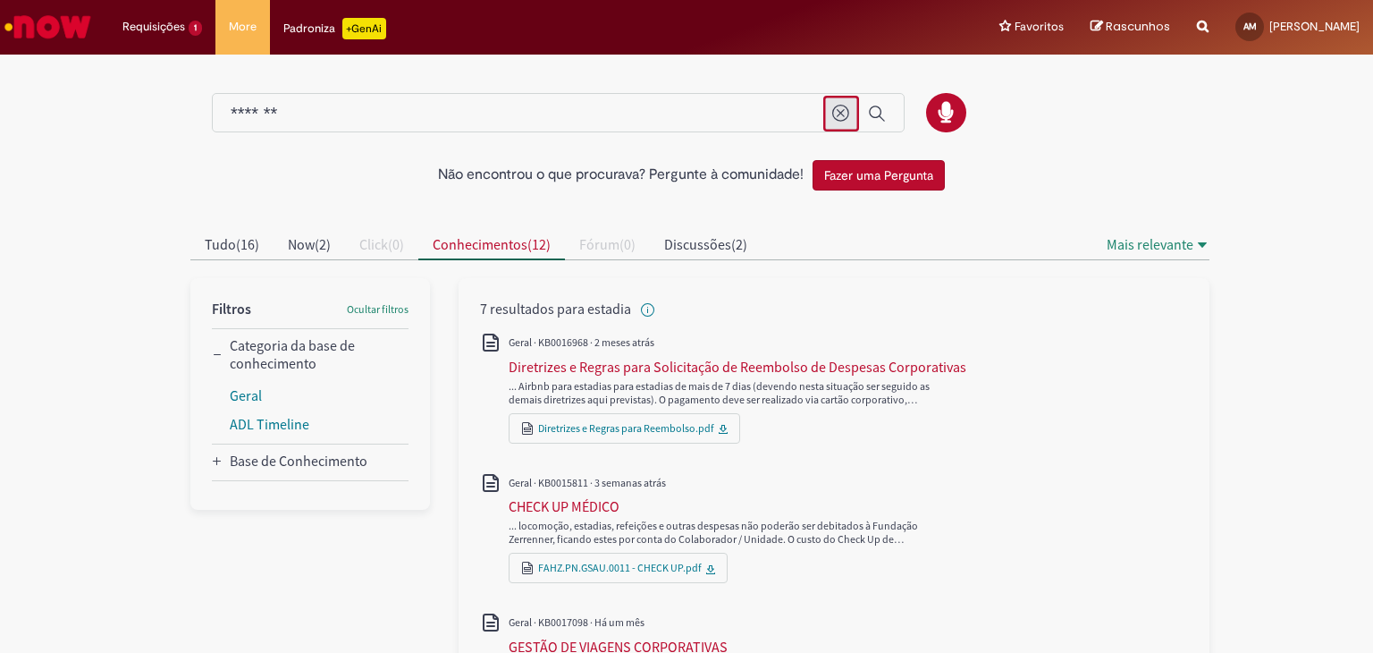
click at [839, 123] on button "Limpar termo de pesquisa" at bounding box center [841, 114] width 36 height 36
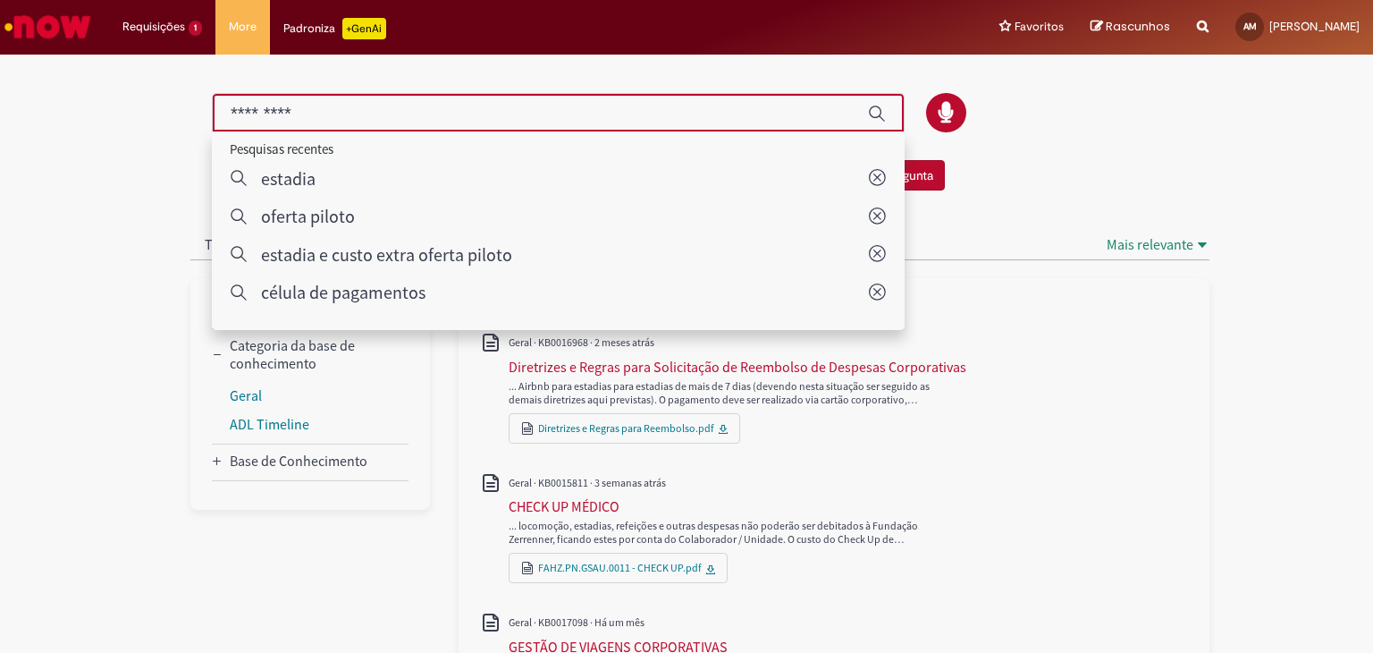
click at [966, 72] on div at bounding box center [686, 104] width 1019 height 94
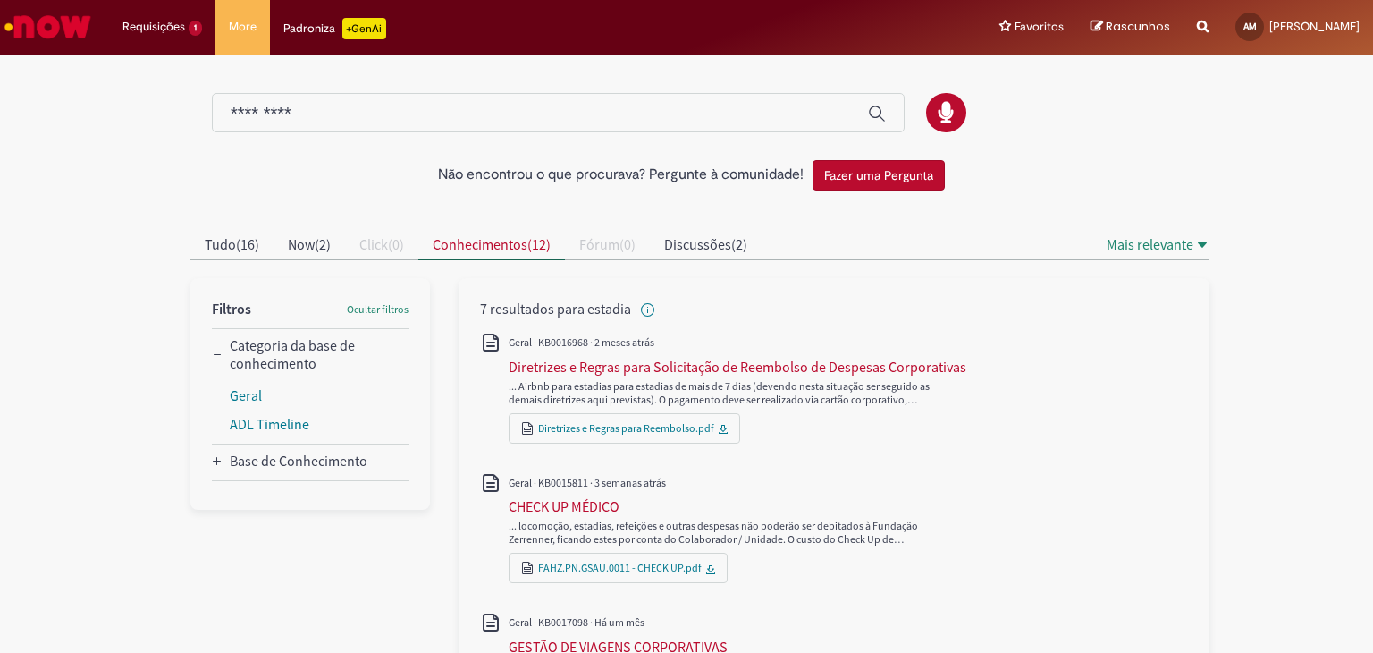
click at [63, 18] on img "Ir para a Homepage" at bounding box center [48, 27] width 92 height 36
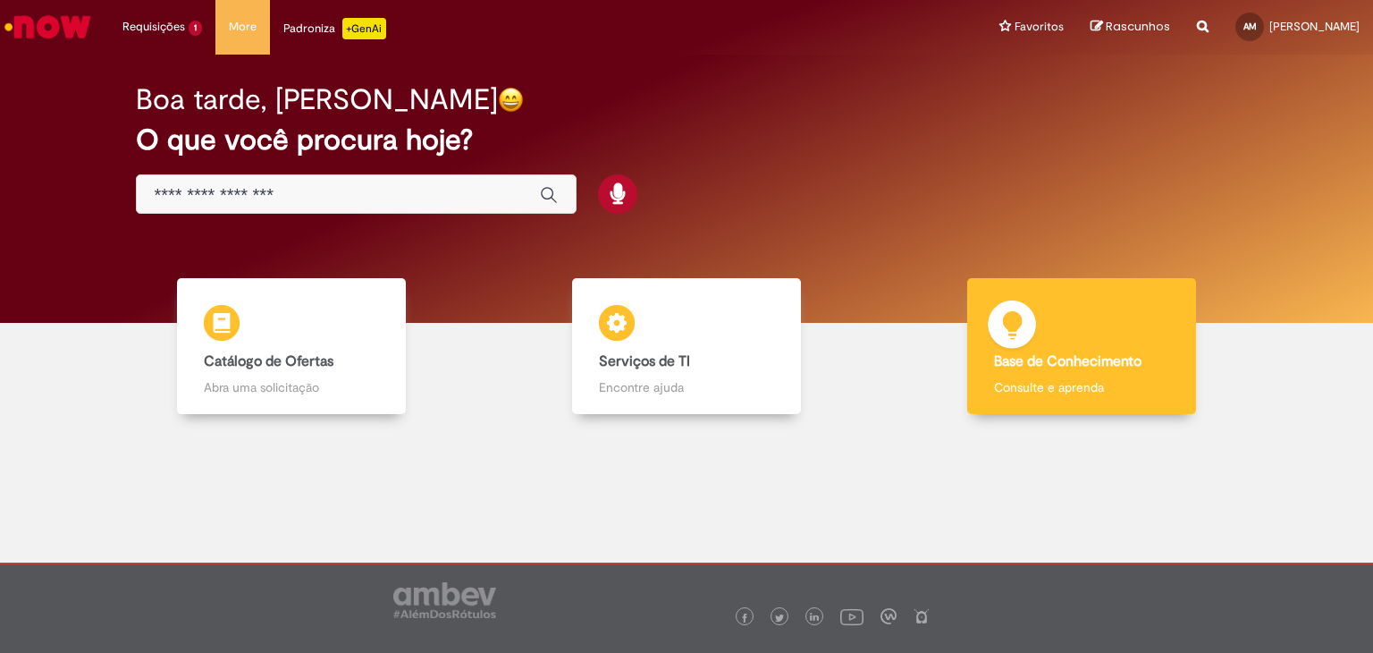
click at [1066, 324] on div "Base de Conhecimento Base de Conhecimento Consulte e aprenda" at bounding box center [1081, 346] width 229 height 137
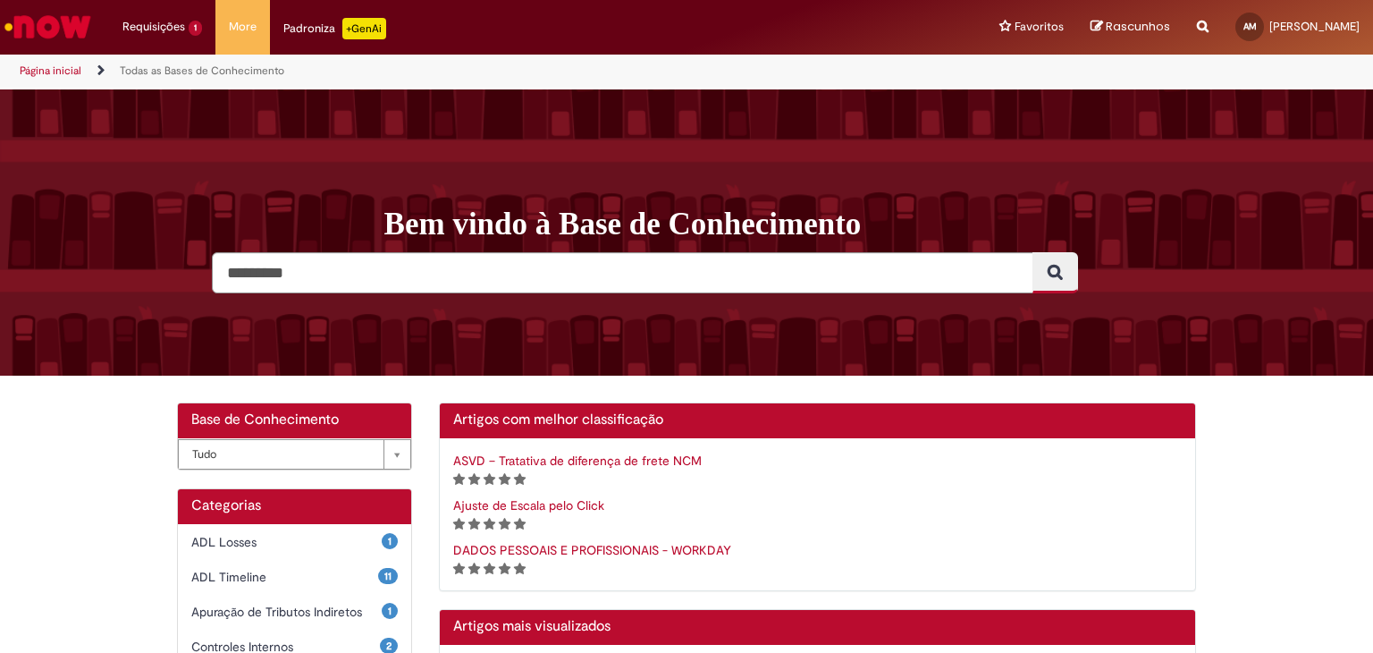
click at [36, 22] on img "Ir para a Homepage" at bounding box center [48, 27] width 92 height 36
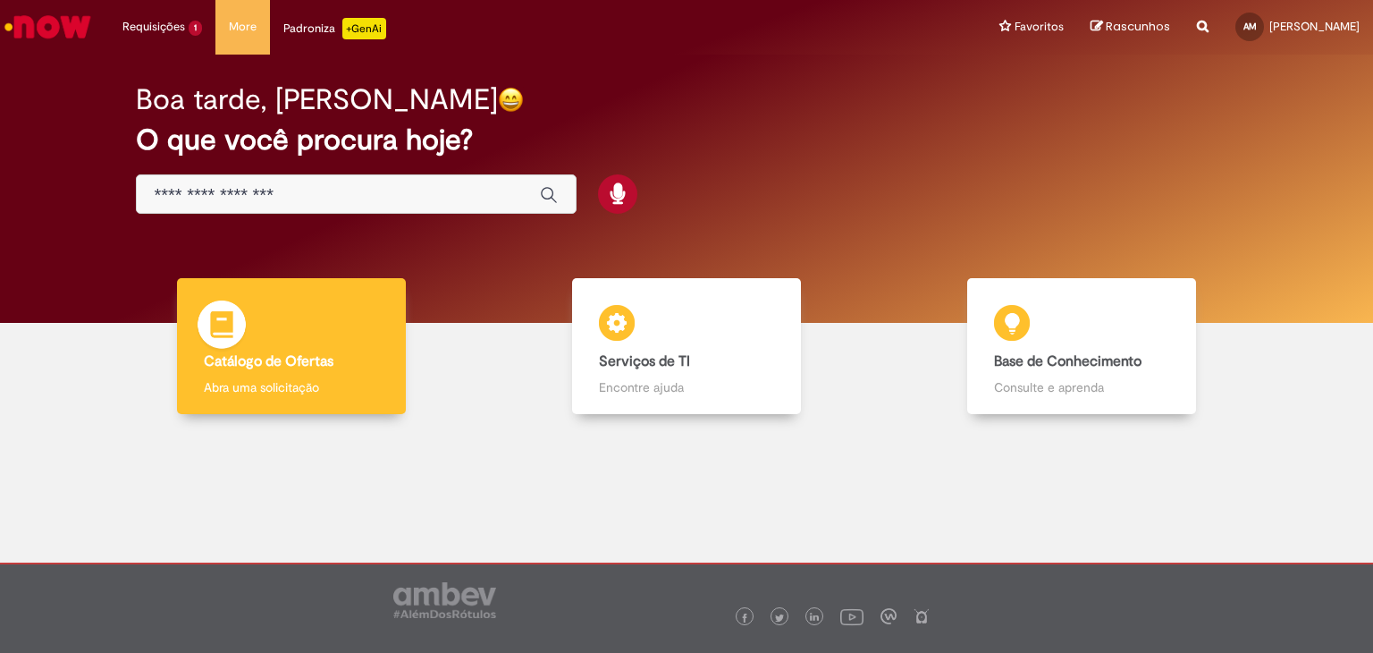
click at [281, 316] on div "Catálogo de Ofertas Catálogo de Ofertas Abra uma solicitação" at bounding box center [291, 346] width 229 height 137
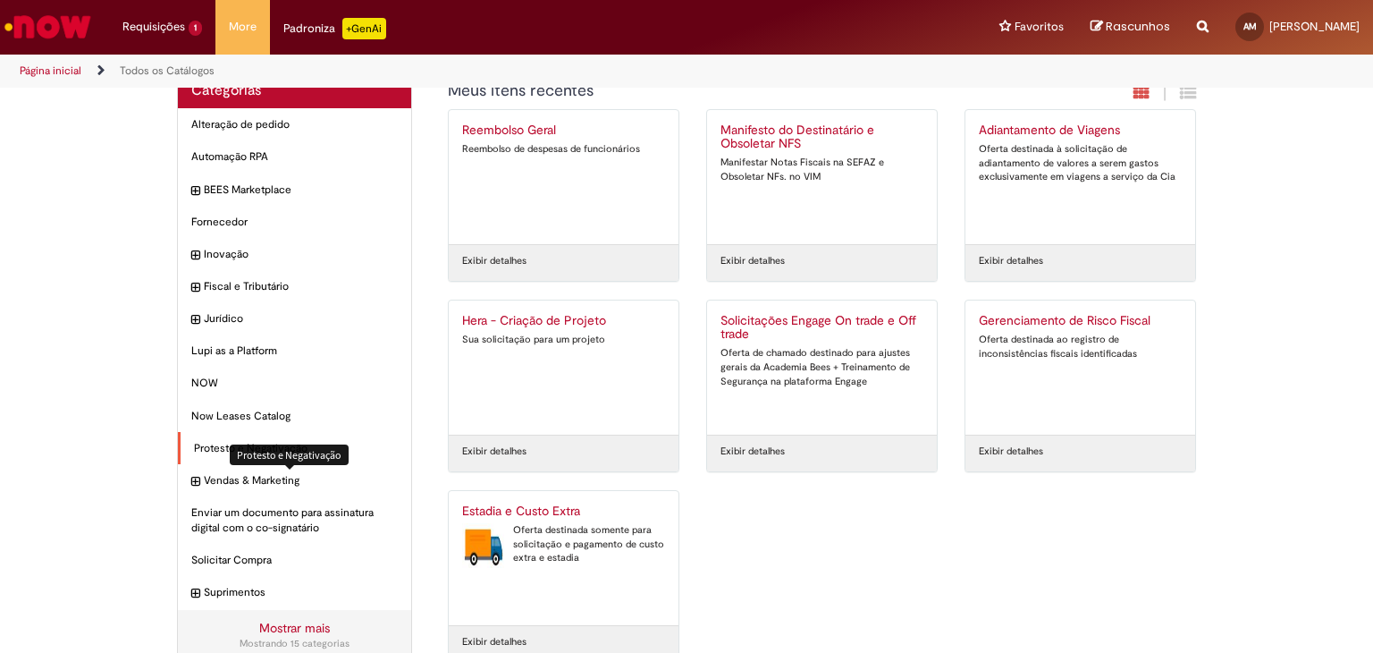
scroll to position [59, 0]
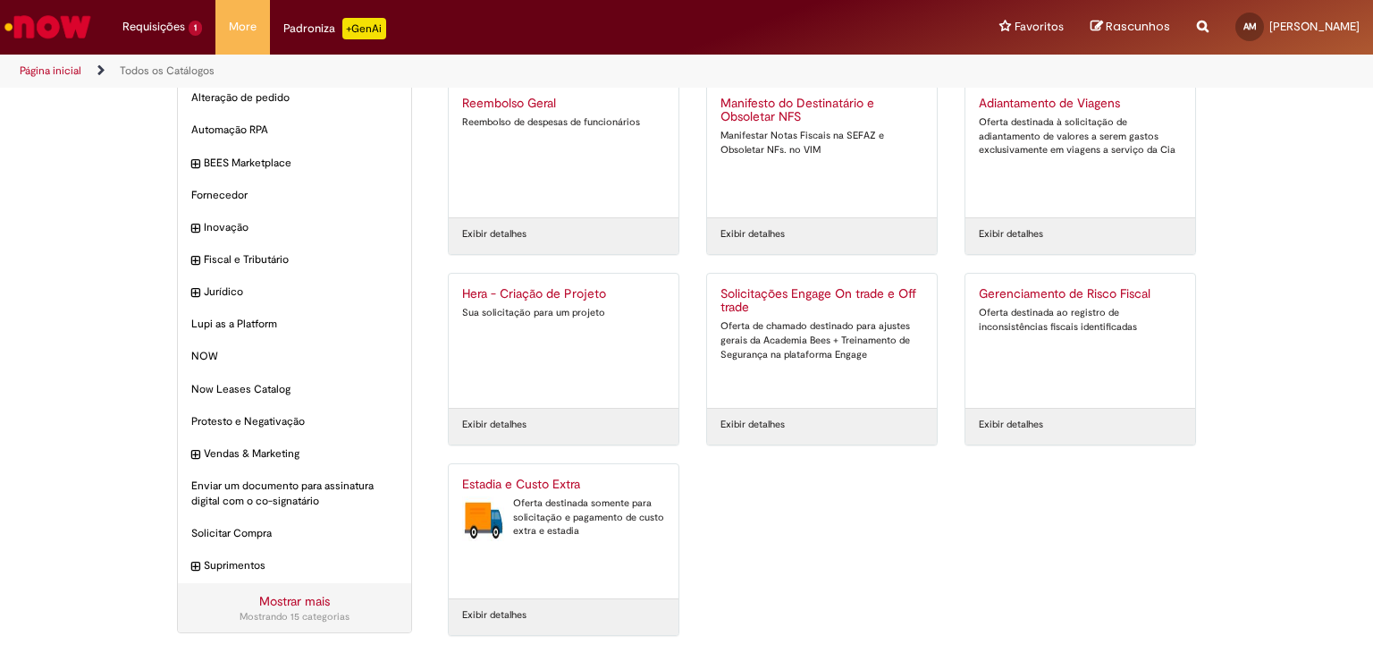
click at [288, 596] on link "Mostrar mais" at bounding box center [294, 601] width 71 height 16
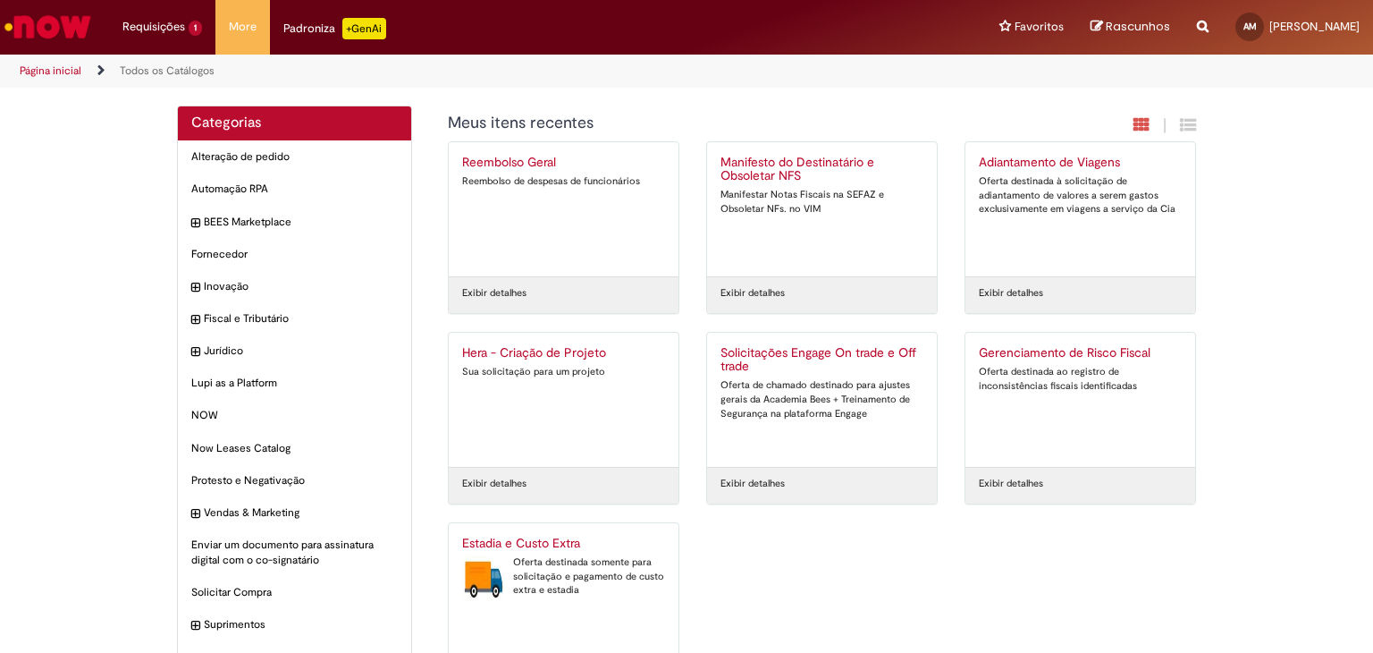
click at [261, 135] on div "Categorias" at bounding box center [294, 123] width 233 height 35
click at [250, 420] on span "NOW Itens" at bounding box center [296, 415] width 204 height 15
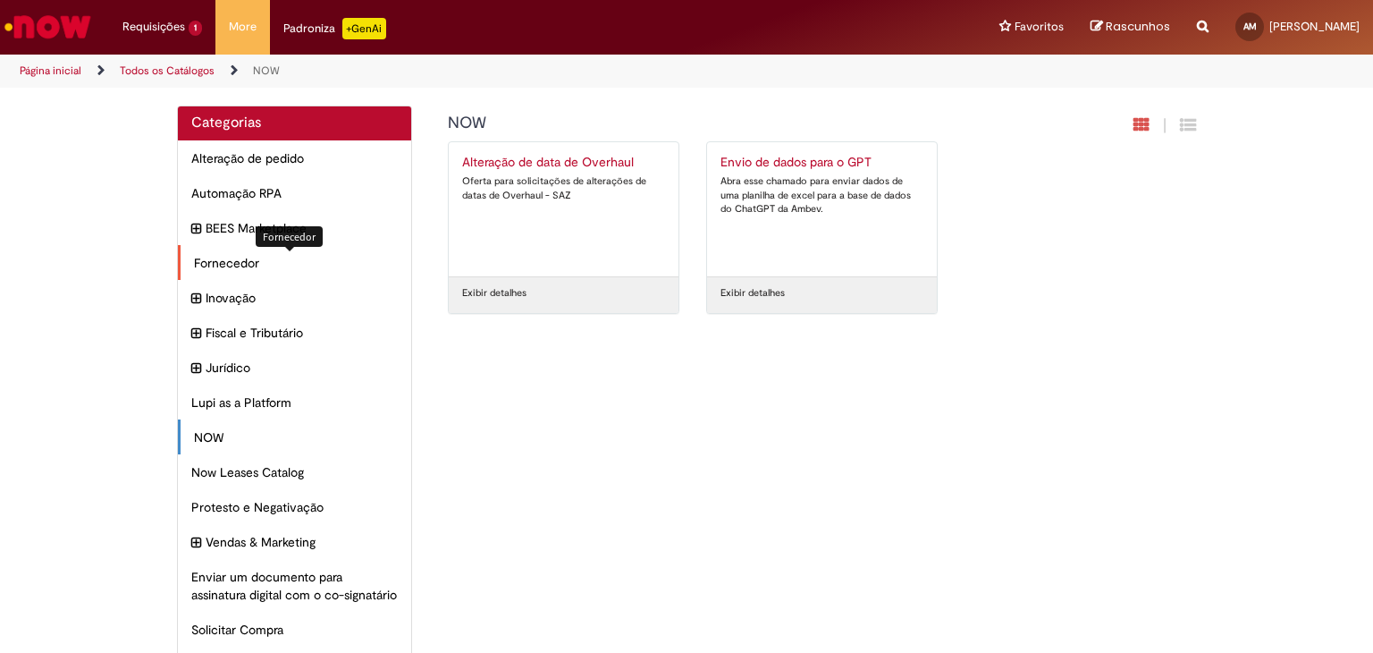
click at [274, 267] on span "Fornecedor Itens" at bounding box center [296, 263] width 204 height 18
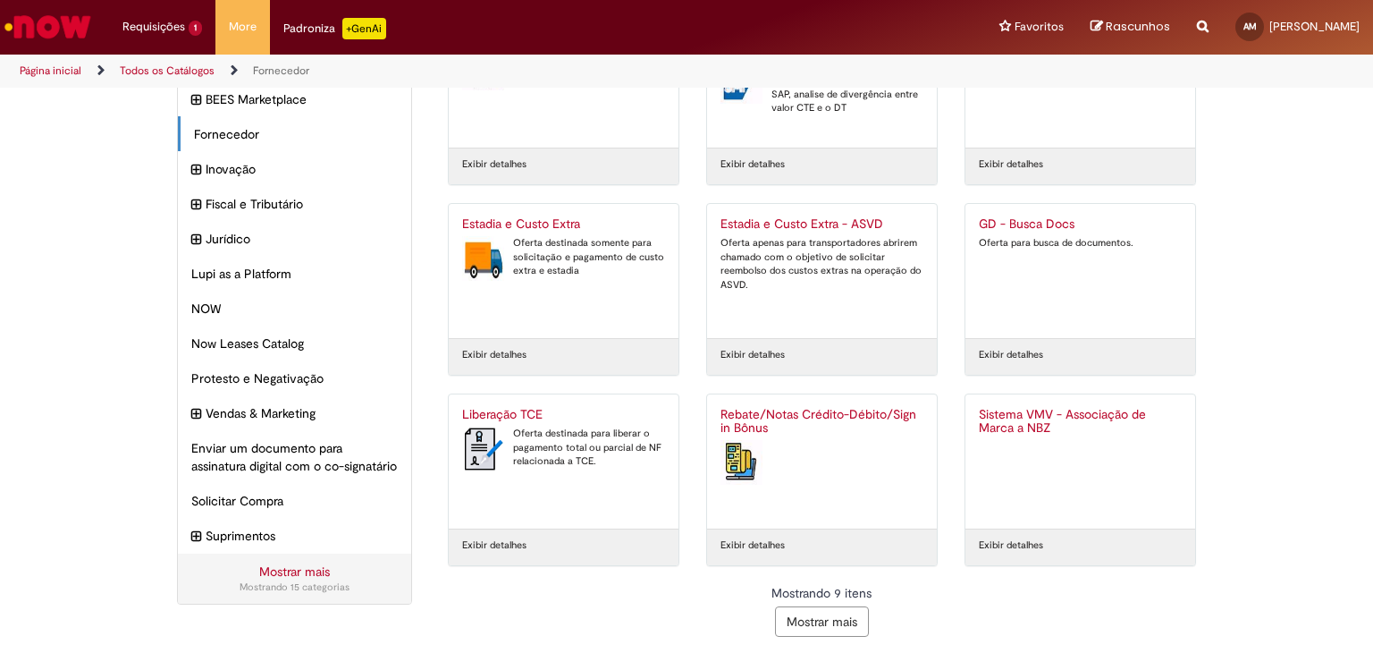
click at [833, 627] on button "Mostrar mais" at bounding box center [822, 621] width 94 height 30
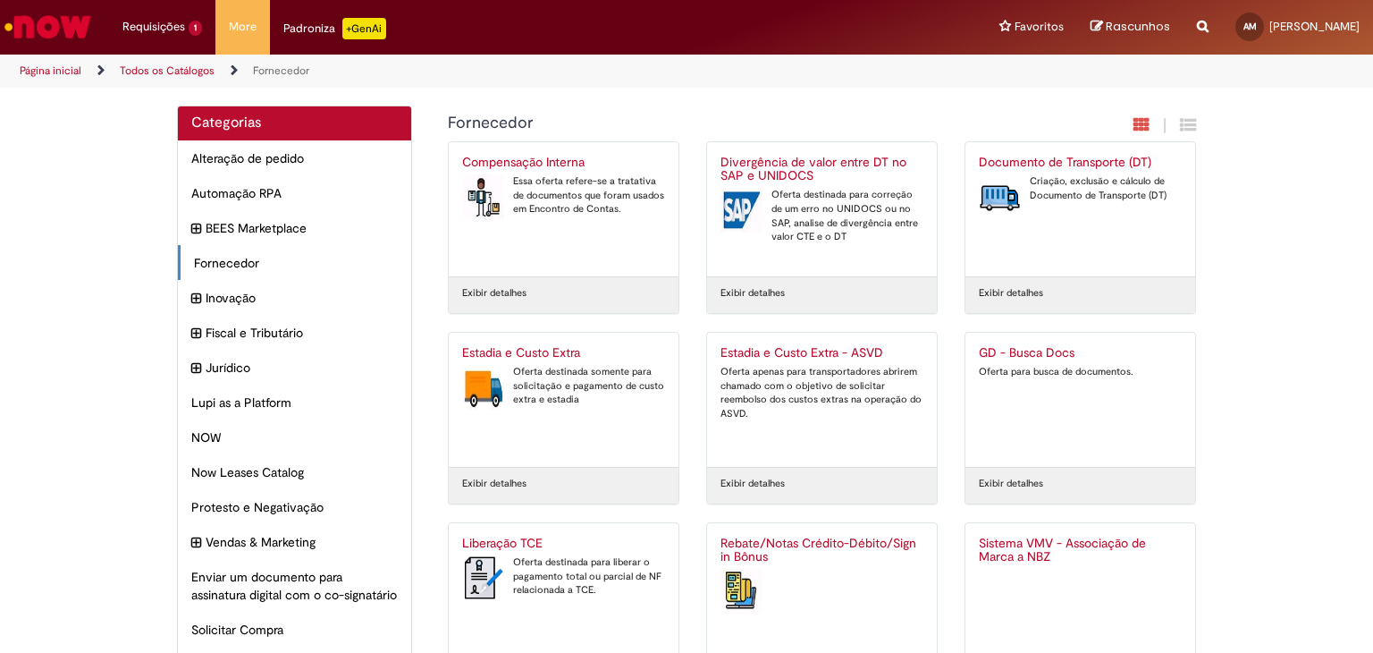
click at [46, 72] on link "Página inicial" at bounding box center [51, 70] width 62 height 14
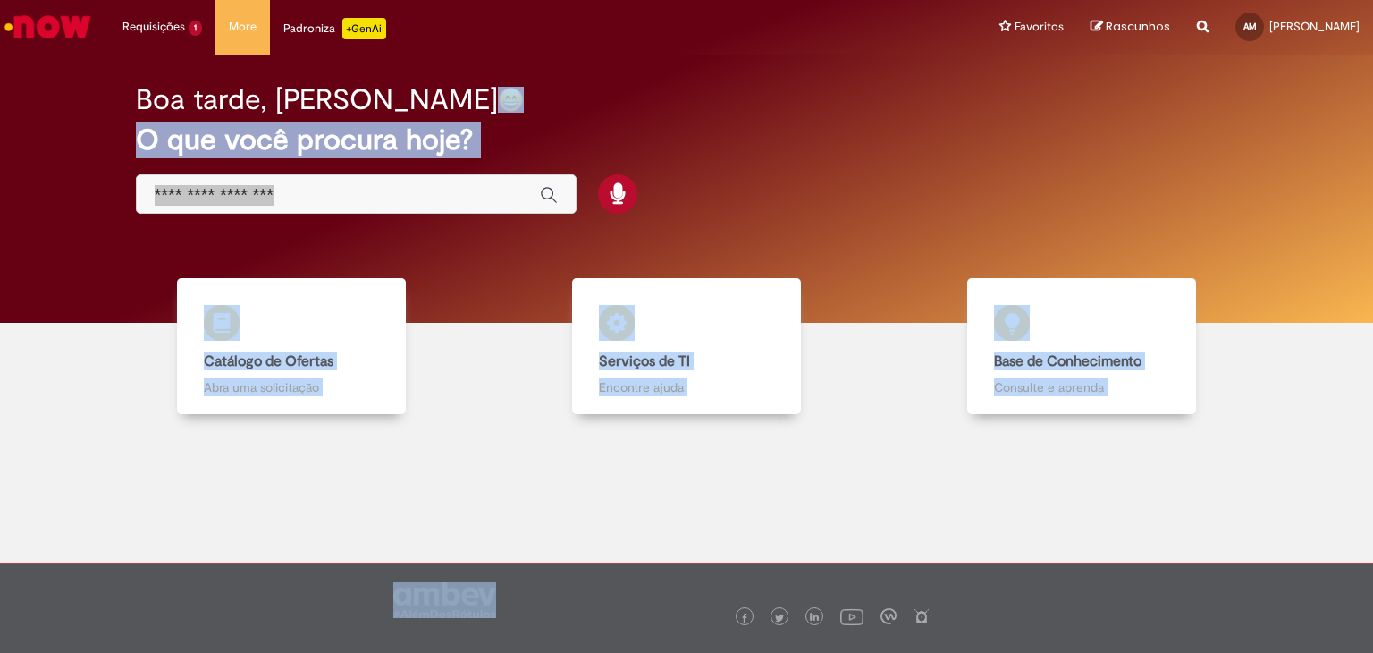
drag, startPoint x: 493, startPoint y: 462, endPoint x: 544, endPoint y: 89, distance: 376.3
click at [544, 89] on main "Now Boa tarde, ANGELICA O que você procura hoje? Tirar dúvidas Tirar dúvidas Ti…" at bounding box center [686, 309] width 1373 height 508
click at [495, 278] on link "Serviços de TI Serviços de TI Encontre ajuda" at bounding box center [686, 346] width 395 height 137
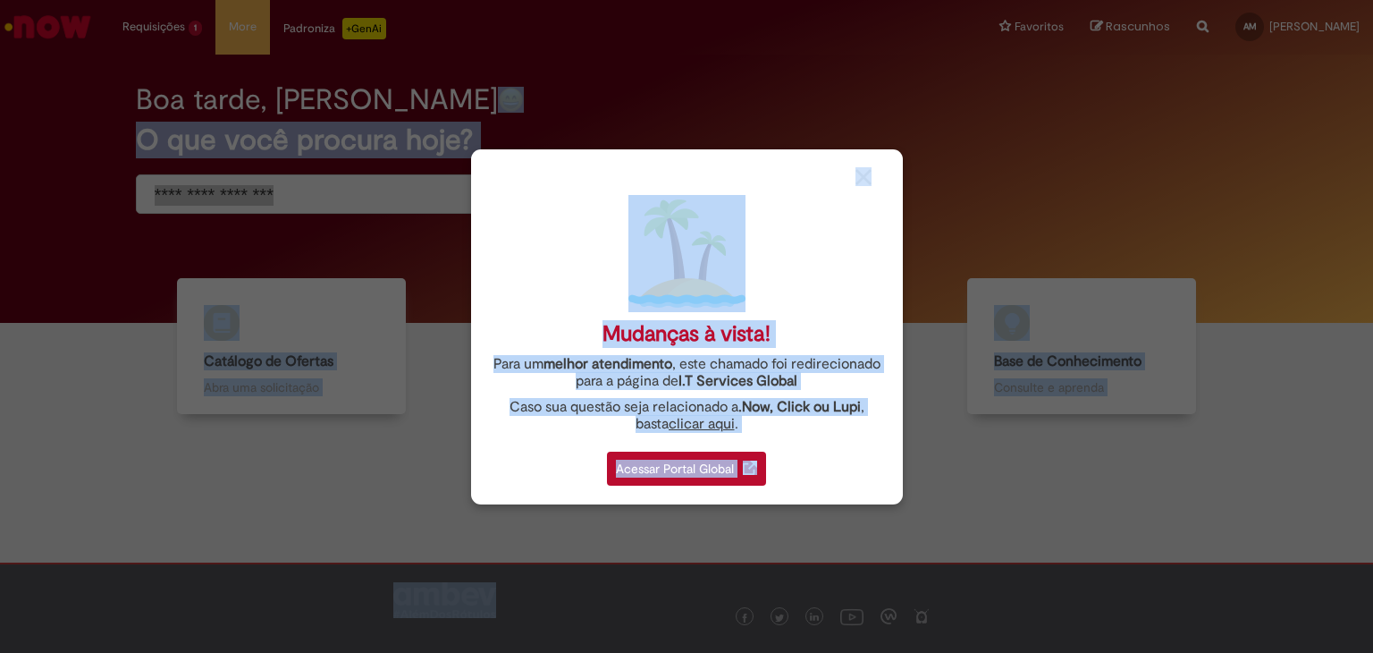
click at [877, 169] on div at bounding box center [873, 176] width 34 height 19
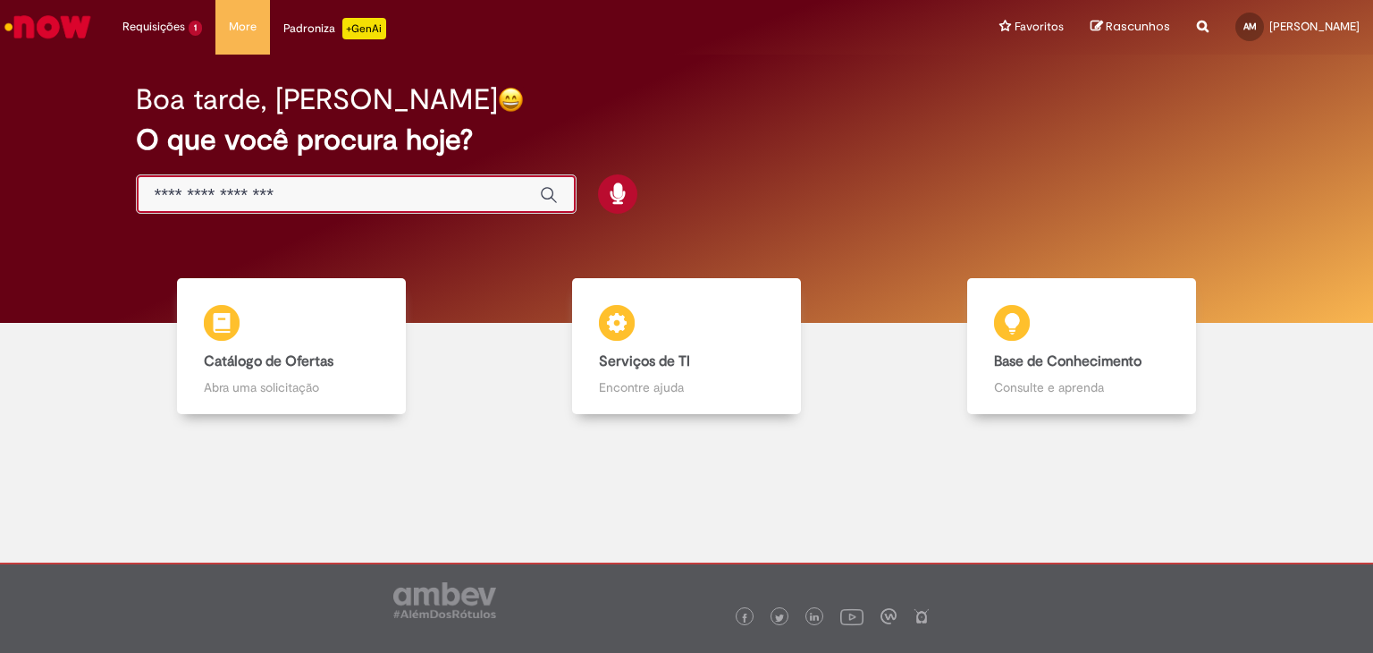
click at [327, 186] on input "Basta digitar aqui" at bounding box center [338, 195] width 367 height 21
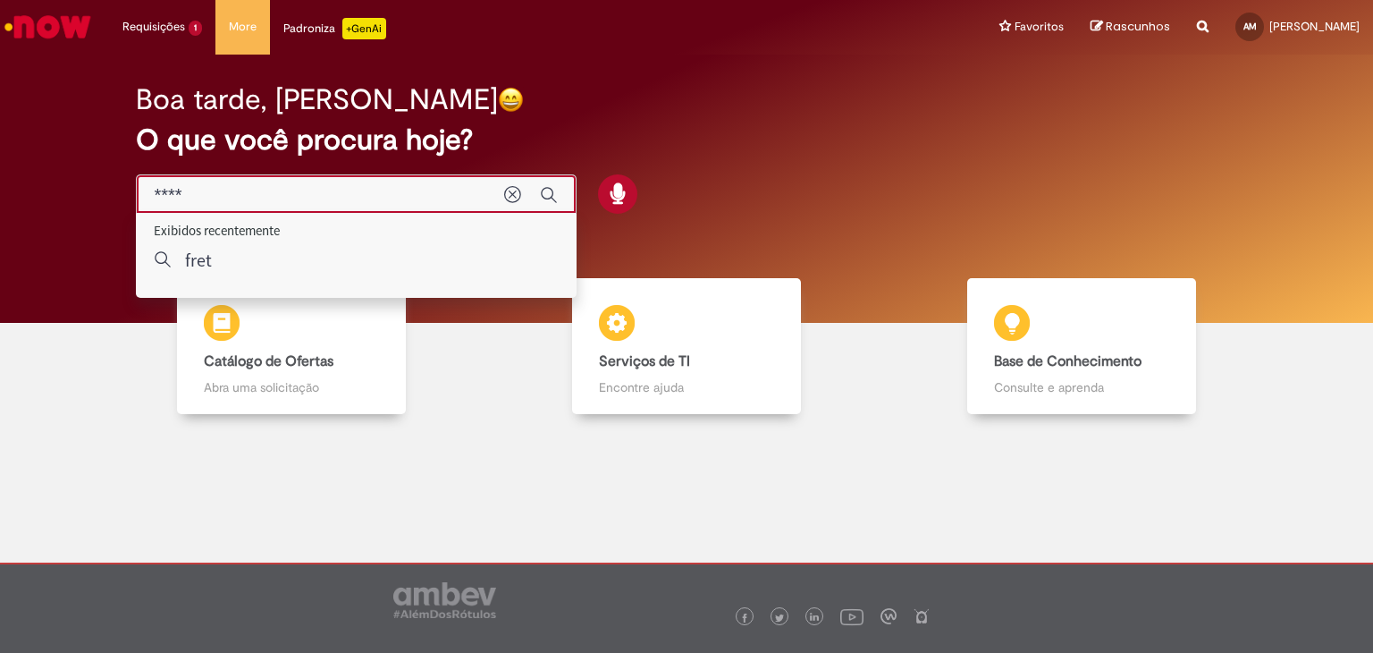
type input "*****"
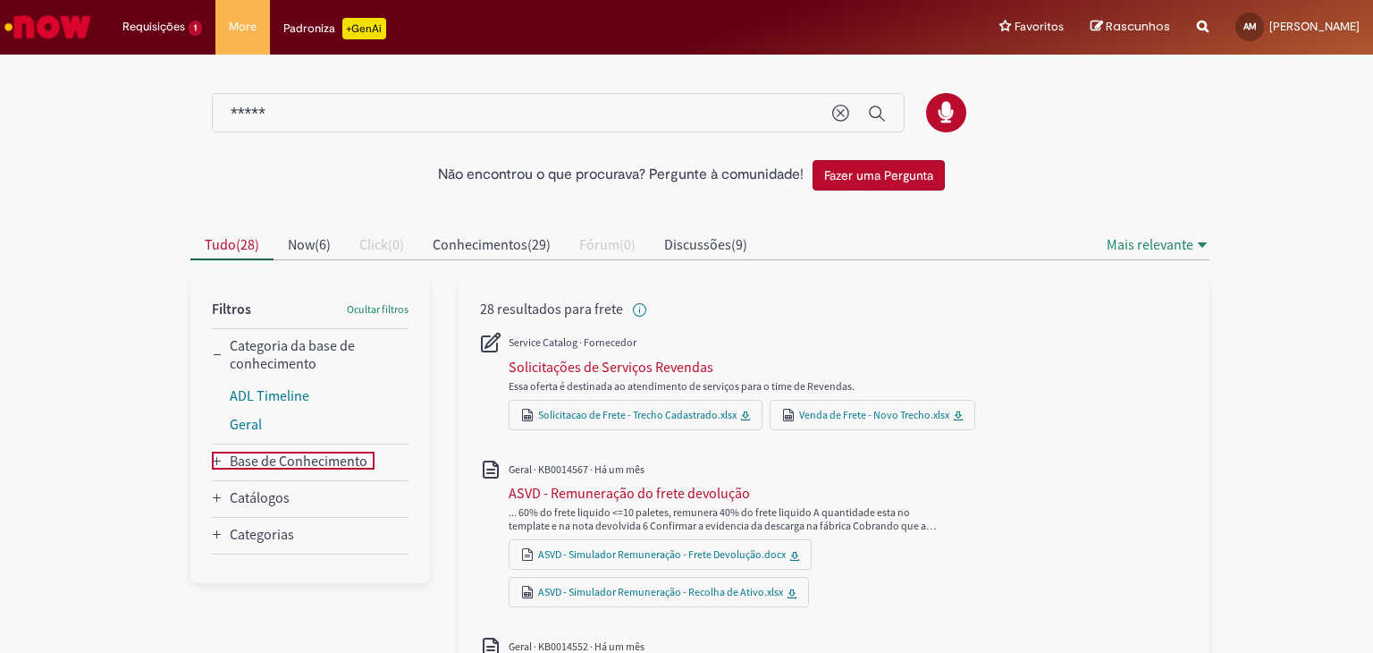
click at [338, 464] on Conhecimento_facet_category "Base de Conhecimento" at bounding box center [299, 460] width 138 height 18
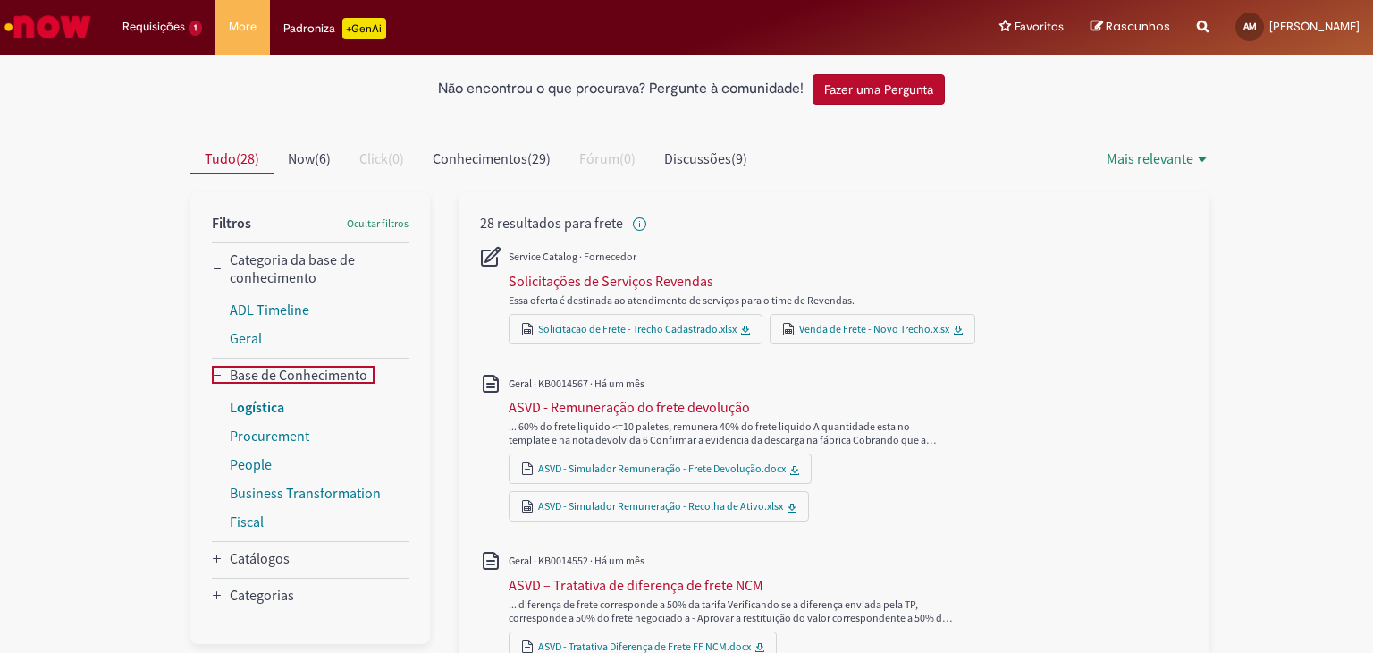
scroll to position [119, 0]
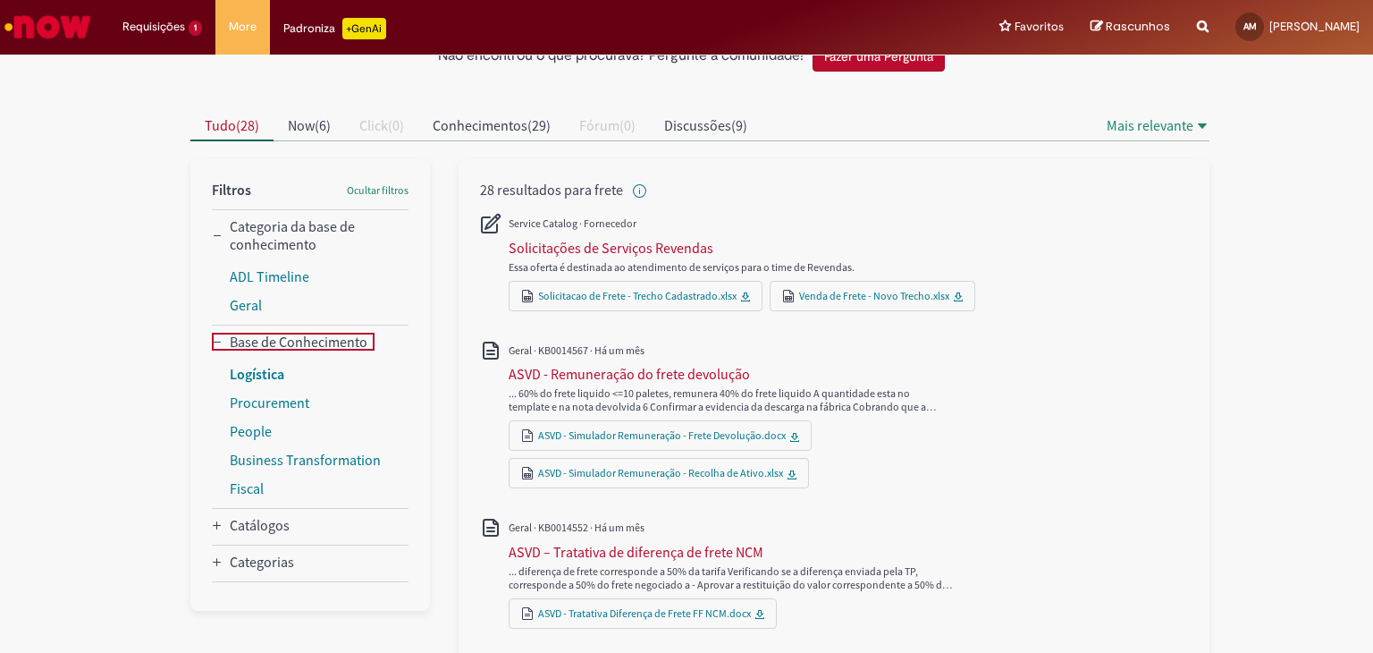
click at [263, 365] on link "Logística" at bounding box center [257, 374] width 55 height 18
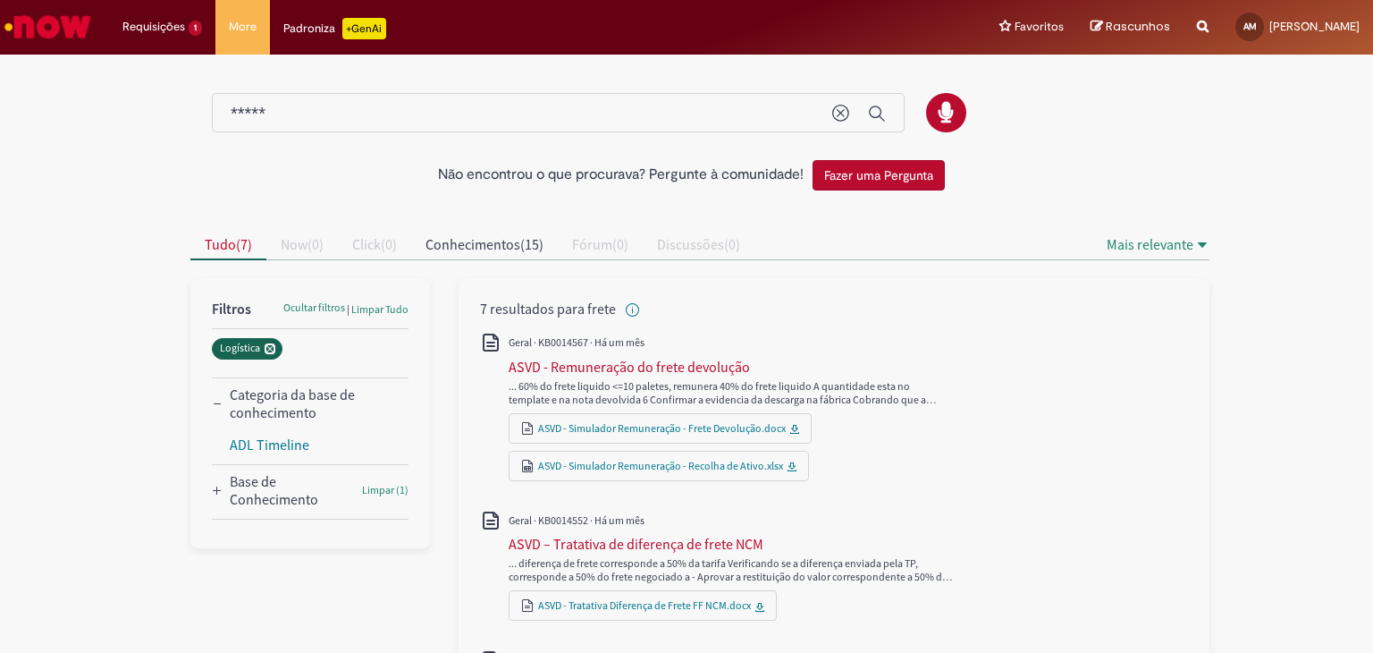
drag, startPoint x: 264, startPoint y: 352, endPoint x: 249, endPoint y: 358, distance: 16.4
click at [249, 358] on now-pill "All" at bounding box center [251, 351] width 78 height 30
click at [266, 348] on icon "Remover Logística" at bounding box center [269, 348] width 7 height 7
click at [218, 474] on div "Base de Conhecimento" at bounding box center [287, 490] width 150 height 36
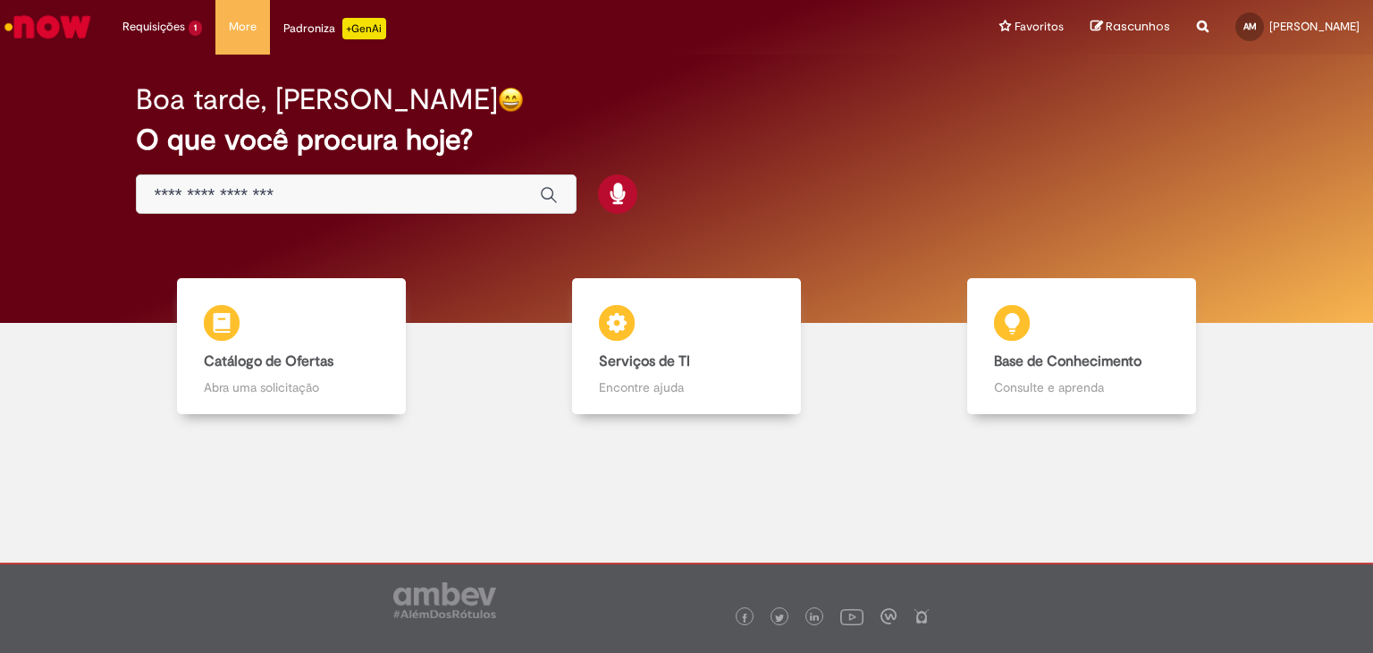
click at [409, 190] on input "Basta digitar aqui" at bounding box center [338, 195] width 367 height 21
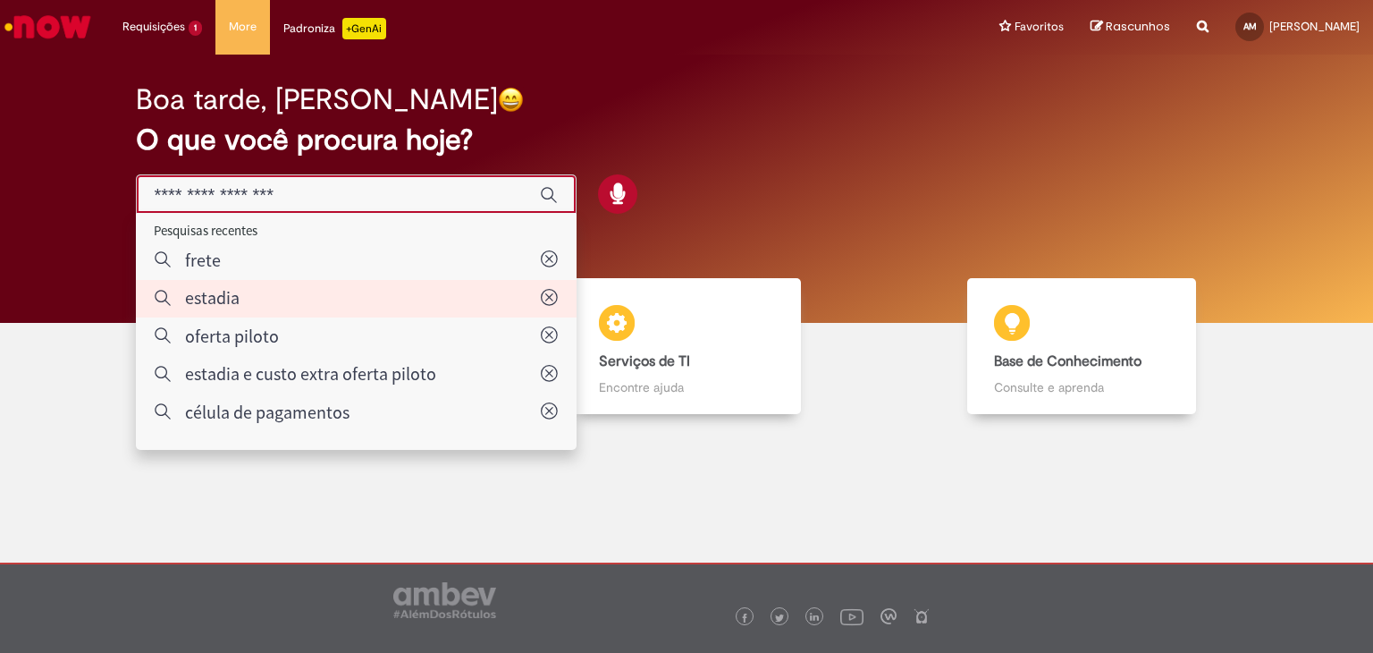
type input "*******"
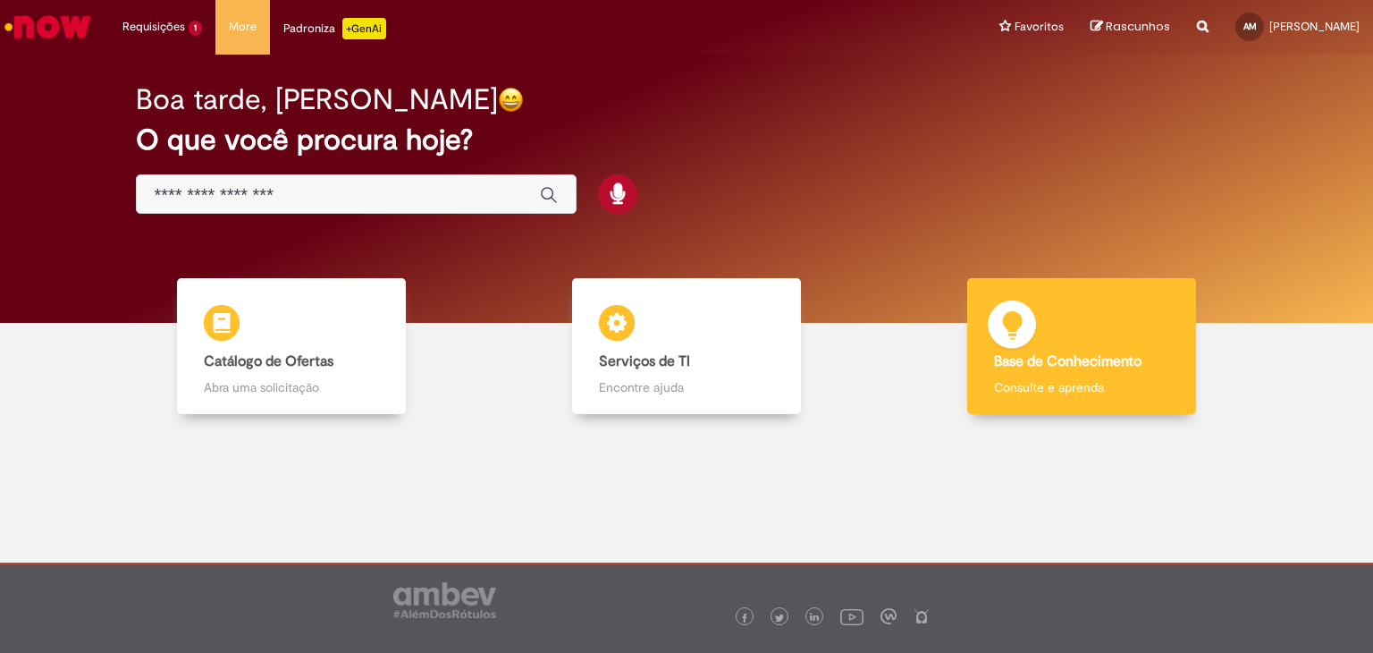
click at [1109, 330] on div "Base de Conhecimento Base de Conhecimento Consulte e aprenda" at bounding box center [1081, 346] width 229 height 137
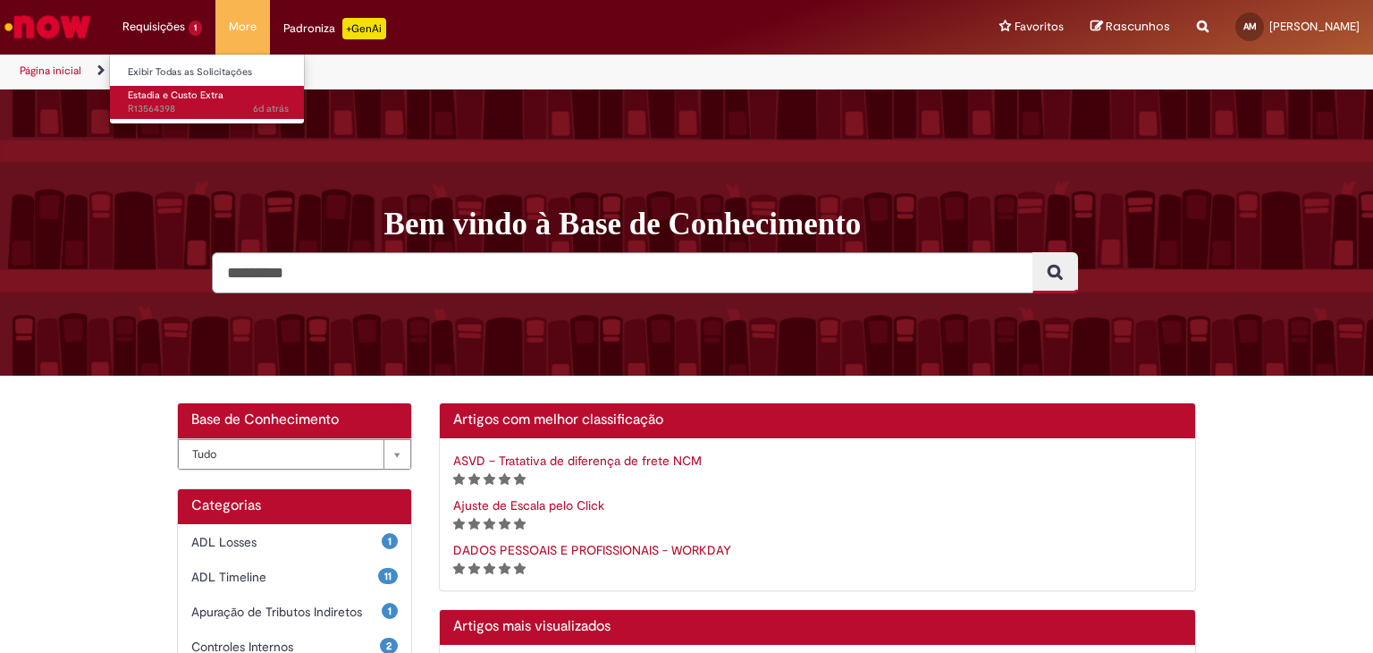
click at [168, 102] on span "6d atrás 6 dias atrás R13564398" at bounding box center [208, 109] width 161 height 14
click at [172, 38] on li "Requisições 1 Exibir Todas as Solicitações Estadia e Custo Extra 6d atrás 6 dia…" at bounding box center [162, 27] width 106 height 54
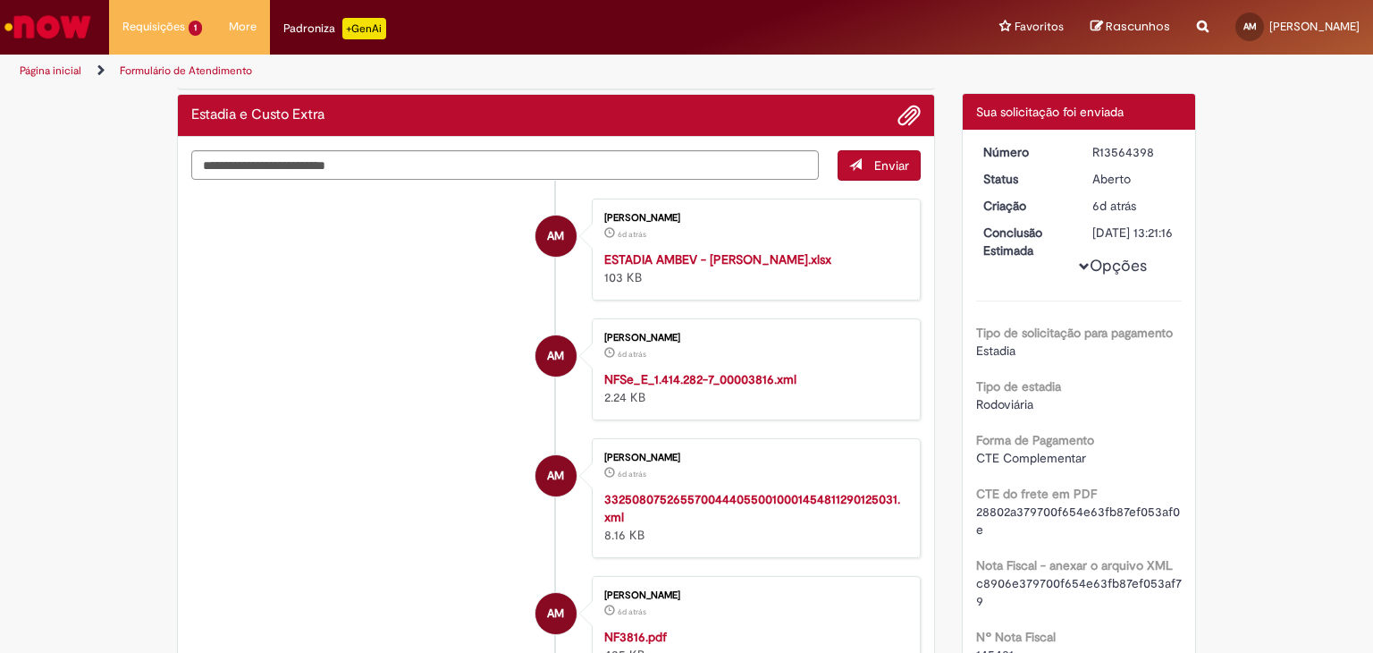
scroll to position [238, 0]
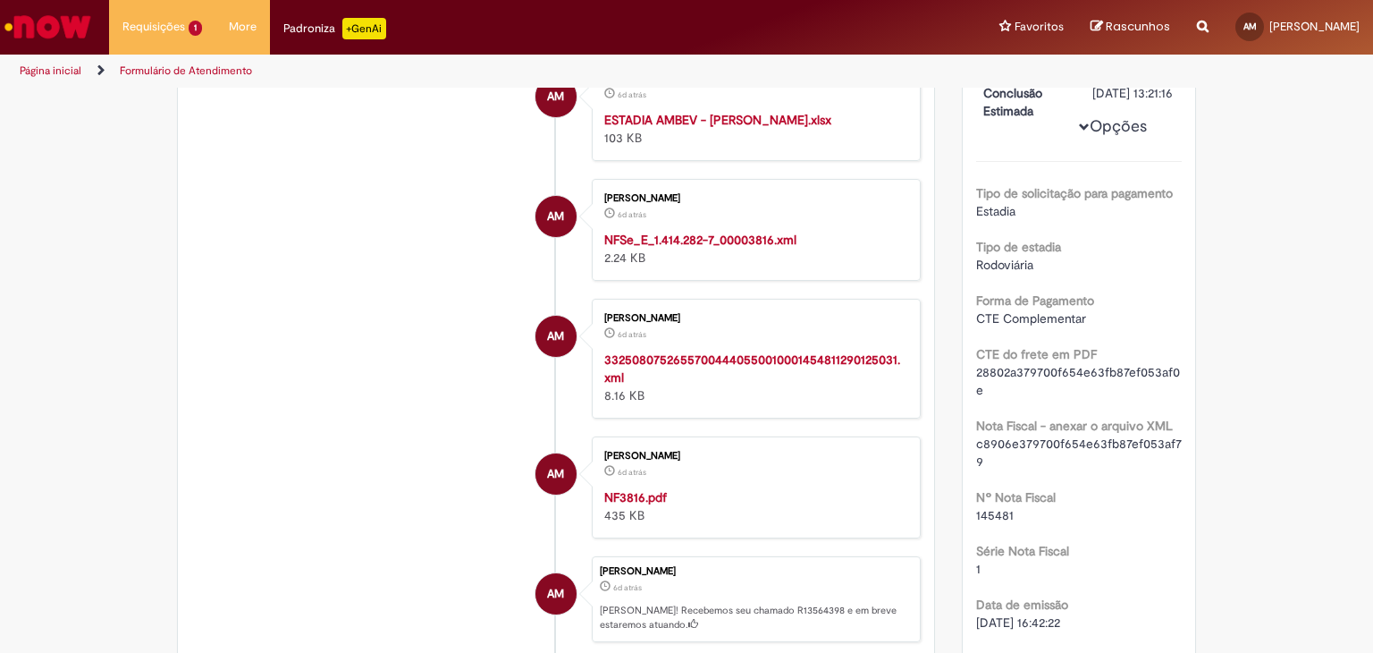
click at [637, 489] on strong "NF3816.pdf" at bounding box center [635, 497] width 63 height 16
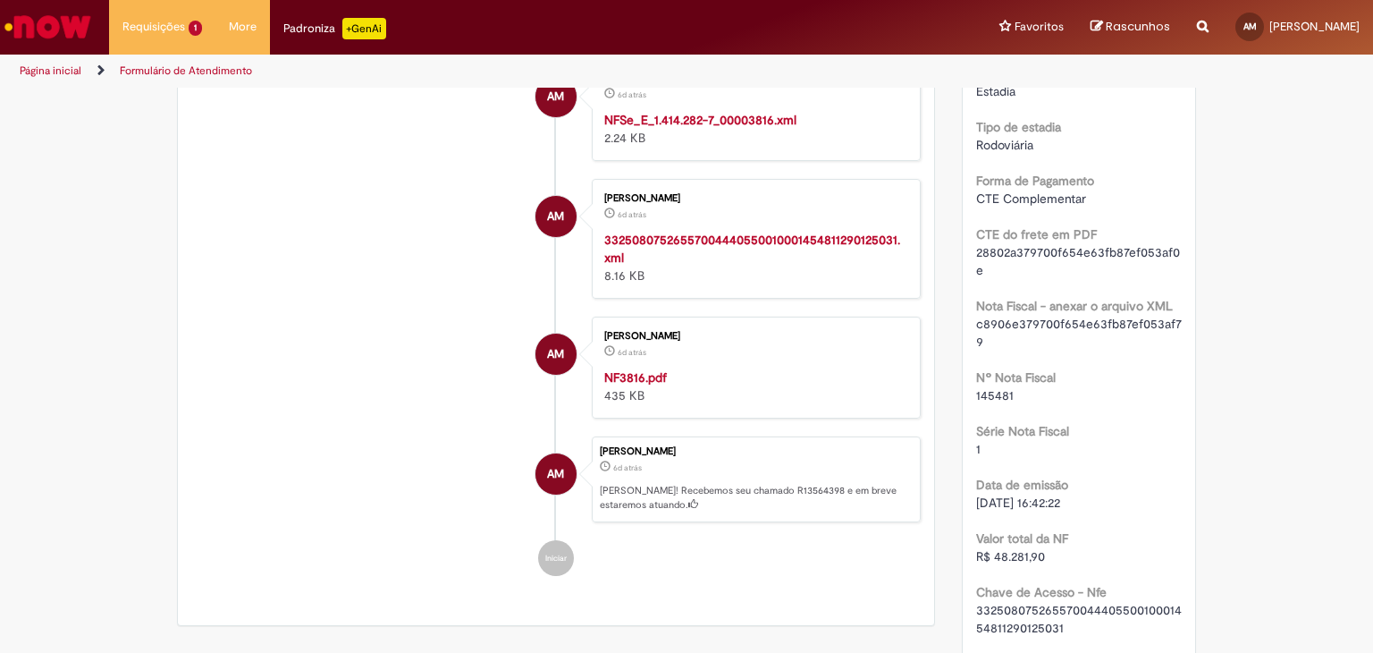
scroll to position [0, 0]
